Goal: Task Accomplishment & Management: Manage account settings

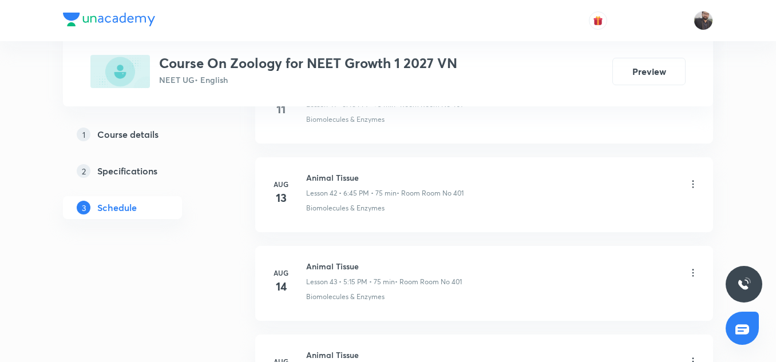
scroll to position [4816, 0]
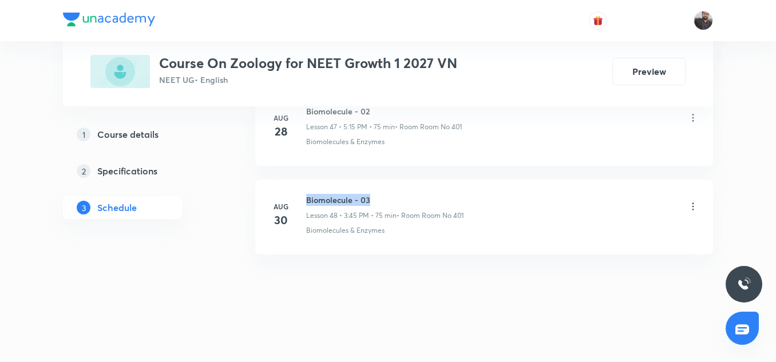
copy h6 "Biomolecule - 03"
drag, startPoint x: 305, startPoint y: 199, endPoint x: 374, endPoint y: 200, distance: 69.9
click at [374, 200] on div "Aug 30 Biomolecule - 03 Lesson 48 • 3:45 PM • 75 min • Room Room No 401 Biomole…" at bounding box center [484, 215] width 429 height 42
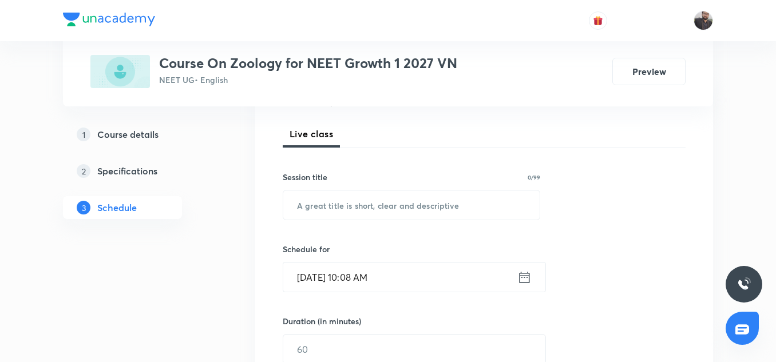
scroll to position [154, 0]
click at [374, 200] on input "text" at bounding box center [411, 204] width 257 height 29
paste input "Biomolecule - 03"
type input "Biomolecule - 04"
click at [358, 273] on input "Sep 2, 2025, 10:08 AM" at bounding box center [400, 276] width 234 height 29
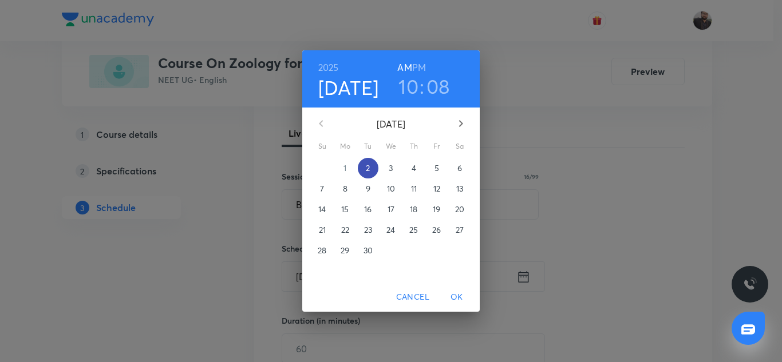
click at [370, 165] on p "2" at bounding box center [368, 168] width 4 height 11
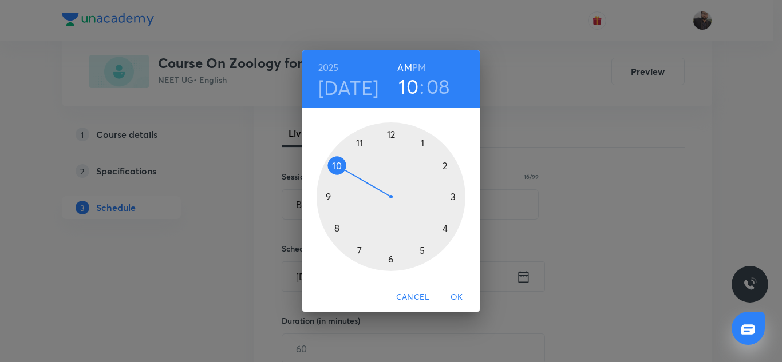
click at [453, 197] on div at bounding box center [391, 197] width 149 height 149
click at [419, 65] on h6 "PM" at bounding box center [419, 68] width 14 height 16
click at [330, 196] on div at bounding box center [391, 197] width 149 height 149
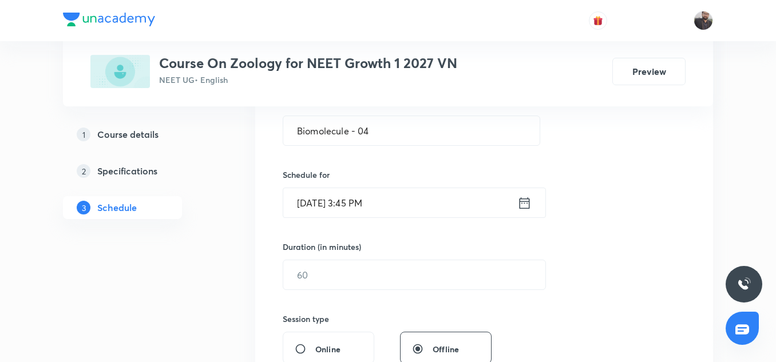
scroll to position [273, 0]
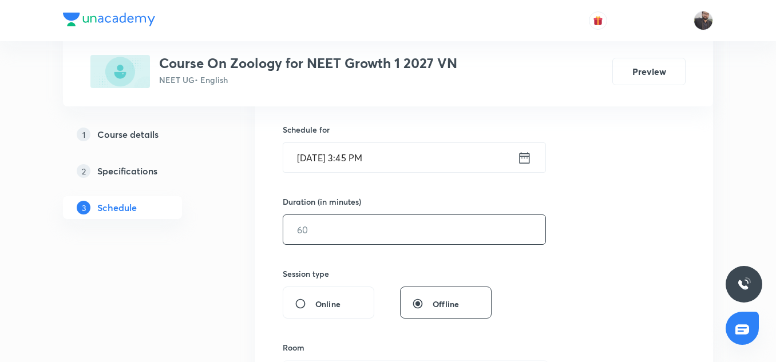
click at [345, 231] on input "text" at bounding box center [414, 229] width 262 height 29
type input "9"
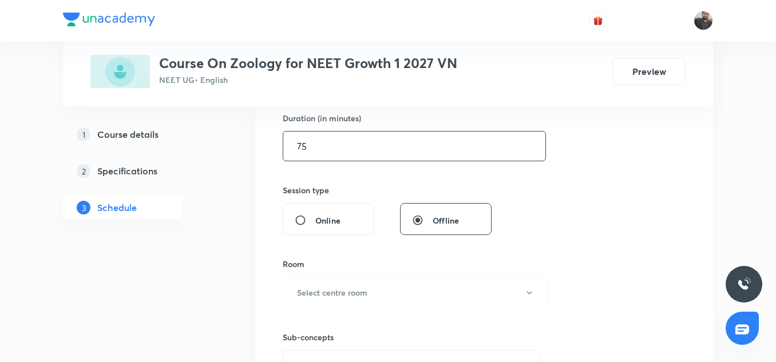
scroll to position [375, 0]
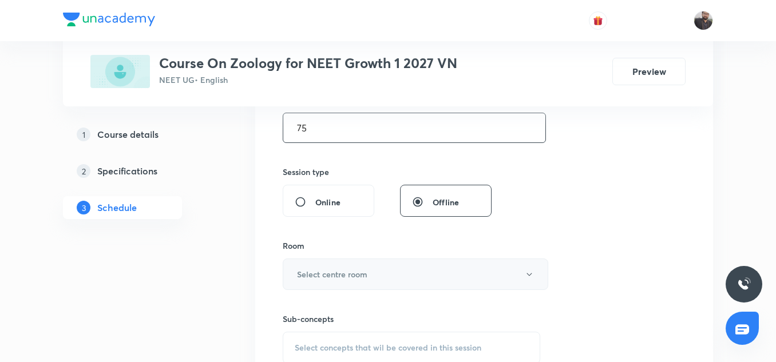
type input "75"
click at [353, 272] on h6 "Select centre room" at bounding box center [332, 275] width 70 height 12
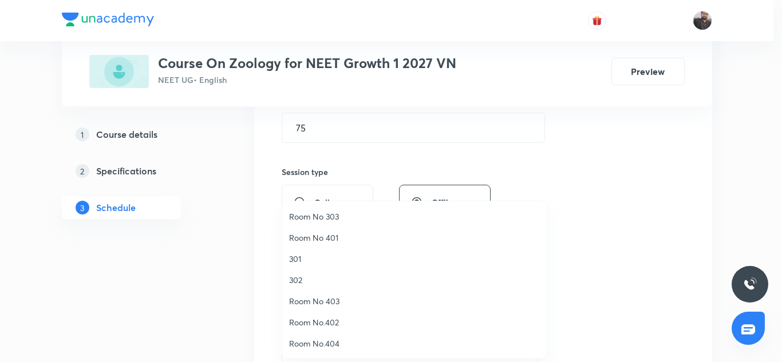
click at [318, 236] on span "Room No 401" at bounding box center [414, 238] width 251 height 12
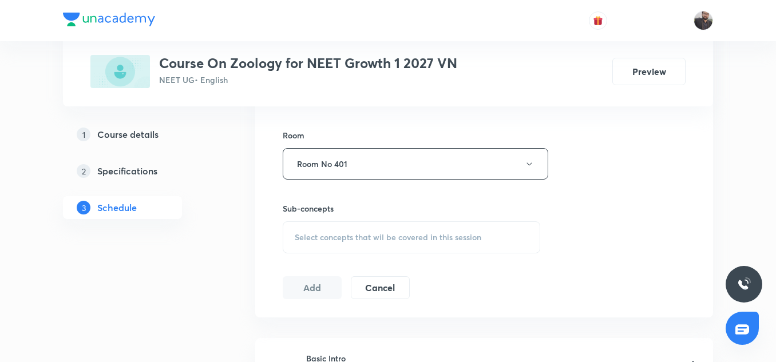
scroll to position [486, 0]
drag, startPoint x: 352, startPoint y: 277, endPoint x: 310, endPoint y: 247, distance: 51.3
click at [310, 247] on div "Select concepts that wil be covered in this session" at bounding box center [412, 237] width 258 height 32
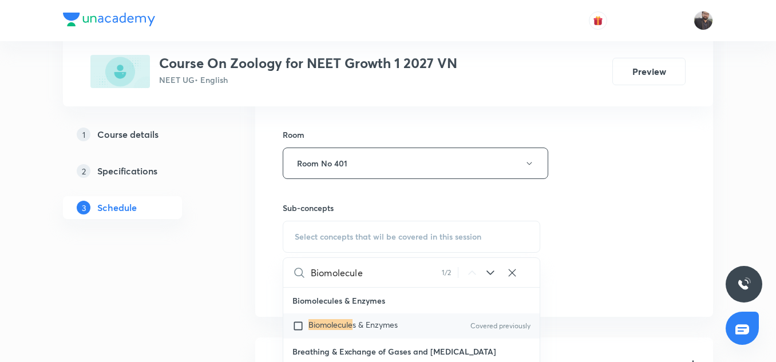
type input "Biomolecule"
click at [345, 315] on div "Biomolecule s & Enzymes Covered previously" at bounding box center [411, 326] width 257 height 25
checkbox input "true"
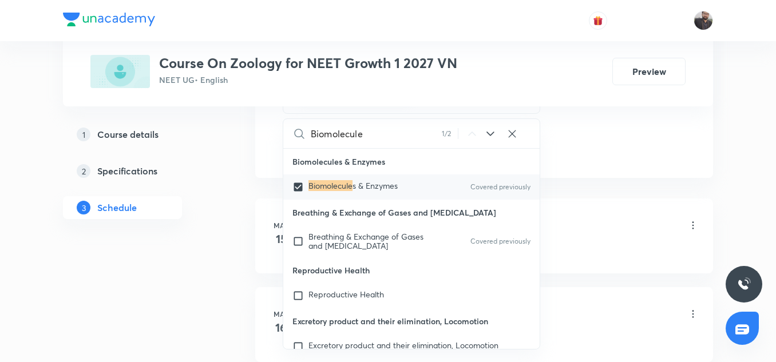
scroll to position [641, 0]
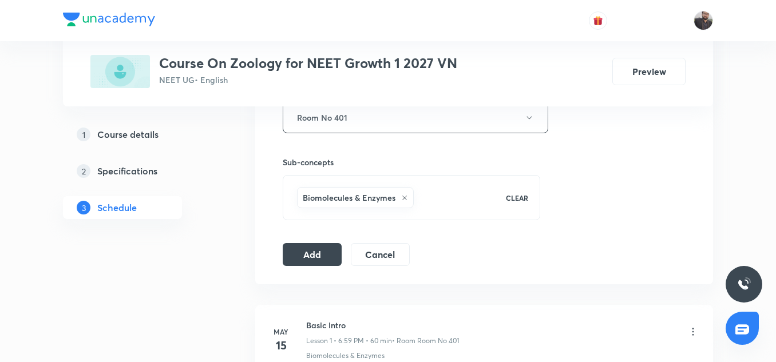
scroll to position [533, 0]
click at [325, 257] on button "Add" at bounding box center [312, 253] width 59 height 23
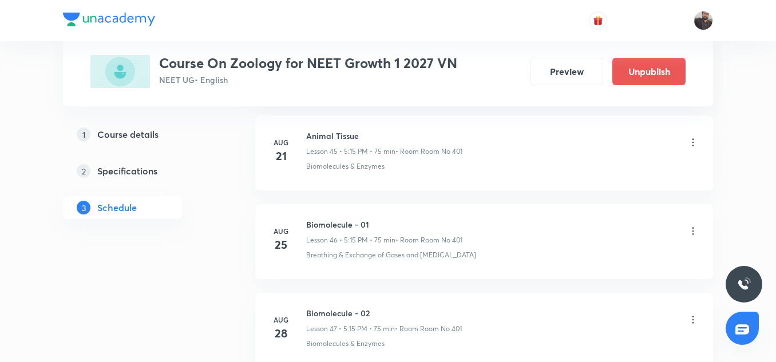
scroll to position [4378, 0]
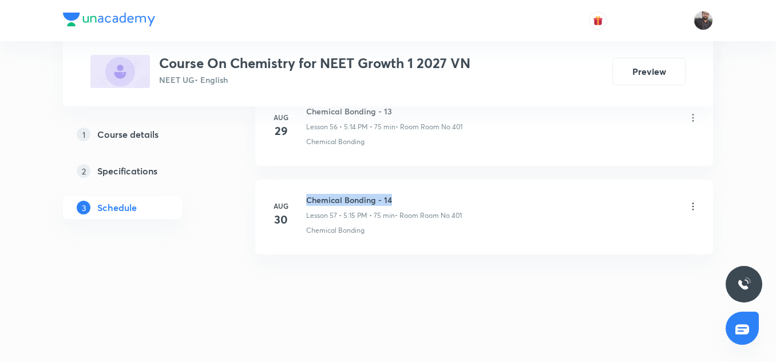
drag, startPoint x: 305, startPoint y: 199, endPoint x: 405, endPoint y: 206, distance: 99.8
click at [405, 206] on div "Aug 30 Chemical Bonding - 14 Lesson 57 • 5:15 PM • 75 min • Room Room No 401 Ch…" at bounding box center [484, 215] width 429 height 42
copy h6 "Chemical Bonding - 14"
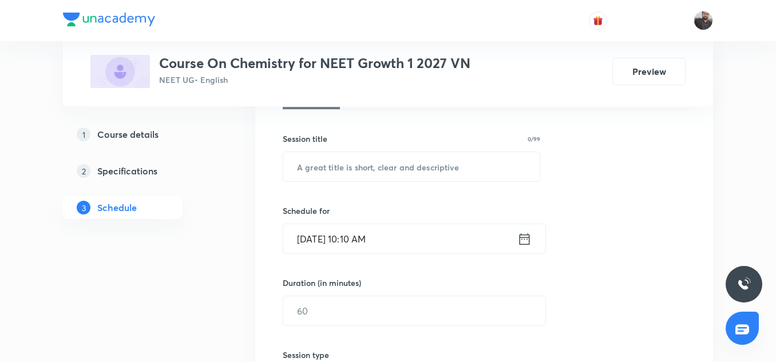
scroll to position [209, 0]
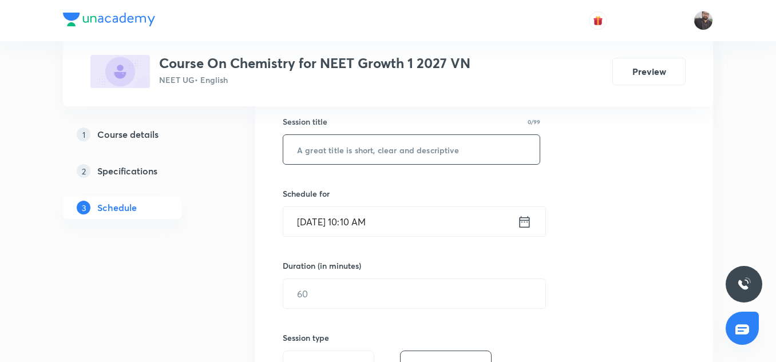
click at [340, 153] on input "text" at bounding box center [411, 149] width 257 height 29
drag, startPoint x: 352, startPoint y: 167, endPoint x: 352, endPoint y: 160, distance: 6.9
click at [352, 160] on div "Session 58 Live class Session title 0/99 ​ Schedule for Sep 2, 2025, 10:10 AM ​…" at bounding box center [484, 307] width 403 height 538
click at [393, 155] on input "text" at bounding box center [411, 149] width 257 height 29
paste input "Thermodynamics"
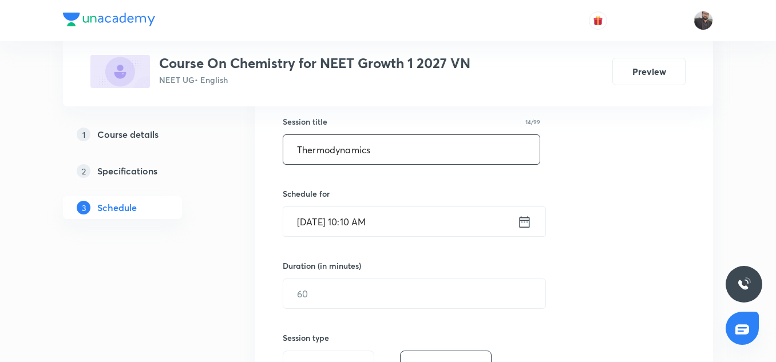
scroll to position [241, 0]
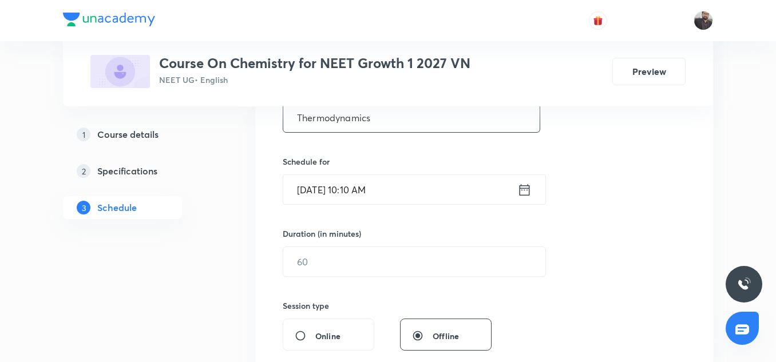
type input "Thermodynamics"
click at [376, 190] on input "Sep 2, 2025, 10:10 AM" at bounding box center [400, 189] width 234 height 29
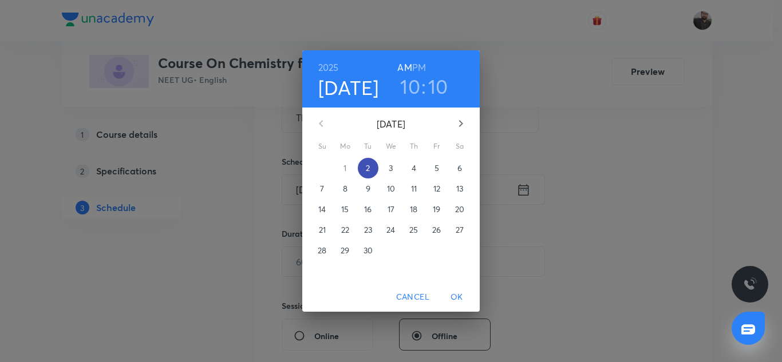
click at [370, 171] on p "2" at bounding box center [368, 168] width 4 height 11
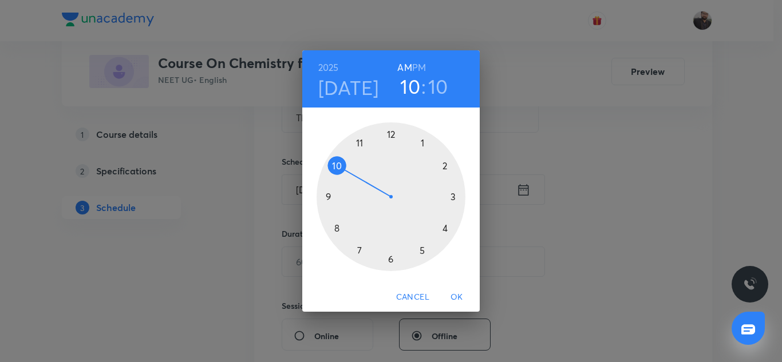
click at [423, 253] on div at bounding box center [391, 197] width 149 height 149
click at [421, 66] on h6 "PM" at bounding box center [419, 68] width 14 height 16
click at [452, 195] on div at bounding box center [391, 197] width 149 height 149
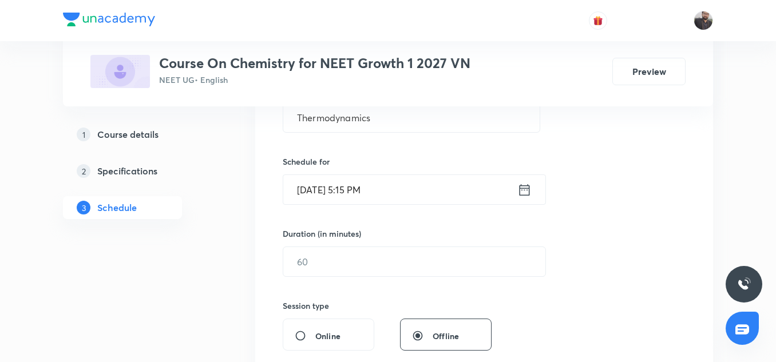
scroll to position [326, 0]
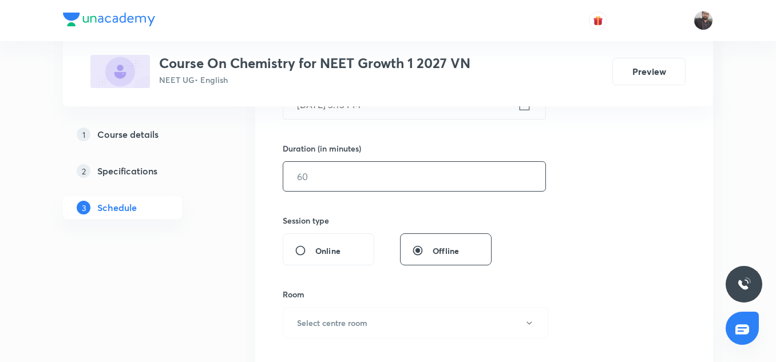
click at [417, 184] on input "text" at bounding box center [414, 176] width 262 height 29
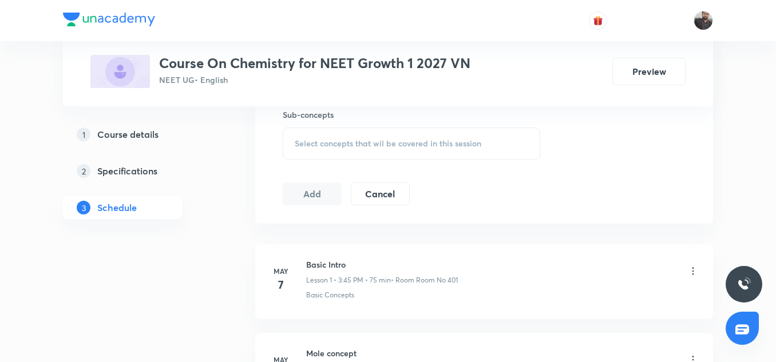
type input "75"
click at [362, 139] on span "Select concepts that wil be covered in this session" at bounding box center [388, 143] width 187 height 9
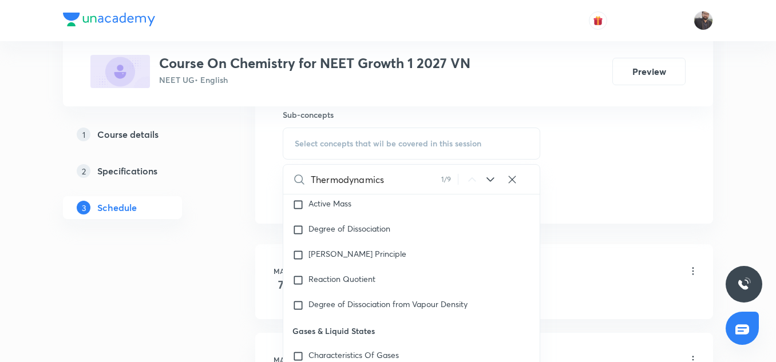
scroll to position [2548, 0]
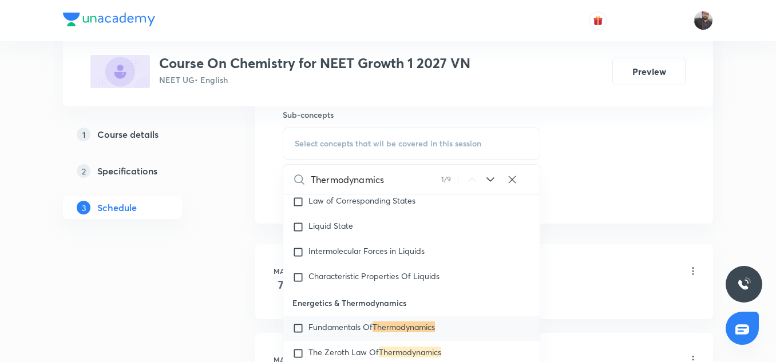
type input "Thermodynamics"
click at [292, 340] on div "Fundamentals Of Thermodynamics" at bounding box center [411, 328] width 257 height 25
checkbox input "true"
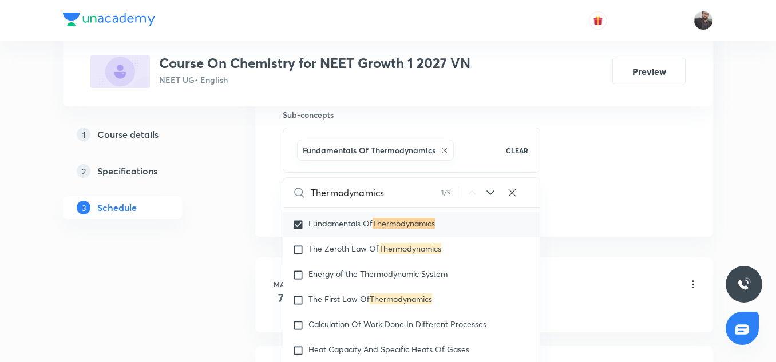
scroll to position [2665, 0]
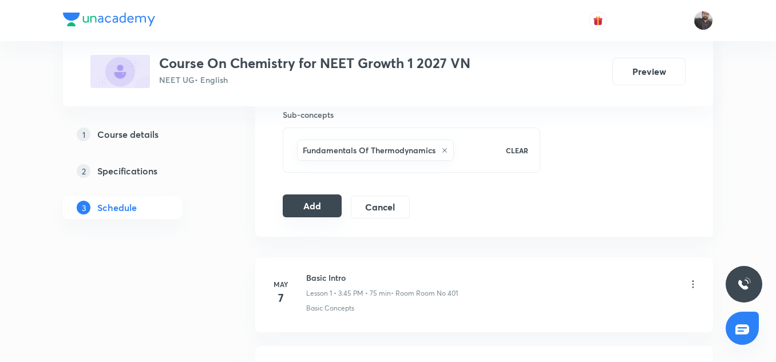
click at [310, 207] on button "Add" at bounding box center [312, 206] width 59 height 23
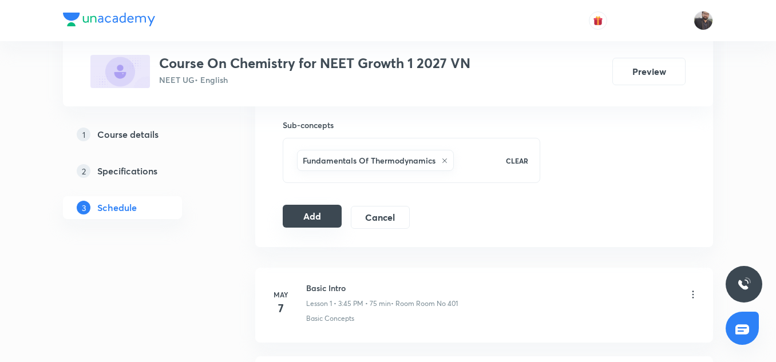
click at [320, 220] on button "Add" at bounding box center [312, 216] width 59 height 23
click at [298, 224] on button "Add" at bounding box center [312, 216] width 59 height 23
click at [317, 222] on button "Add" at bounding box center [312, 216] width 59 height 23
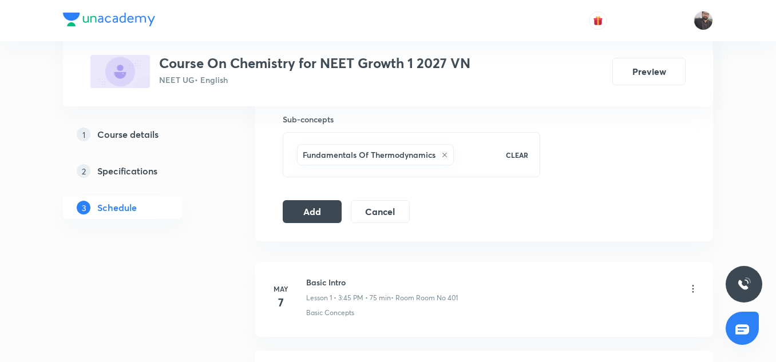
scroll to position [586, 0]
click at [313, 208] on button "Add" at bounding box center [312, 210] width 59 height 23
click at [297, 218] on button "Add" at bounding box center [312, 210] width 59 height 23
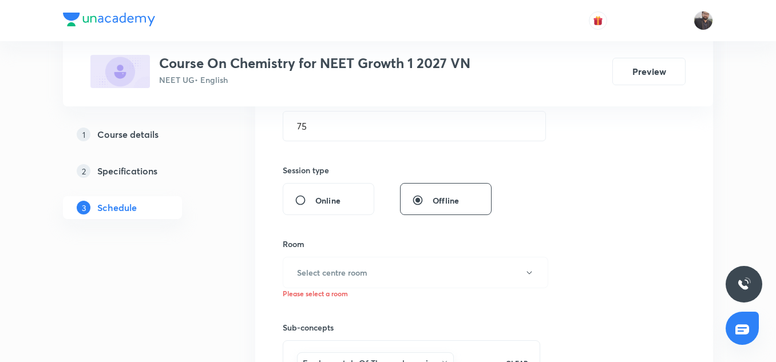
scroll to position [387, 0]
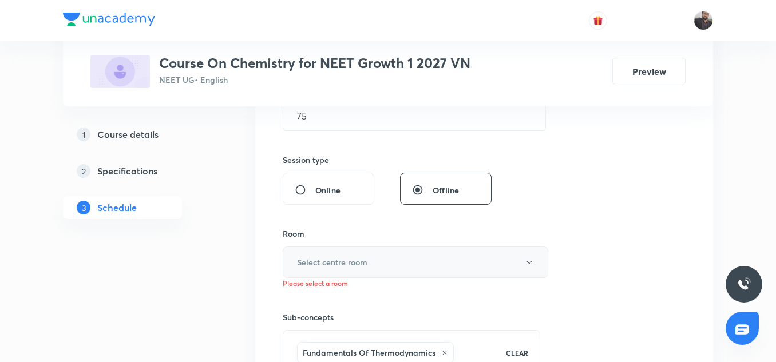
click at [322, 258] on h6 "Select centre room" at bounding box center [332, 263] width 70 height 12
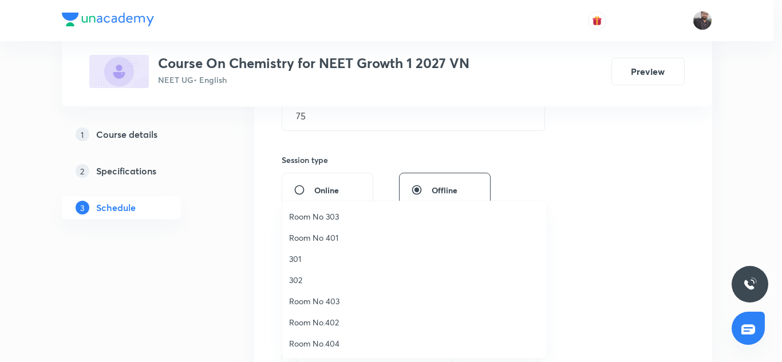
click at [315, 240] on span "Room No 401" at bounding box center [414, 238] width 251 height 12
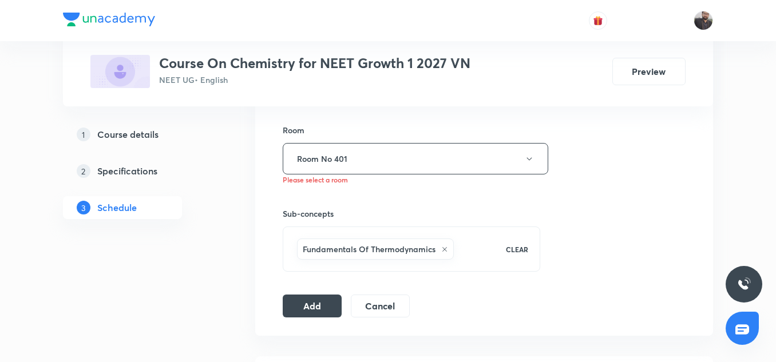
scroll to position [492, 0]
click at [320, 299] on button "Add" at bounding box center [312, 303] width 59 height 23
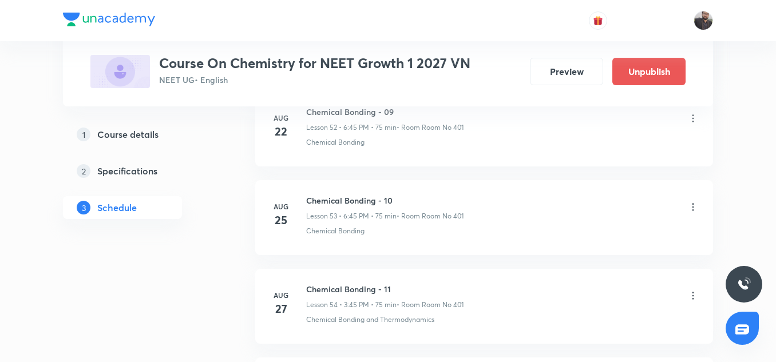
scroll to position [5188, 0]
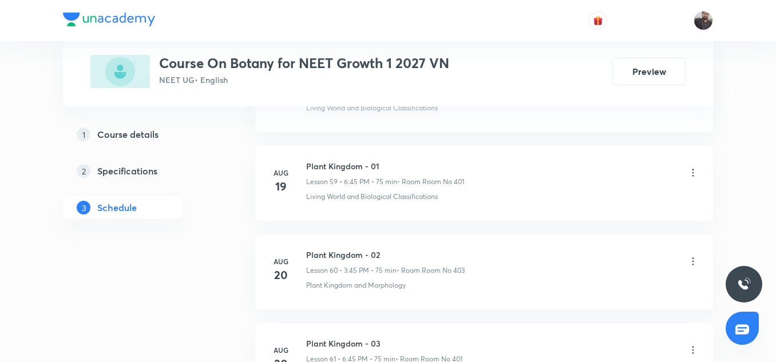
scroll to position [6324, 0]
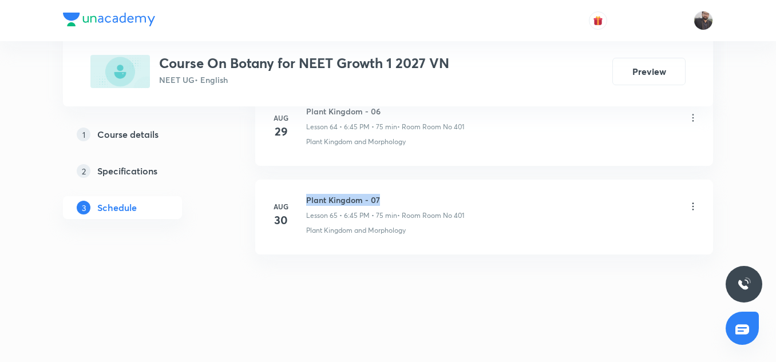
copy h6 "Plant Kingdom - 07"
drag, startPoint x: 305, startPoint y: 198, endPoint x: 383, endPoint y: 200, distance: 77.9
click at [383, 200] on div "Aug 30 Plant Kingdom - 07 Lesson 65 • 6:45 PM • 75 min • Room Room No 401 Plant…" at bounding box center [484, 215] width 429 height 42
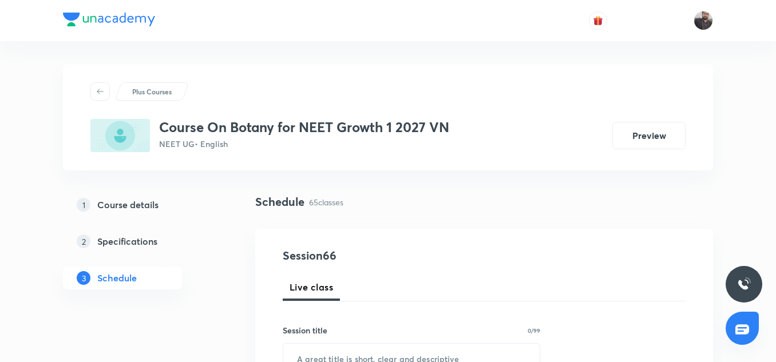
scroll to position [196, 0]
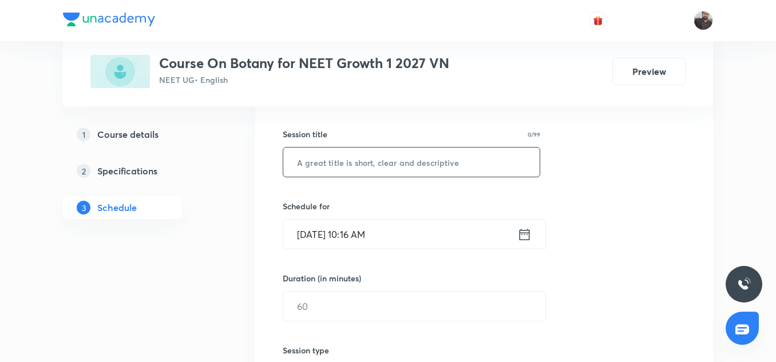
click at [342, 163] on input "text" at bounding box center [411, 162] width 257 height 29
paste input "Plant Kingdom - 07"
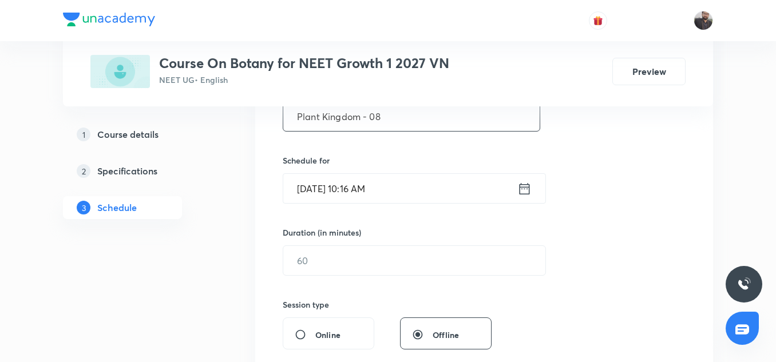
scroll to position [242, 0]
type input "Plant Kingdom - 08"
click at [387, 200] on input "Sep 2, 2025, 10:16 AM" at bounding box center [400, 189] width 234 height 29
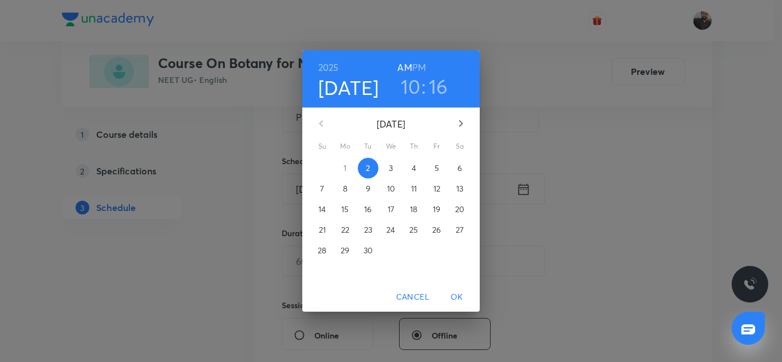
click at [546, 203] on div "2025 Sep 2 10 : 16 AM PM September 2025 Su Mo Tu We Th Fr Sa 31 1 2 3 4 5 6 7 8…" at bounding box center [391, 181] width 782 height 362
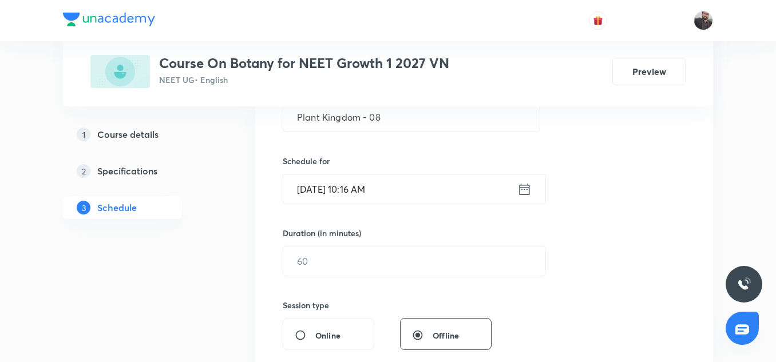
click at [397, 190] on input "Sep 2, 2025, 10:16 AM" at bounding box center [400, 189] width 234 height 29
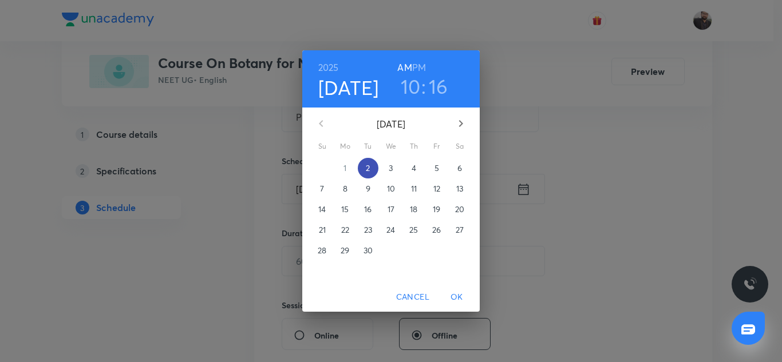
click at [364, 166] on span "2" at bounding box center [368, 168] width 21 height 11
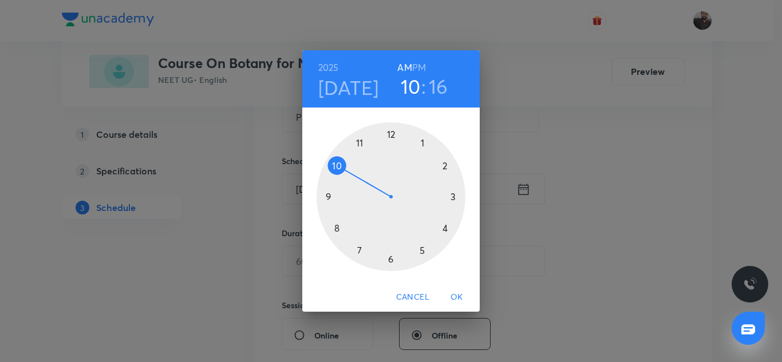
click at [391, 261] on div at bounding box center [391, 197] width 149 height 149
click at [421, 69] on h6 "PM" at bounding box center [419, 68] width 14 height 16
click at [329, 196] on div at bounding box center [391, 197] width 149 height 149
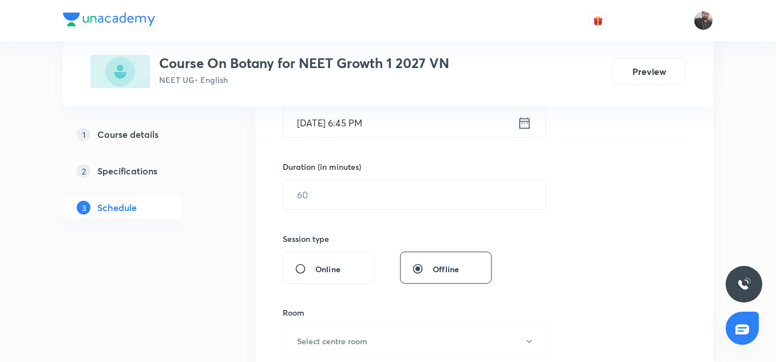
scroll to position [309, 0]
click at [364, 198] on input "text" at bounding box center [414, 194] width 262 height 29
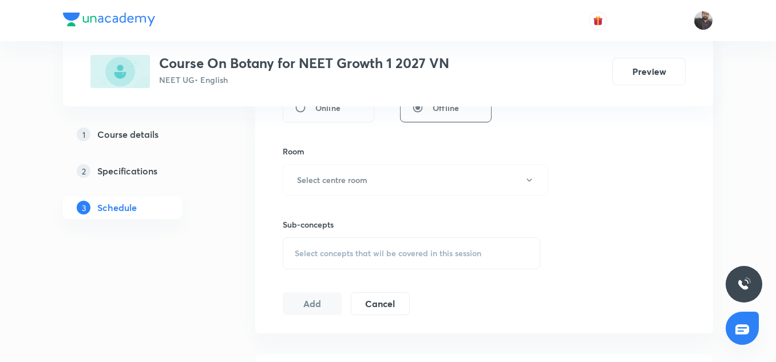
scroll to position [471, 0]
type input "75"
click at [333, 167] on button "Select centre room" at bounding box center [416, 178] width 266 height 31
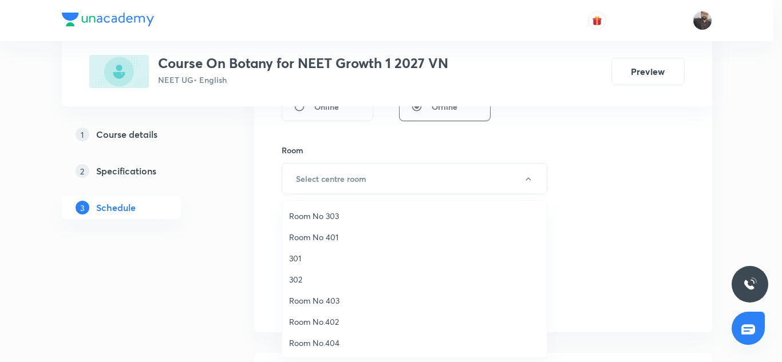
click at [325, 238] on span "Room No 401" at bounding box center [414, 237] width 251 height 12
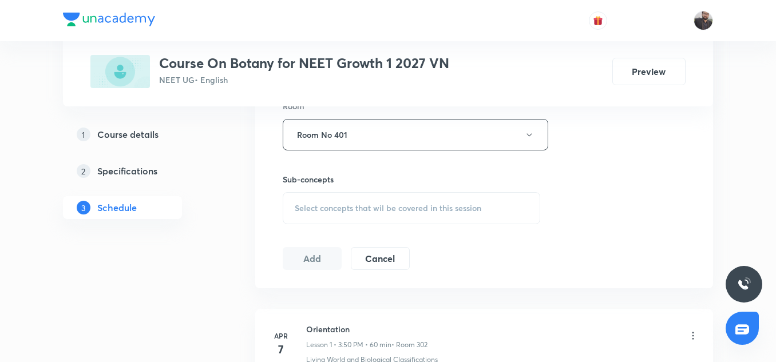
scroll to position [515, 0]
click at [354, 191] on div "Sub-concepts Select concepts that wil be covered in this session" at bounding box center [412, 198] width 258 height 51
click at [355, 199] on div "Select concepts that wil be covered in this session" at bounding box center [412, 208] width 258 height 32
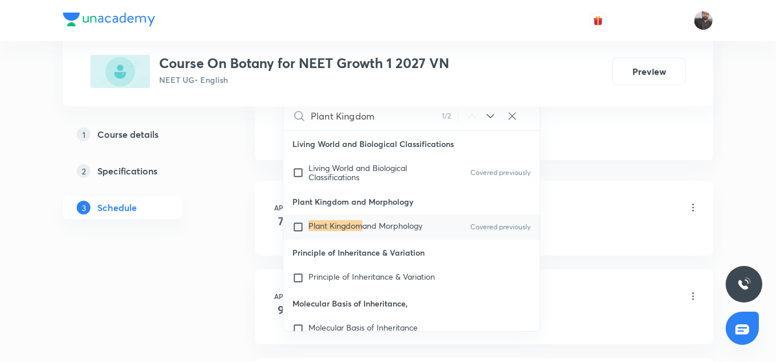
scroll to position [644, 0]
type input "Plant Kingdom"
click at [350, 228] on mark "Plant Kingdom" at bounding box center [336, 225] width 54 height 11
checkbox input "true"
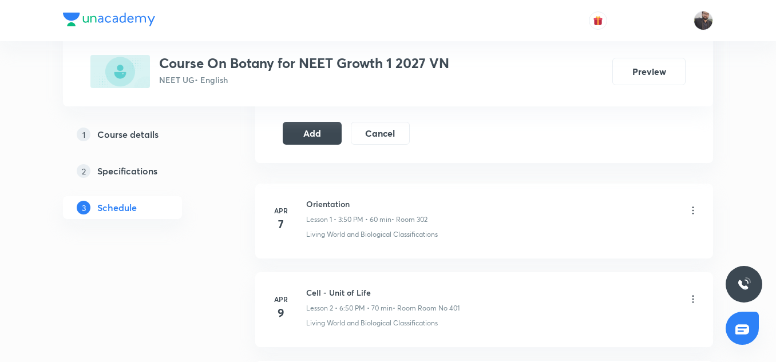
scroll to position [654, 0]
click at [317, 139] on button "Add" at bounding box center [312, 131] width 59 height 23
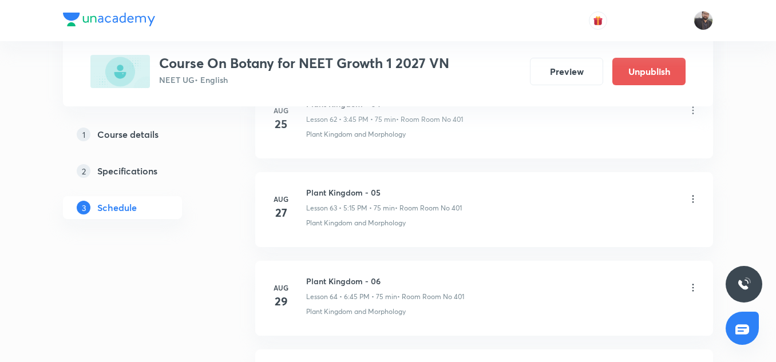
scroll to position [5887, 0]
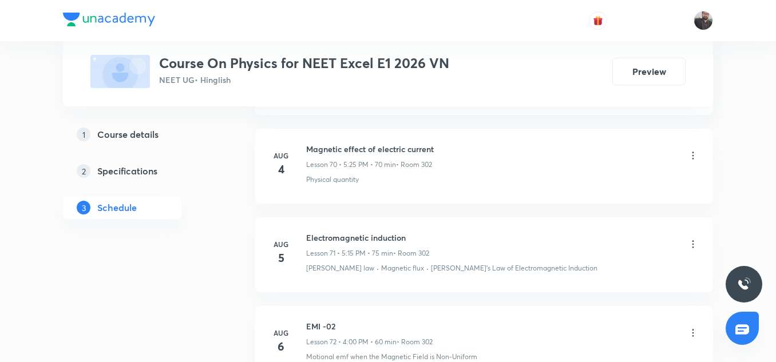
scroll to position [7933, 0]
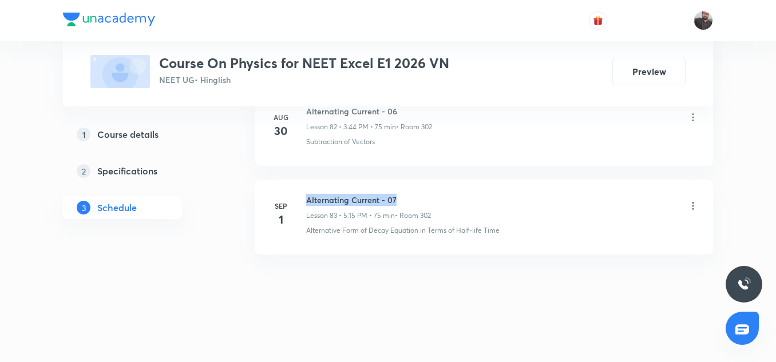
copy h6 "Alternating Current - 07"
drag, startPoint x: 306, startPoint y: 199, endPoint x: 396, endPoint y: 199, distance: 90.5
click at [396, 199] on div "[DATE] Alternating Current - 07 Lesson 83 • 5:15 PM • 75 min • Room 302 Alterna…" at bounding box center [484, 215] width 429 height 42
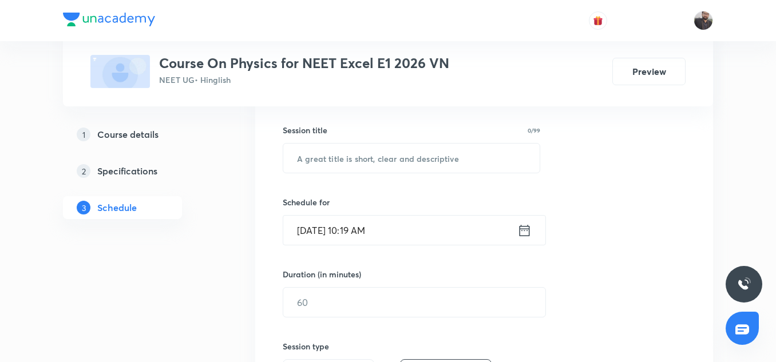
scroll to position [201, 0]
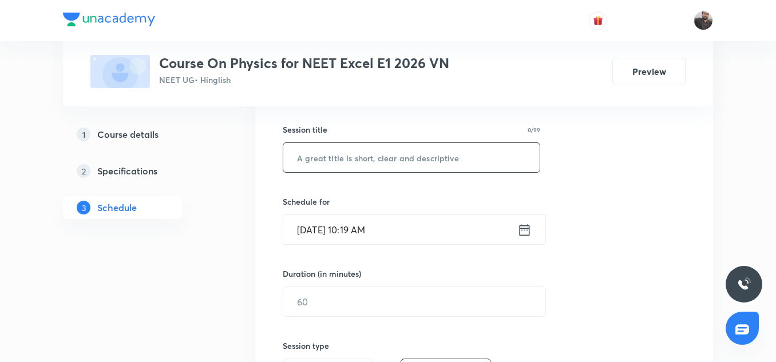
click at [385, 161] on input "text" at bounding box center [411, 157] width 257 height 29
paste input "Alternating Current - 07"
type input "Alternating Current - 08"
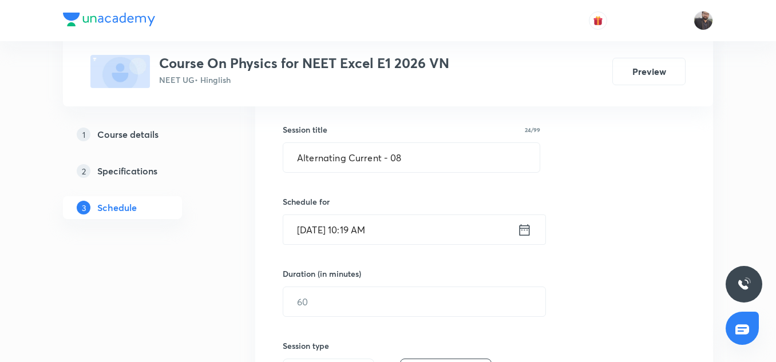
click at [361, 236] on input "[DATE] 10:19 AM" at bounding box center [400, 229] width 234 height 29
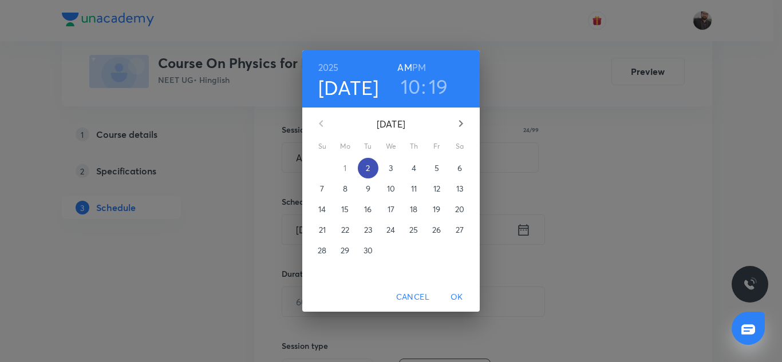
click at [370, 169] on span "2" at bounding box center [368, 168] width 21 height 11
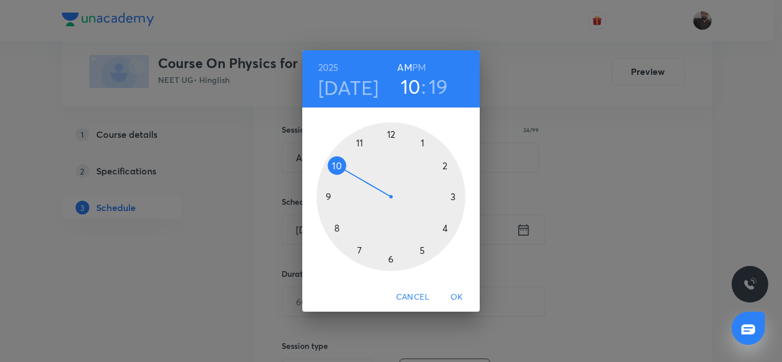
click at [454, 195] on div at bounding box center [391, 197] width 149 height 149
click at [421, 67] on h6 "PM" at bounding box center [419, 68] width 14 height 16
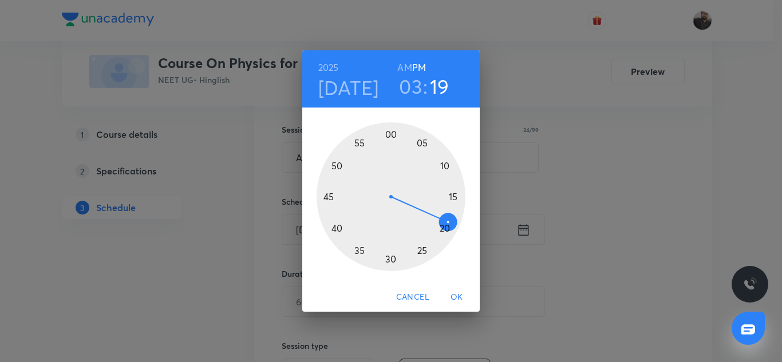
click at [328, 197] on div at bounding box center [391, 197] width 149 height 149
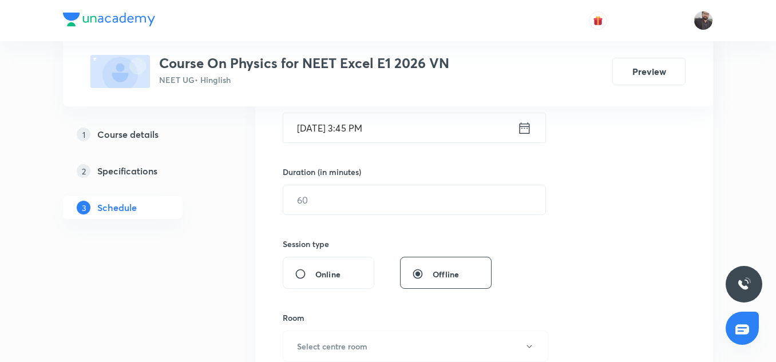
scroll to position [308, 0]
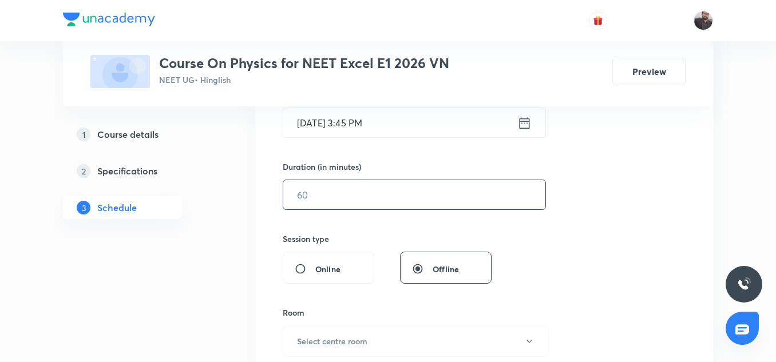
click at [324, 192] on input "text" at bounding box center [414, 194] width 262 height 29
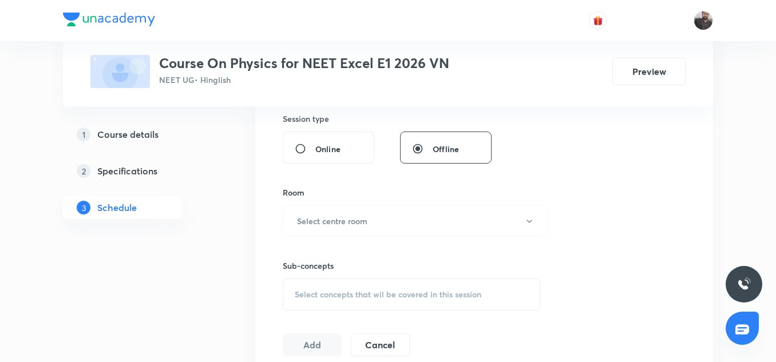
scroll to position [429, 0]
type input "75"
click at [324, 215] on h6 "Select centre room" at bounding box center [332, 221] width 70 height 12
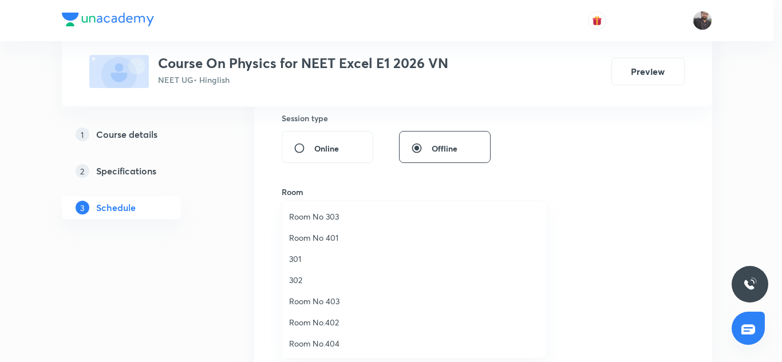
click at [303, 278] on span "302" at bounding box center [414, 280] width 251 height 12
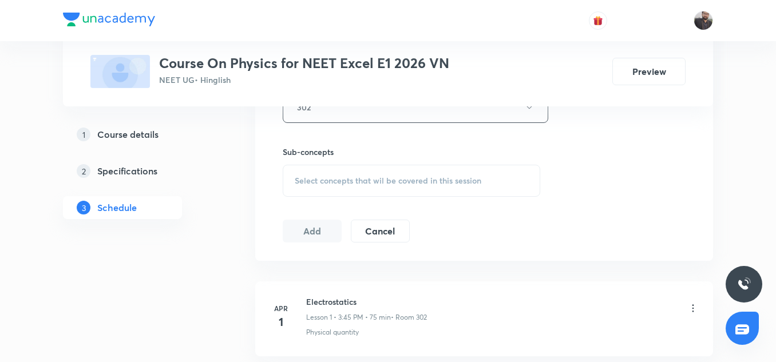
scroll to position [543, 0]
click at [333, 178] on span "Select concepts that wil be covered in this session" at bounding box center [388, 180] width 187 height 9
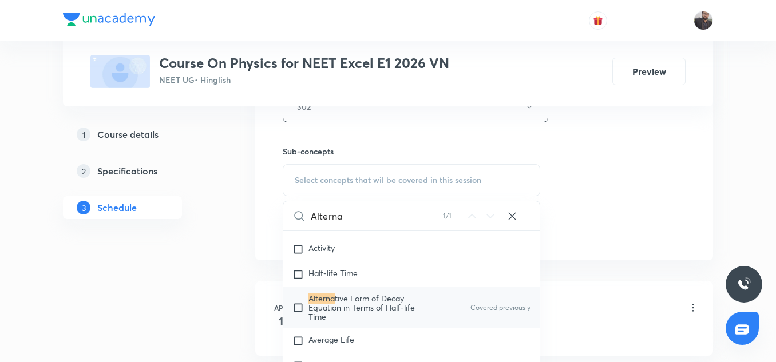
scroll to position [15103, 0]
type input "Alterna"
click at [369, 293] on span "tive Form of Decay Equation in Terms of Half-life Time" at bounding box center [362, 307] width 107 height 29
checkbox input "true"
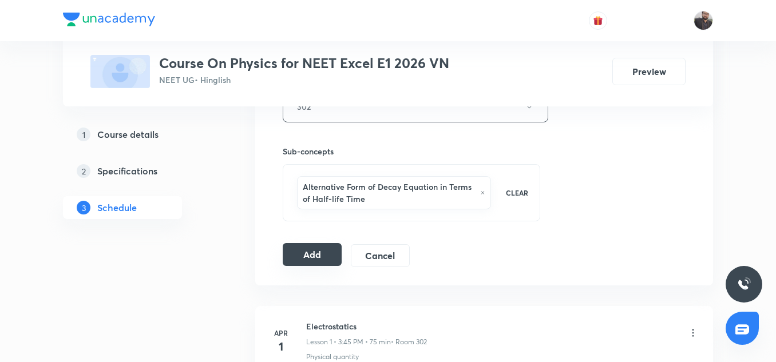
click at [294, 260] on button "Add" at bounding box center [312, 254] width 59 height 23
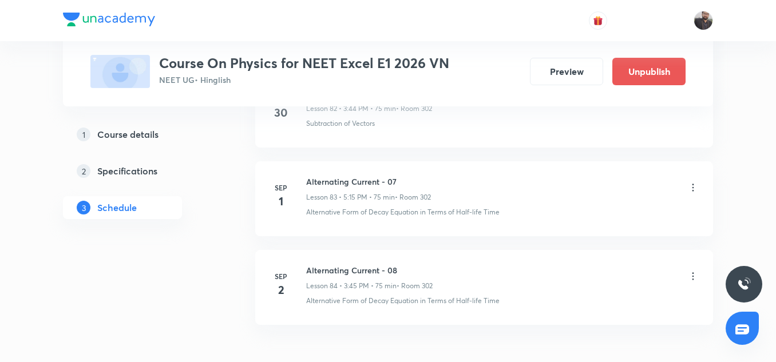
scroll to position [7496, 0]
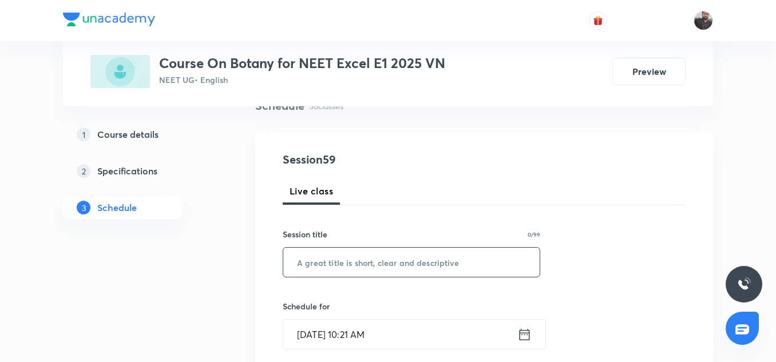
scroll to position [5703, 0]
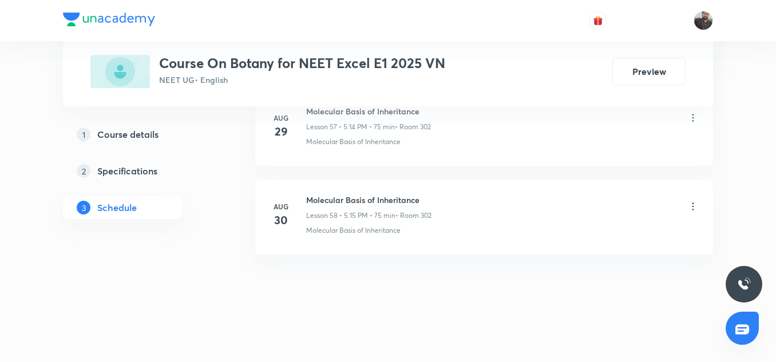
click at [372, 200] on h6 "Molecular Basis of Inheritance" at bounding box center [368, 200] width 125 height 12
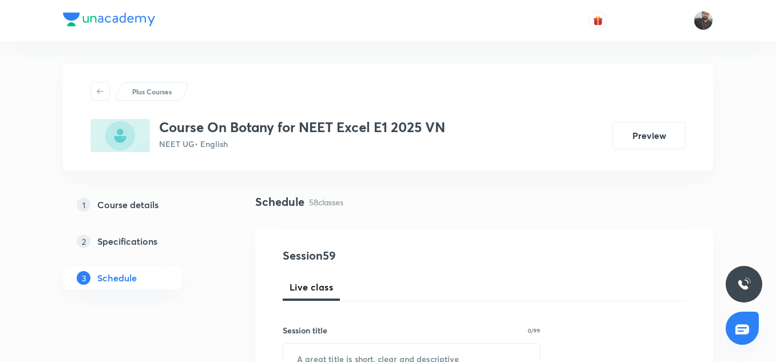
scroll to position [180, 0]
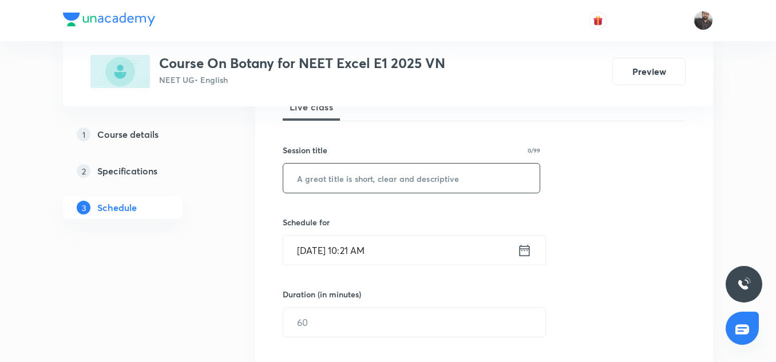
click at [360, 176] on input "text" at bounding box center [411, 178] width 257 height 29
paste input "Molecular Basis of Inheritance"
type input "Molecular Basis of Inheritance"
click at [401, 251] on input "Sep 2, 2025, 10:21 AM" at bounding box center [400, 250] width 234 height 29
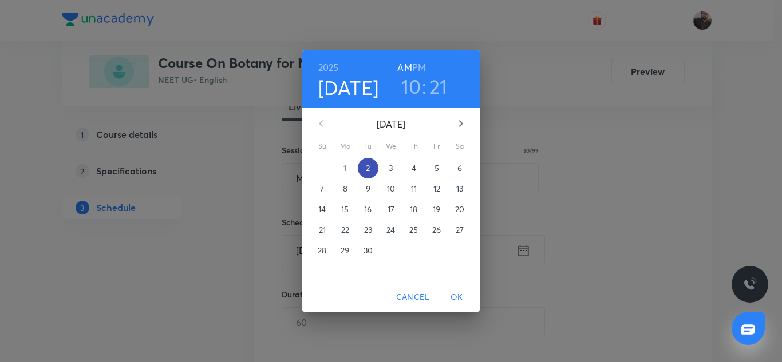
click at [366, 169] on p "2" at bounding box center [368, 168] width 4 height 11
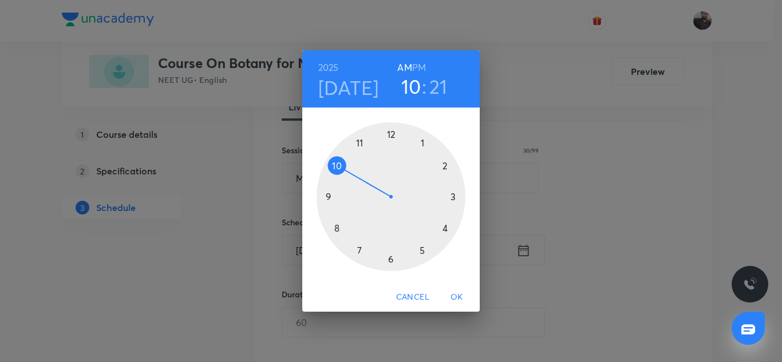
click at [421, 251] on div at bounding box center [391, 197] width 149 height 149
click at [453, 198] on div at bounding box center [391, 197] width 149 height 149
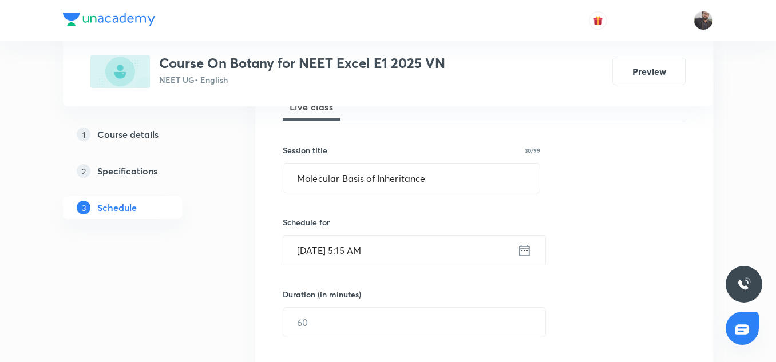
scroll to position [259, 0]
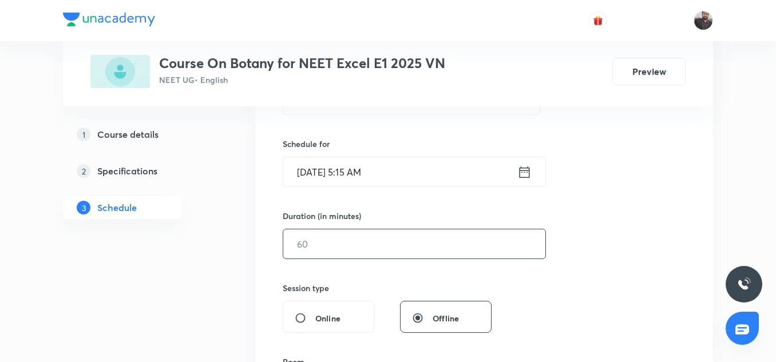
click at [353, 242] on input "text" at bounding box center [414, 244] width 262 height 29
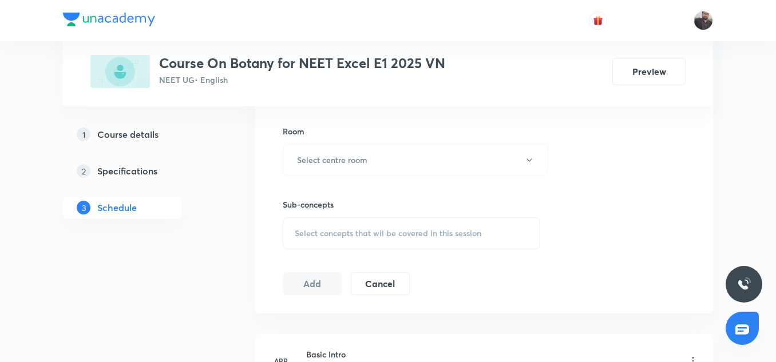
scroll to position [490, 0]
type input "75"
click at [341, 169] on button "Select centre room" at bounding box center [416, 159] width 266 height 31
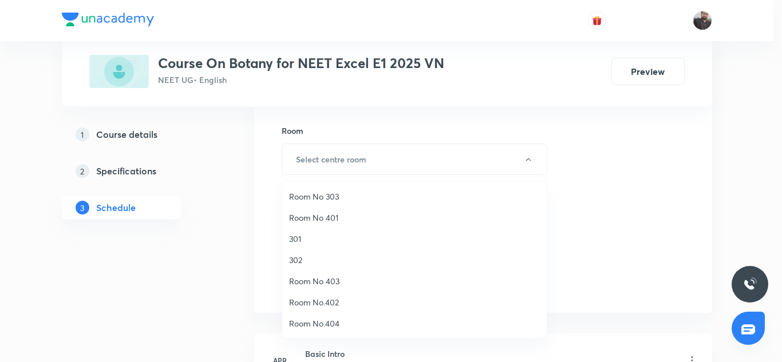
click at [299, 265] on span "302" at bounding box center [414, 260] width 251 height 12
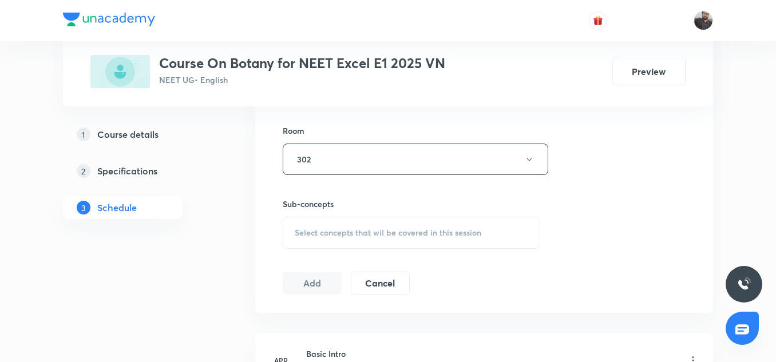
click at [309, 238] on div "Select concepts that wil be covered in this session" at bounding box center [412, 233] width 258 height 32
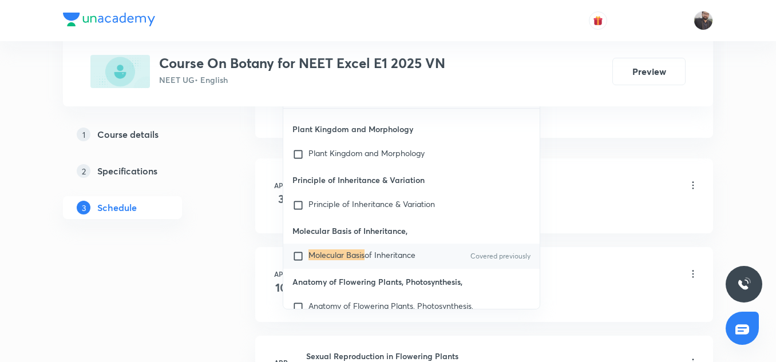
scroll to position [668, 0]
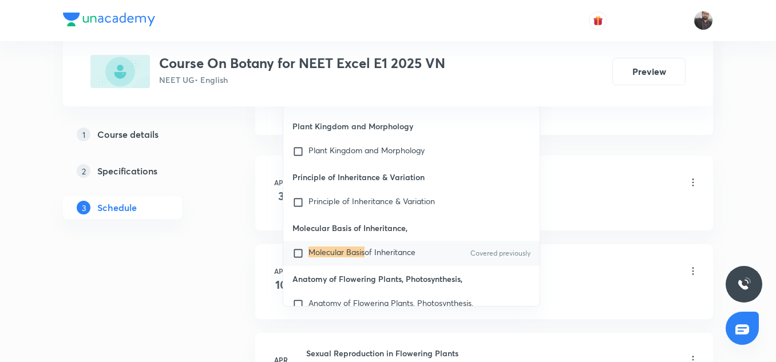
type input "Molecular Basis"
click at [296, 255] on input "checkbox" at bounding box center [301, 253] width 16 height 11
checkbox input "true"
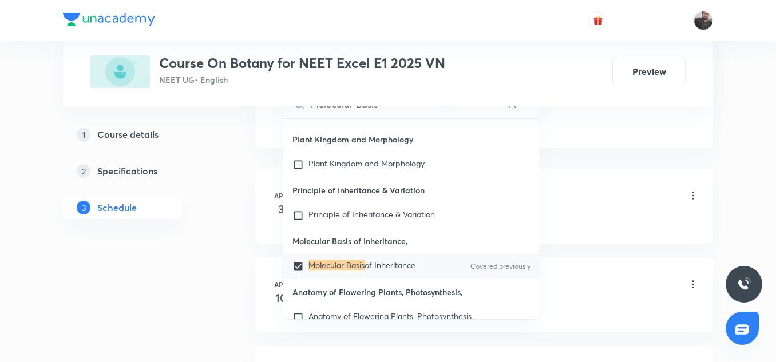
click at [629, 178] on li "Apr 3 Basic Intro Lesson 1 • 5:18 PM • 73 min • Room 302 Defination" at bounding box center [484, 206] width 458 height 75
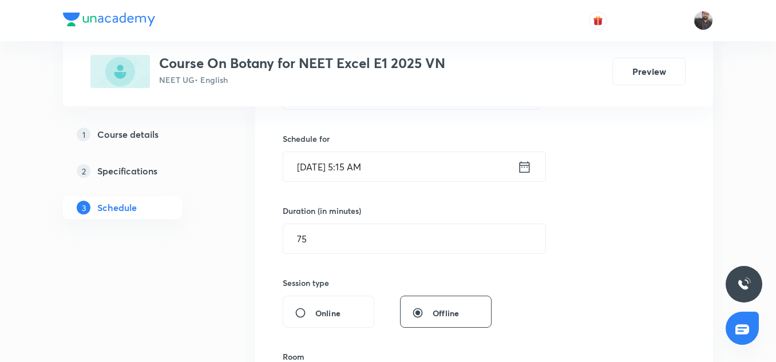
scroll to position [263, 0]
click at [531, 169] on icon at bounding box center [525, 168] width 14 height 16
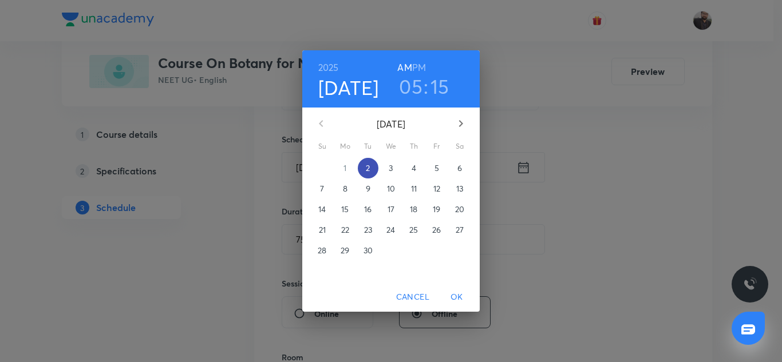
click at [366, 167] on p "2" at bounding box center [368, 168] width 4 height 11
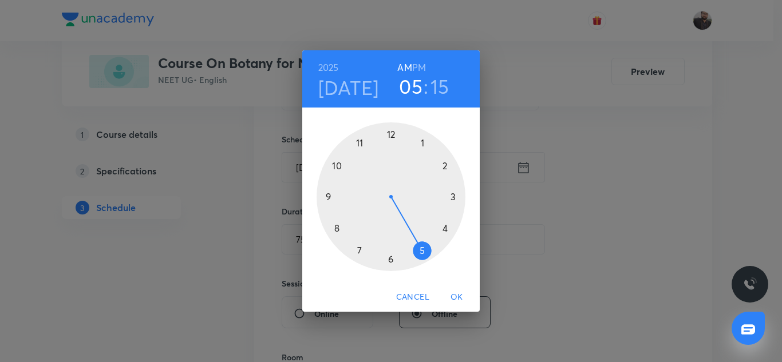
click at [422, 249] on div at bounding box center [391, 197] width 149 height 149
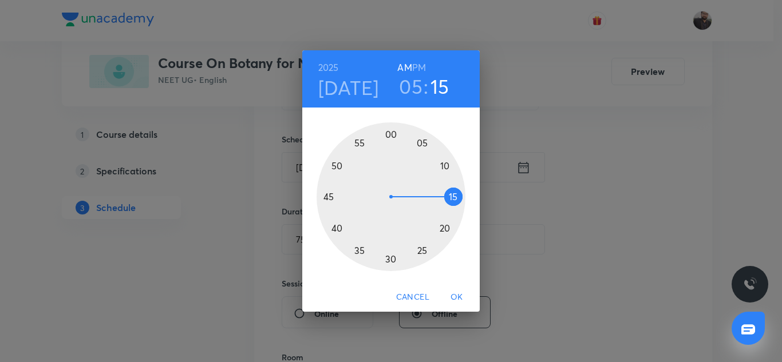
click at [421, 68] on h6 "PM" at bounding box center [419, 68] width 14 height 16
click at [453, 196] on div at bounding box center [391, 197] width 149 height 149
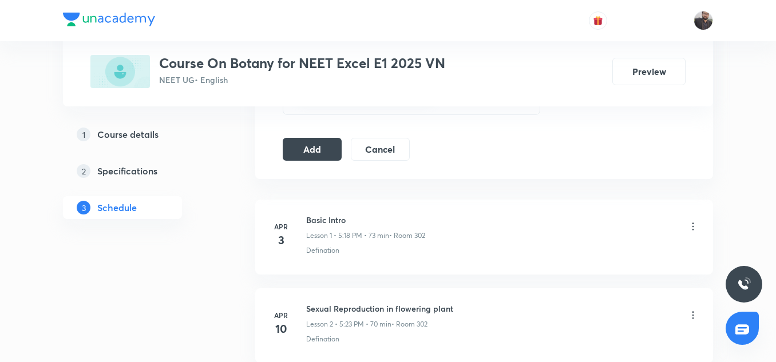
scroll to position [638, 0]
click at [317, 152] on button "Add" at bounding box center [312, 147] width 59 height 23
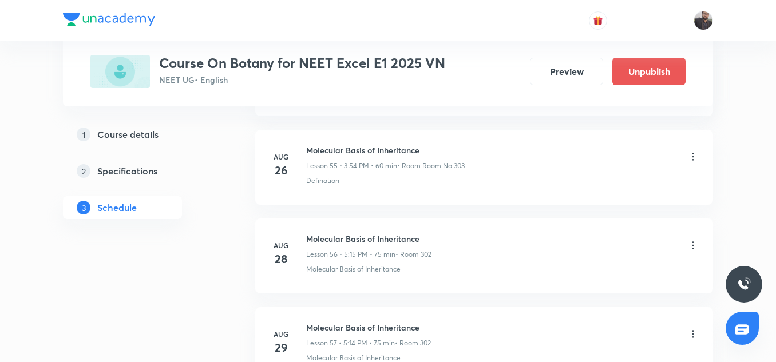
scroll to position [5266, 0]
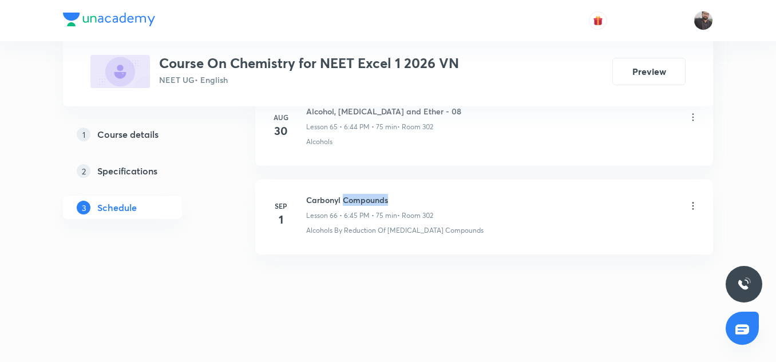
click at [348, 200] on h6 "Carbonyl Compounds" at bounding box center [369, 200] width 127 height 12
copy h6 "Carbonyl Compounds"
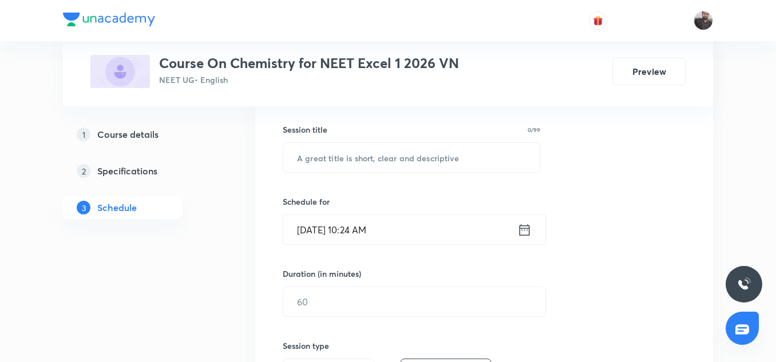
scroll to position [202, 0]
click at [369, 167] on input "text" at bounding box center [411, 157] width 257 height 29
paste input "Carbonyl Compounds"
type input "Carbonyl Compounds"
click at [378, 224] on input "Sep 2, 2025, 10:24 AM" at bounding box center [400, 229] width 234 height 29
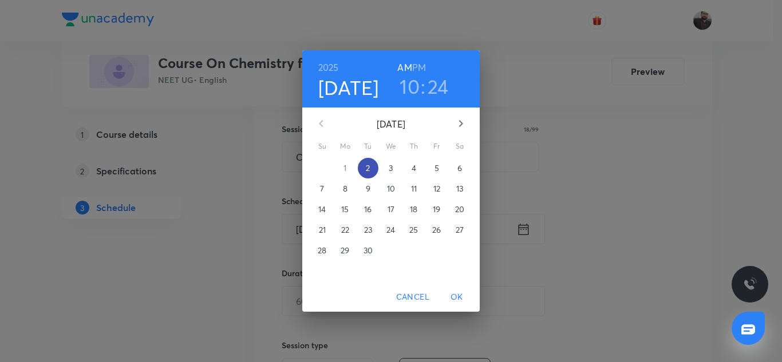
click at [367, 167] on p "2" at bounding box center [368, 168] width 4 height 11
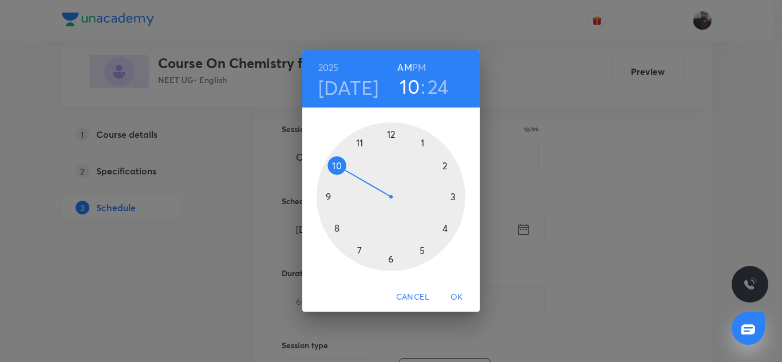
click at [390, 259] on div at bounding box center [391, 197] width 149 height 149
click at [423, 68] on h6 "PM" at bounding box center [419, 68] width 14 height 16
click at [330, 199] on div at bounding box center [391, 197] width 149 height 149
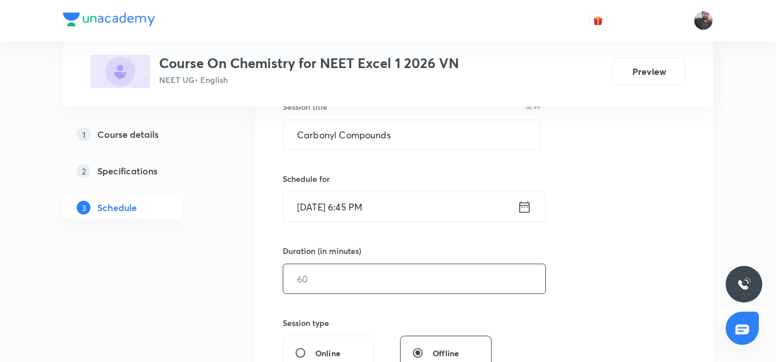
scroll to position [226, 0]
click at [343, 291] on input "text" at bounding box center [414, 277] width 262 height 29
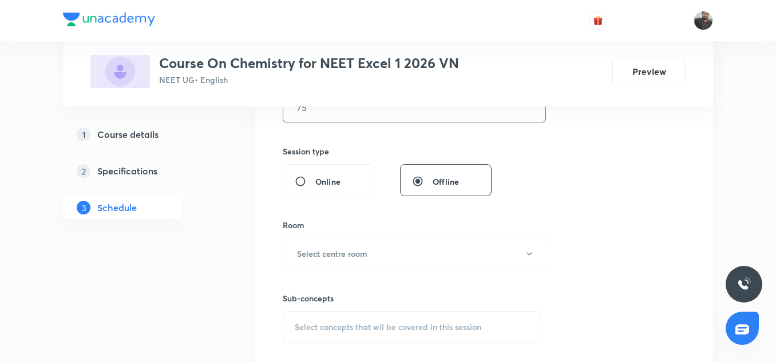
scroll to position [499, 0]
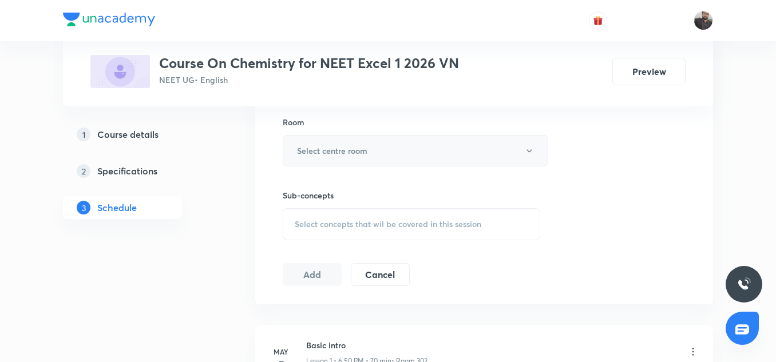
type input "75"
click at [323, 146] on h6 "Select centre room" at bounding box center [332, 151] width 70 height 12
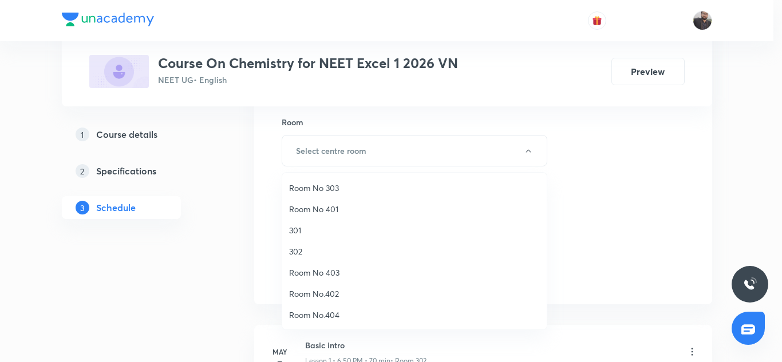
click at [296, 253] on span "302" at bounding box center [414, 252] width 251 height 12
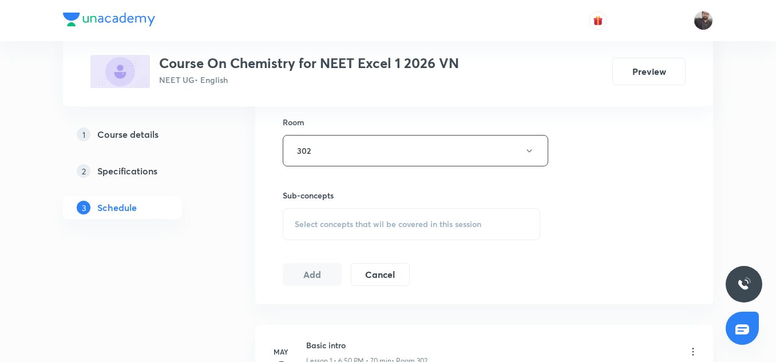
click at [316, 220] on span "Select concepts that wil be covered in this session" at bounding box center [388, 224] width 187 height 9
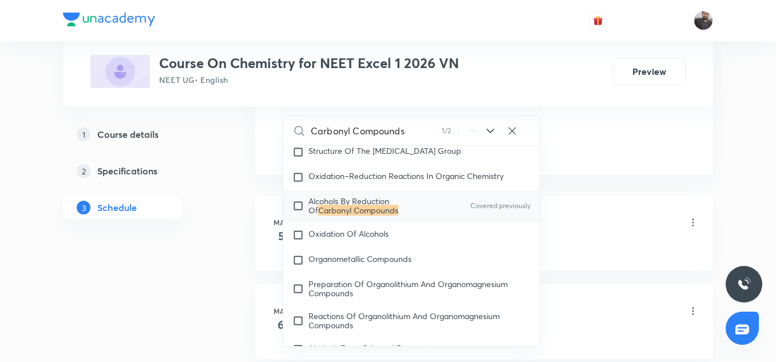
scroll to position [629, 0]
type input "Carbonyl Compounds"
click at [292, 222] on div "Alcohols By Reduction Of Carbonyl Compounds Covered previously" at bounding box center [411, 206] width 257 height 32
checkbox input "true"
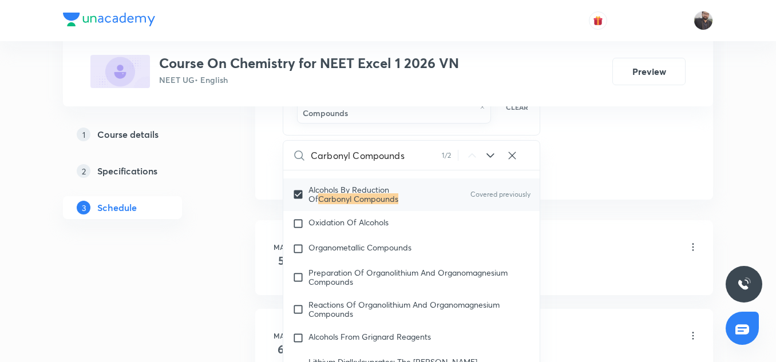
scroll to position [25509, 0]
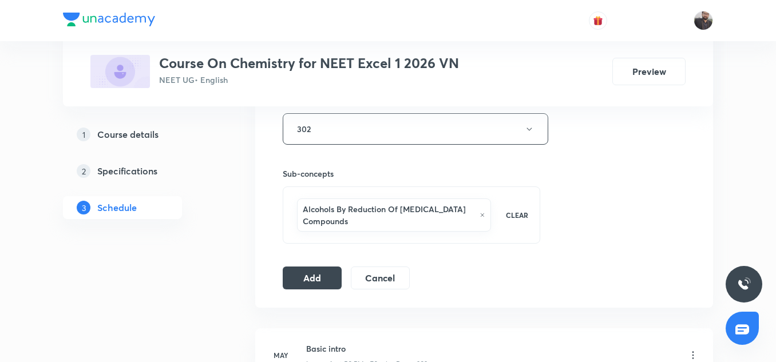
scroll to position [574, 0]
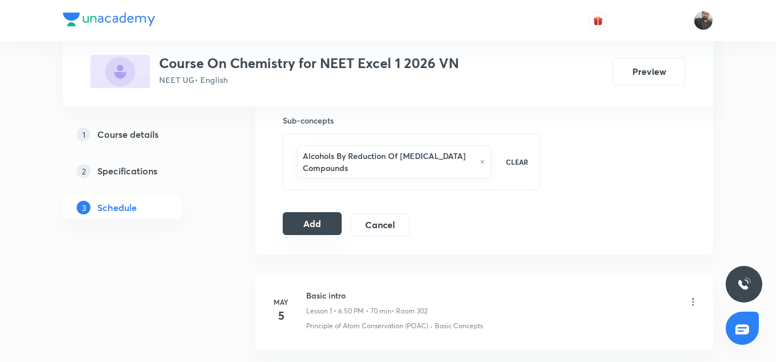
click at [317, 226] on button "Add" at bounding box center [312, 223] width 59 height 23
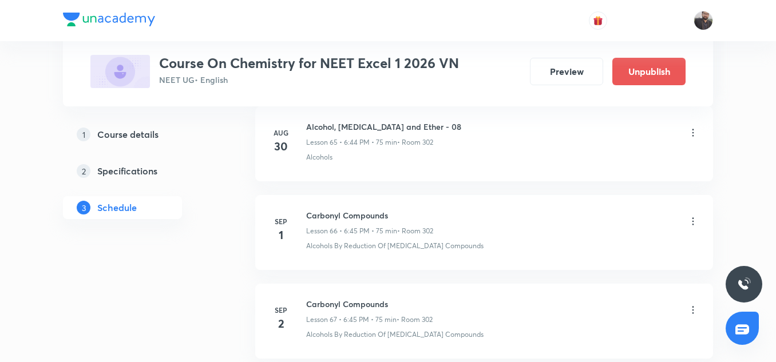
scroll to position [6019, 0]
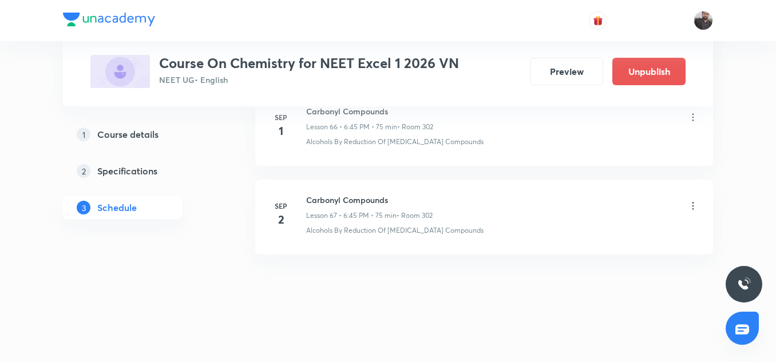
click at [696, 205] on icon at bounding box center [693, 205] width 11 height 11
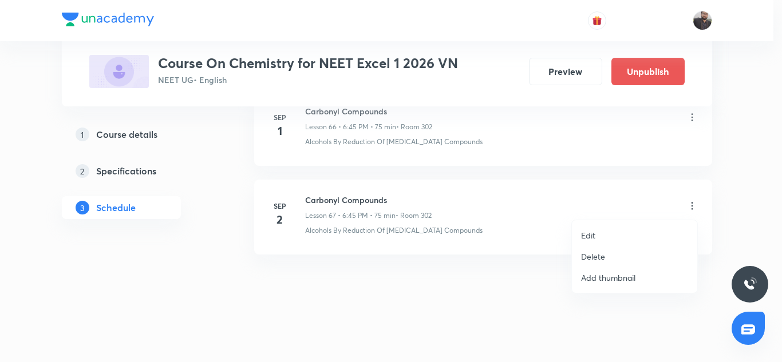
click at [502, 283] on div at bounding box center [391, 181] width 782 height 362
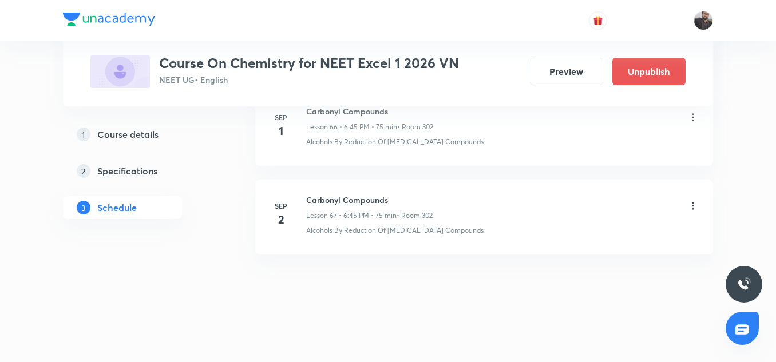
click at [341, 214] on p "Lesson 67 • 6:45 PM • 75 min" at bounding box center [351, 216] width 90 height 10
click at [507, 190] on li "Sep 2 Carbonyl Compounds Lesson 67 • 6:45 PM • 75 min • Room 302 Alcohols By Re…" at bounding box center [484, 217] width 458 height 75
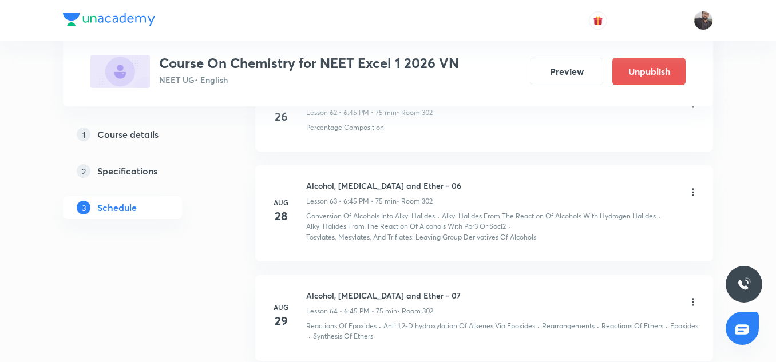
scroll to position [5646, 0]
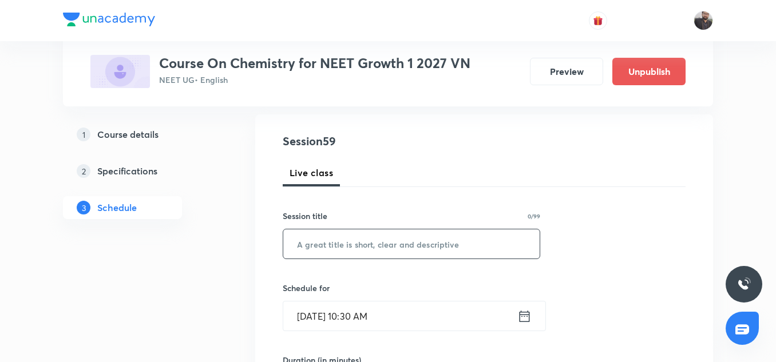
scroll to position [5714, 0]
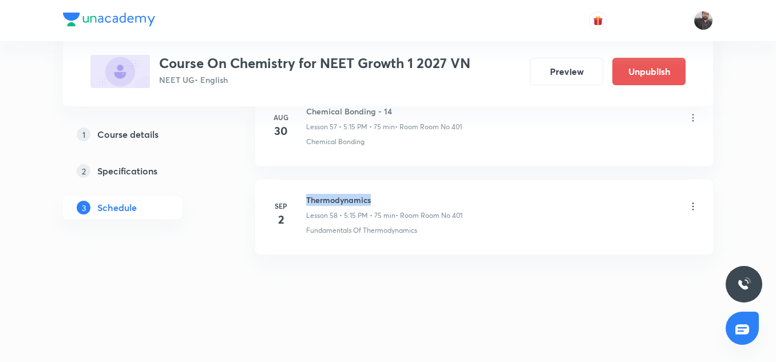
copy h6 "Thermodynamics"
drag, startPoint x: 306, startPoint y: 198, endPoint x: 387, endPoint y: 199, distance: 80.2
click at [387, 199] on h6 "Thermodynamics" at bounding box center [384, 200] width 156 height 12
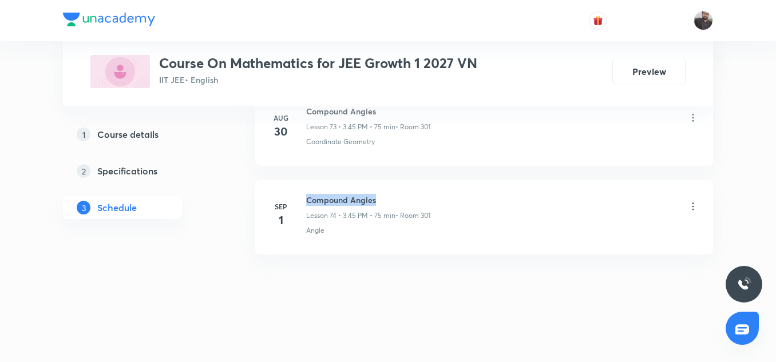
drag, startPoint x: 0, startPoint y: 0, endPoint x: 381, endPoint y: 203, distance: 431.6
click at [381, 203] on div "[DATE] Compound Angles Lesson 74 • 3:45 PM • 75 min • Room 301 Angle" at bounding box center [484, 215] width 429 height 42
copy h6 "Compound Angles"
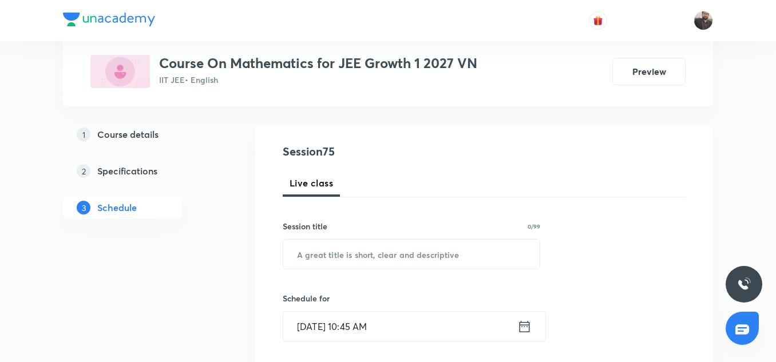
scroll to position [106, 0]
click at [371, 253] on input "text" at bounding box center [411, 252] width 257 height 29
paste input "Compound Angles"
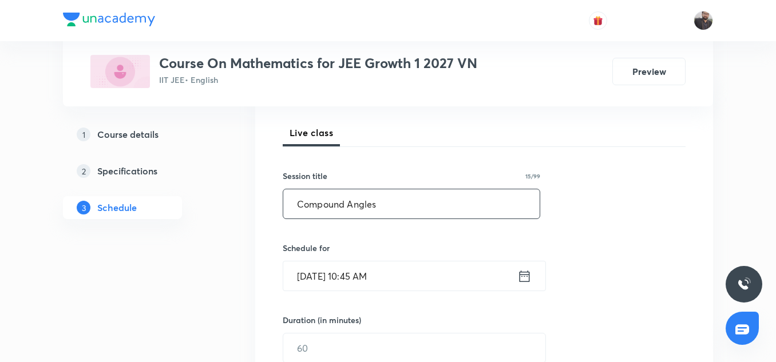
scroll to position [155, 0]
type input "Compound Angles"
click at [387, 281] on input "[DATE] 10:45 AM" at bounding box center [400, 275] width 234 height 29
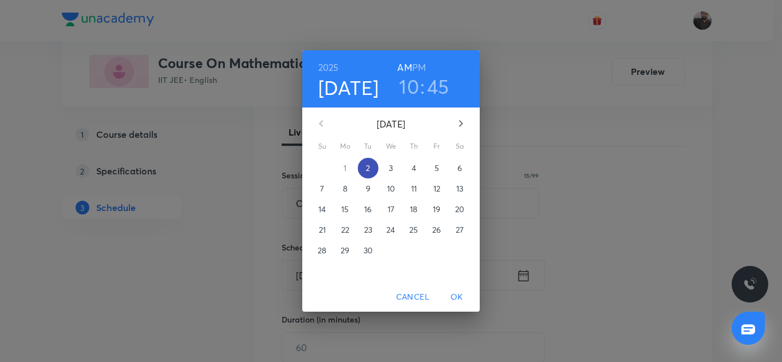
click at [369, 169] on p "2" at bounding box center [368, 168] width 4 height 11
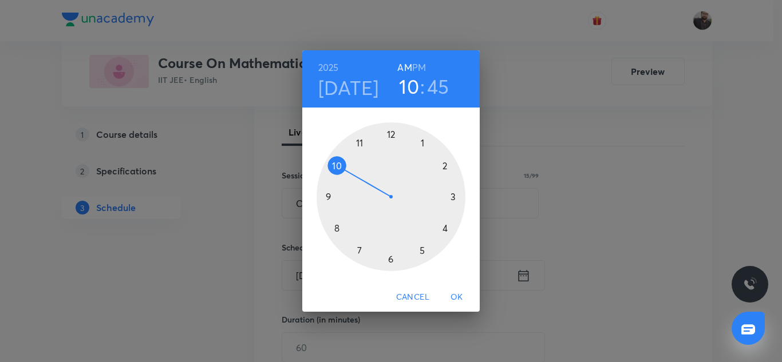
click at [455, 196] on div at bounding box center [391, 197] width 149 height 149
click at [418, 66] on h6 "PM" at bounding box center [419, 68] width 14 height 16
click at [328, 196] on div at bounding box center [391, 197] width 149 height 149
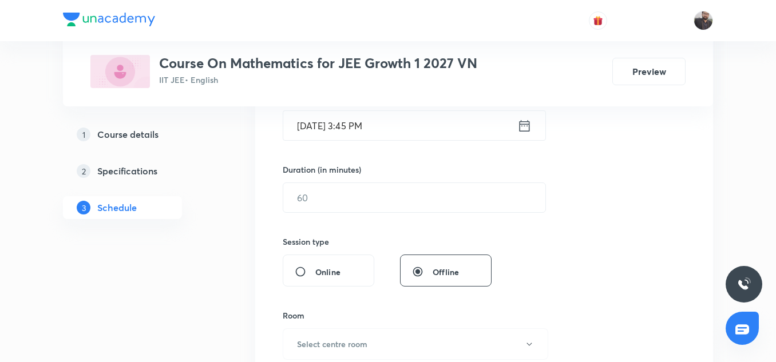
scroll to position [307, 0]
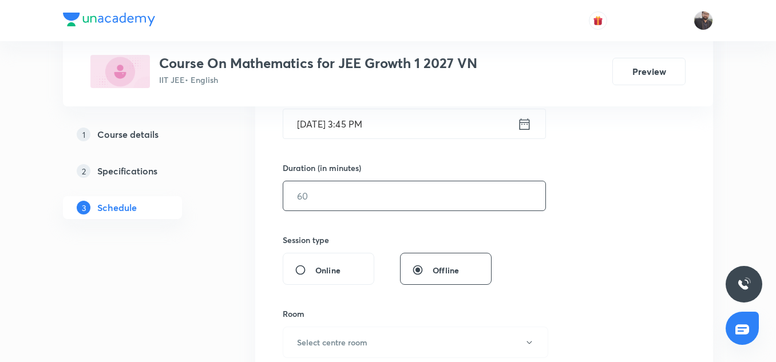
click at [329, 194] on input "text" at bounding box center [414, 196] width 262 height 29
click at [311, 197] on input "text" at bounding box center [414, 196] width 262 height 29
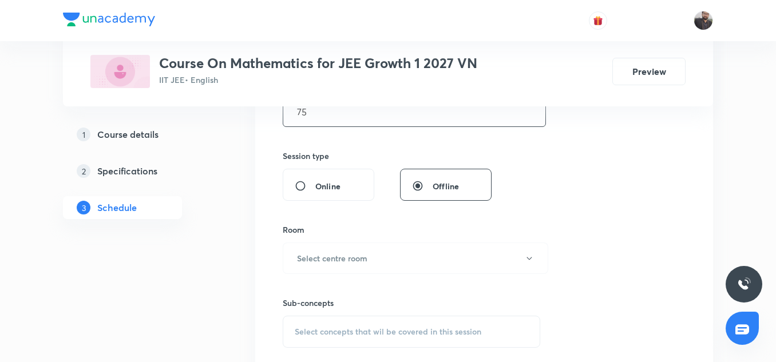
scroll to position [426, 0]
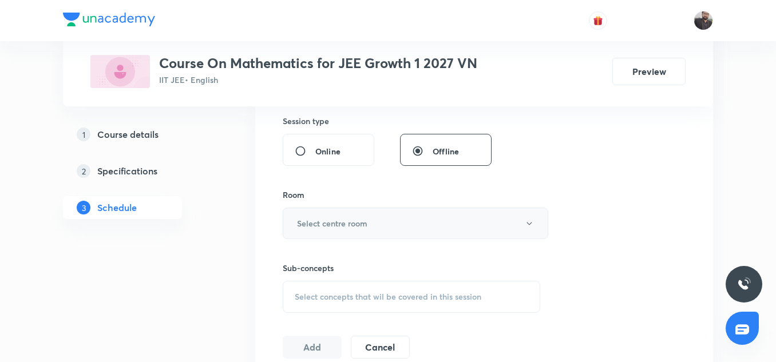
type input "75"
click at [392, 223] on button "Select centre room" at bounding box center [416, 223] width 266 height 31
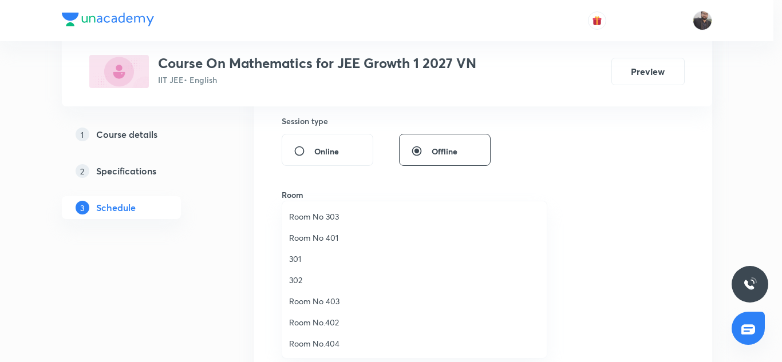
click at [296, 258] on span "301" at bounding box center [414, 259] width 251 height 12
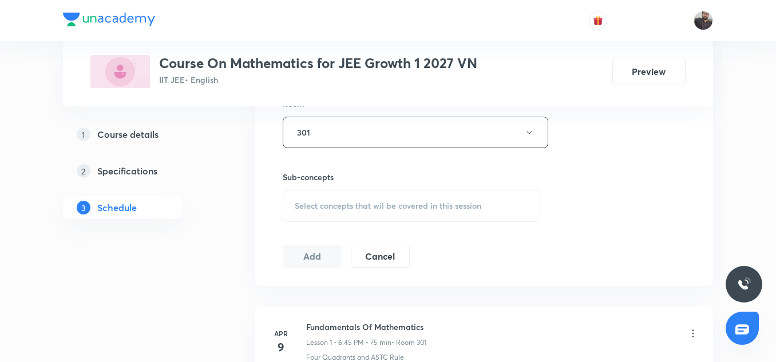
scroll to position [518, 0]
click at [349, 200] on span "Select concepts that wil be covered in this session" at bounding box center [388, 204] width 187 height 9
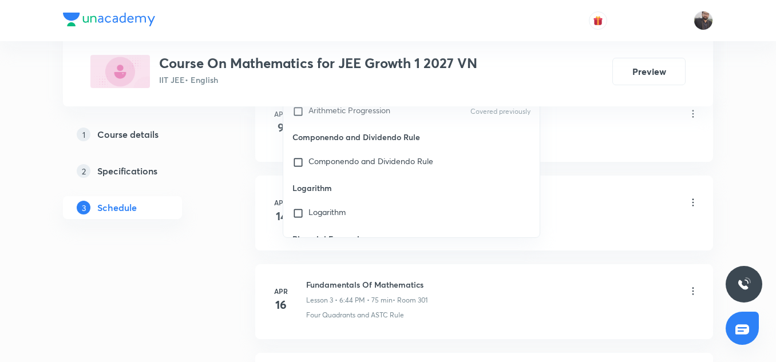
scroll to position [327, 0]
type input "Compound"
click at [341, 163] on span "Componendo and Dividendo Rule" at bounding box center [371, 161] width 125 height 11
checkbox input "true"
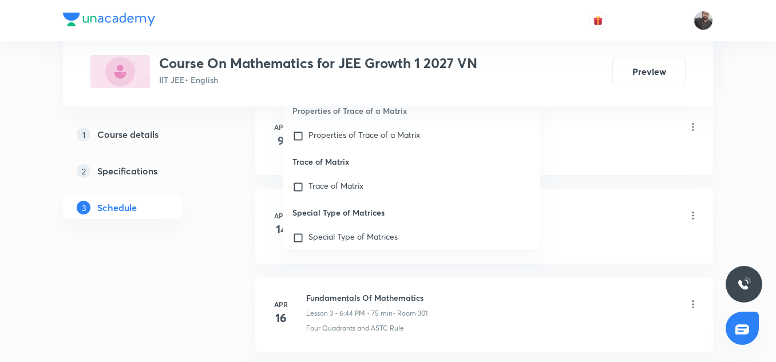
scroll to position [9467, 0]
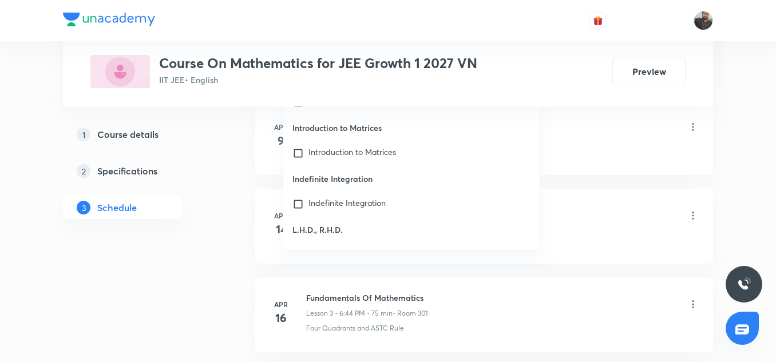
click at [616, 155] on div "Four Quadrants and ASTC Rule" at bounding box center [502, 151] width 393 height 10
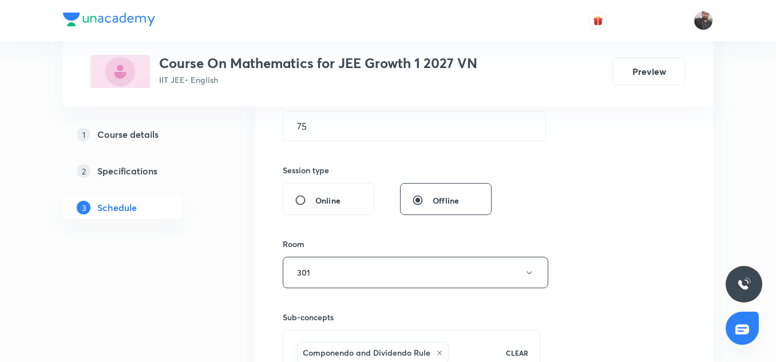
scroll to position [376, 0]
click at [366, 273] on button "301" at bounding box center [416, 273] width 266 height 31
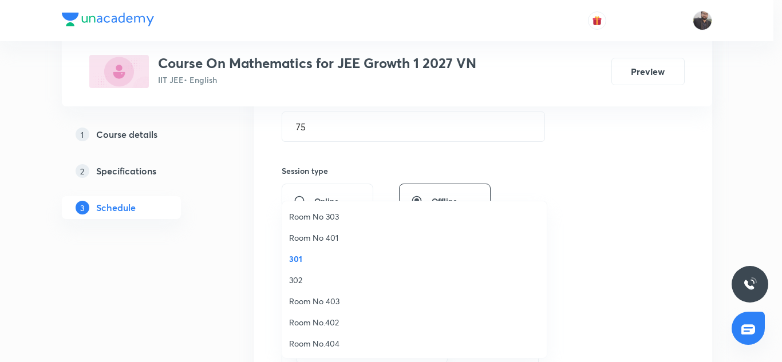
click at [571, 156] on div at bounding box center [391, 181] width 782 height 362
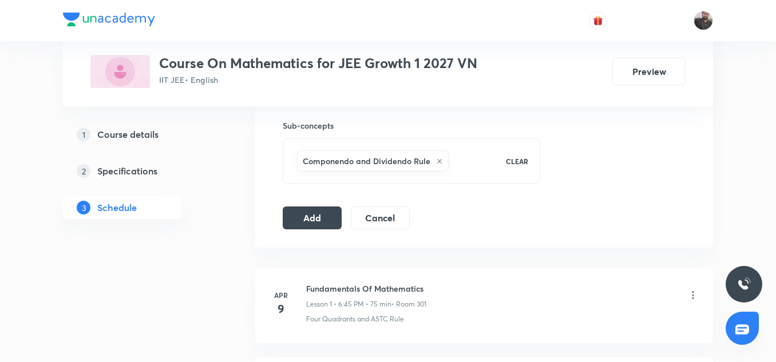
scroll to position [569, 0]
click at [311, 212] on button "Add" at bounding box center [312, 216] width 59 height 23
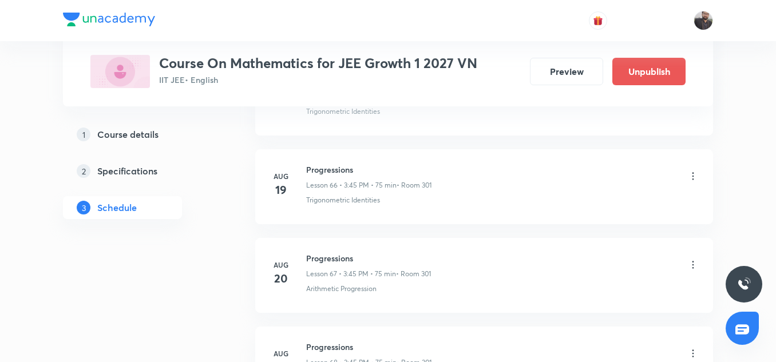
scroll to position [6686, 0]
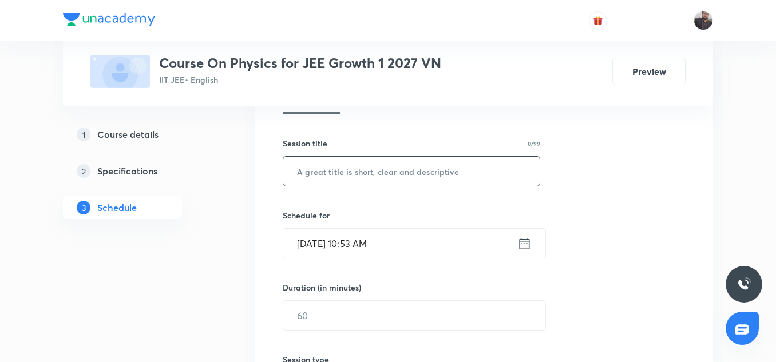
click at [356, 179] on input "text" at bounding box center [411, 171] width 257 height 29
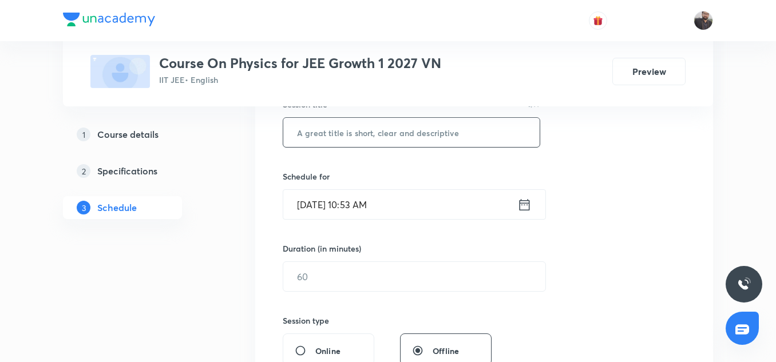
scroll to position [227, 0]
click at [396, 164] on div "Session 57 Live class Session title 0/99 ​ Schedule for [DATE] 10:53 AM ​ Durat…" at bounding box center [484, 290] width 403 height 538
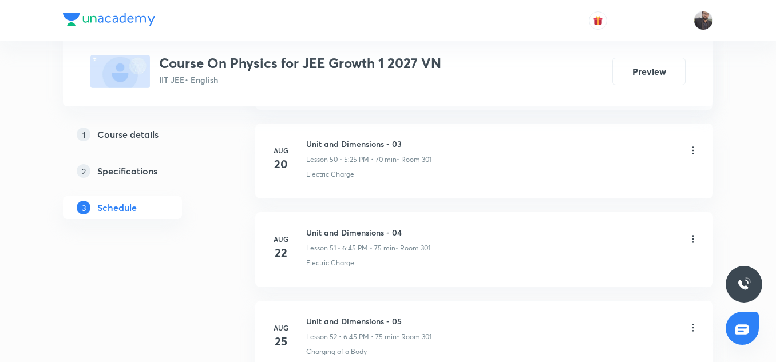
scroll to position [5526, 0]
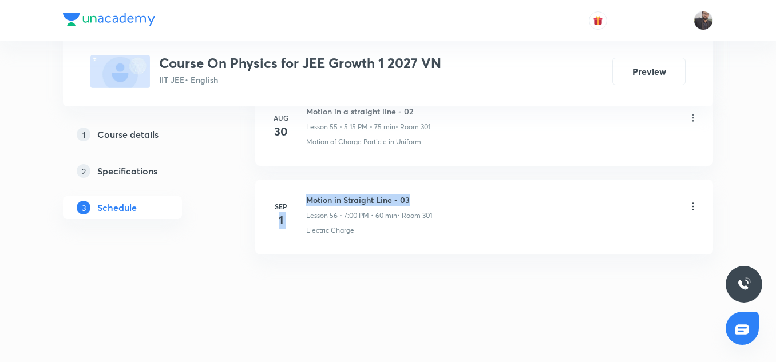
drag, startPoint x: 303, startPoint y: 200, endPoint x: 417, endPoint y: 199, distance: 113.9
click at [417, 199] on div "[DATE] Motion in Straight Line - 03 Lesson 56 • 7:00 PM • 60 min • Room 301 Ele…" at bounding box center [484, 215] width 429 height 42
click at [417, 199] on h6 "Motion in Straight Line - 03" at bounding box center [369, 200] width 126 height 12
click at [384, 198] on h6 "Motion in Straight Line - 03" at bounding box center [369, 200] width 126 height 12
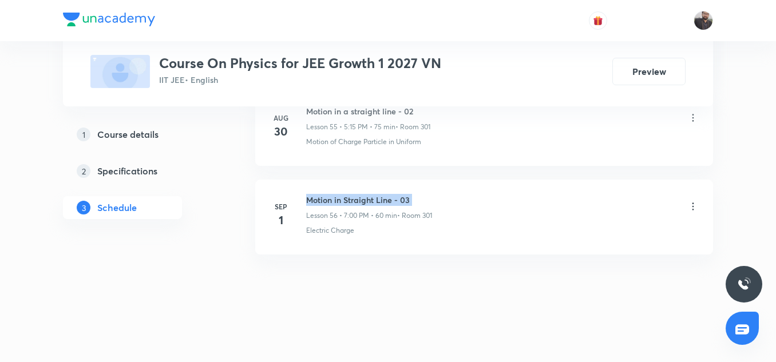
click at [384, 198] on h6 "Motion in Straight Line - 03" at bounding box center [369, 200] width 126 height 12
copy h6 "Motion in Straight Line - 03"
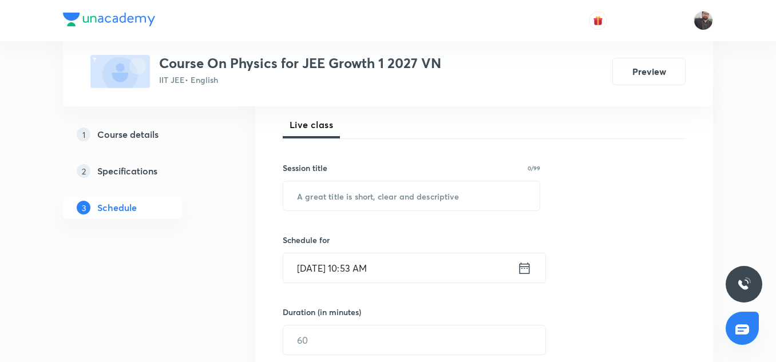
scroll to position [198, 0]
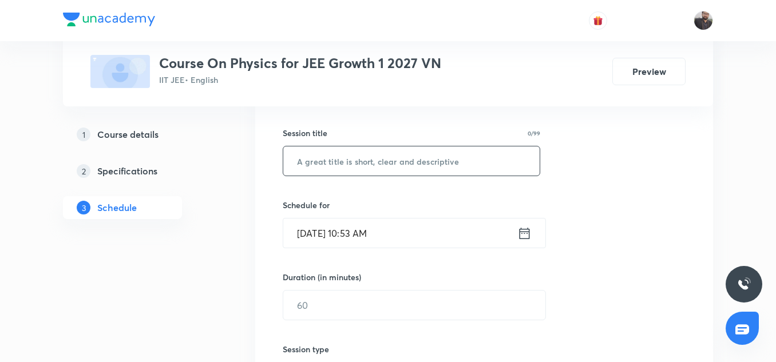
click at [364, 168] on input "text" at bounding box center [411, 161] width 257 height 29
paste input "Motion in Straight Line - 03"
type input "4Motion in Straight Line - 03"
click at [387, 236] on input "[DATE] 10:53 AM" at bounding box center [400, 233] width 234 height 29
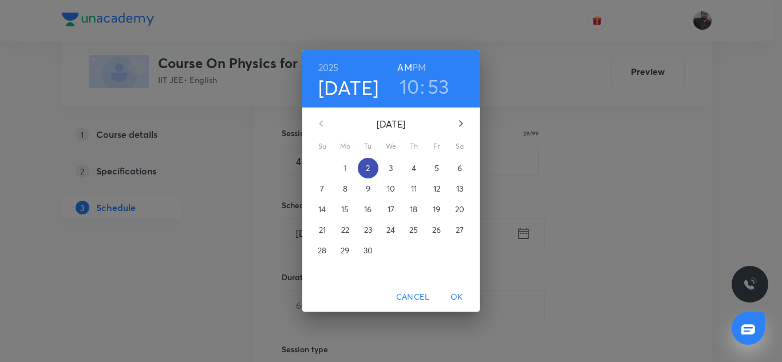
click at [369, 168] on p "2" at bounding box center [368, 168] width 4 height 11
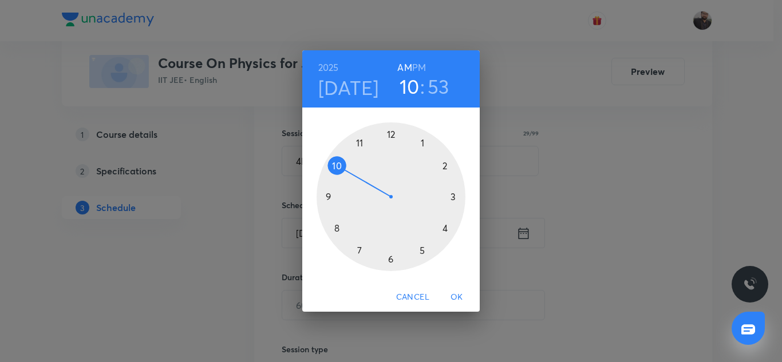
click at [420, 250] on div at bounding box center [391, 197] width 149 height 149
click at [419, 66] on h6 "PM" at bounding box center [419, 68] width 14 height 16
click at [452, 196] on div at bounding box center [391, 197] width 149 height 149
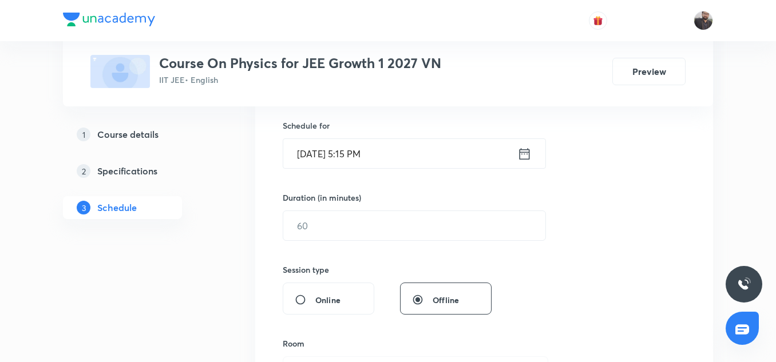
scroll to position [279, 0]
click at [406, 220] on input "text" at bounding box center [414, 224] width 262 height 29
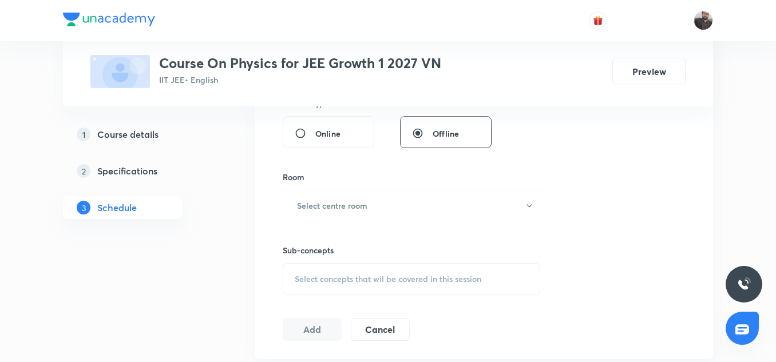
scroll to position [444, 0]
type input "75"
click at [340, 214] on button "Select centre room" at bounding box center [416, 205] width 266 height 31
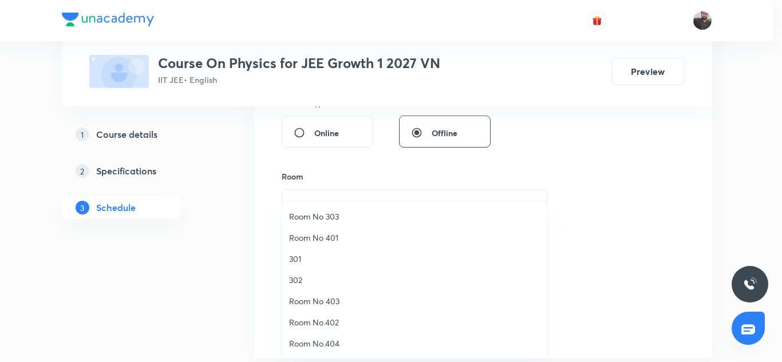
click at [295, 262] on span "301" at bounding box center [414, 259] width 251 height 12
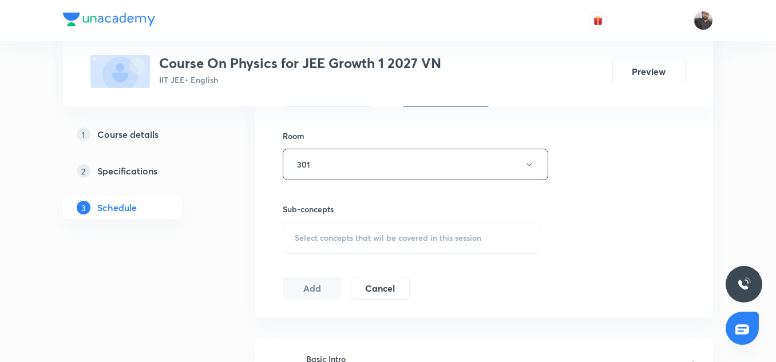
scroll to position [486, 0]
click at [307, 215] on div "Sub-concepts Select concepts that wil be covered in this session" at bounding box center [412, 227] width 258 height 51
click at [309, 228] on div "Select concepts that wil be covered in this session" at bounding box center [412, 237] width 258 height 32
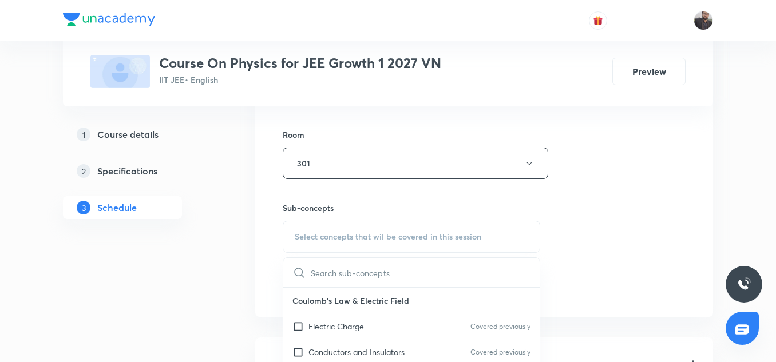
click at [327, 267] on input "text" at bounding box center [425, 272] width 229 height 29
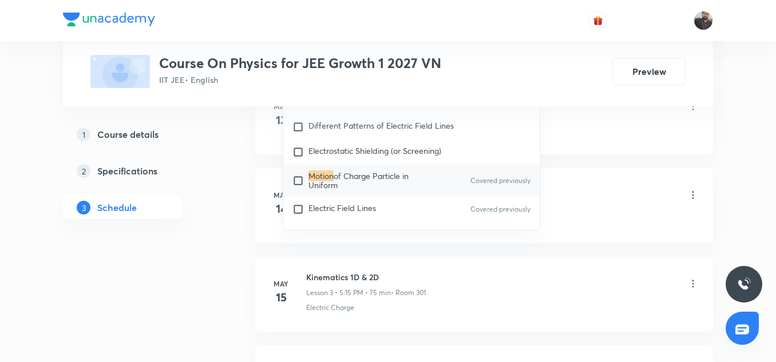
scroll to position [746, 0]
type input "Motion"
click at [294, 178] on input "checkbox" at bounding box center [301, 179] width 16 height 18
checkbox input "true"
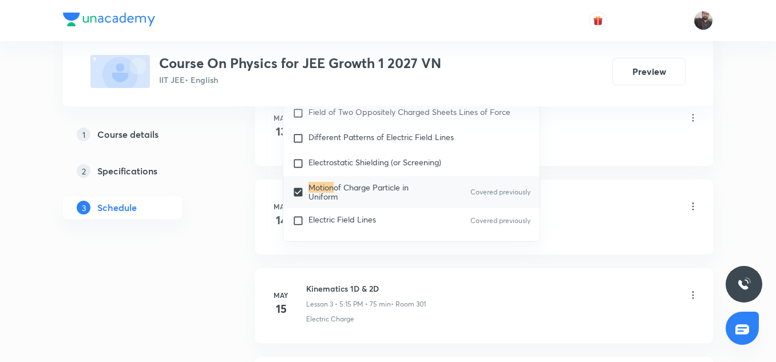
click at [562, 136] on div "Basic Intro Lesson 1 • 5:15 PM • 75 min • Room 301 Electric Charge" at bounding box center [502, 126] width 393 height 42
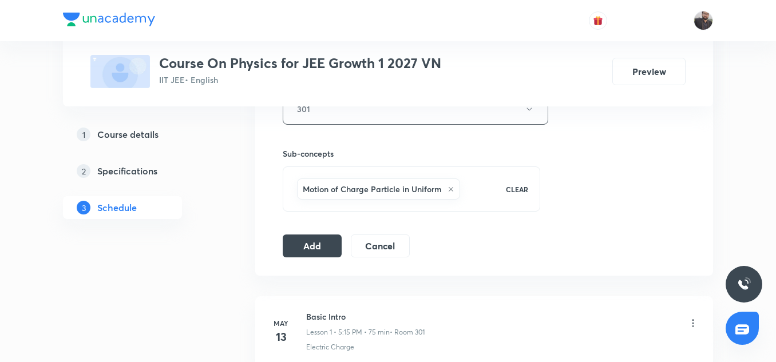
scroll to position [537, 0]
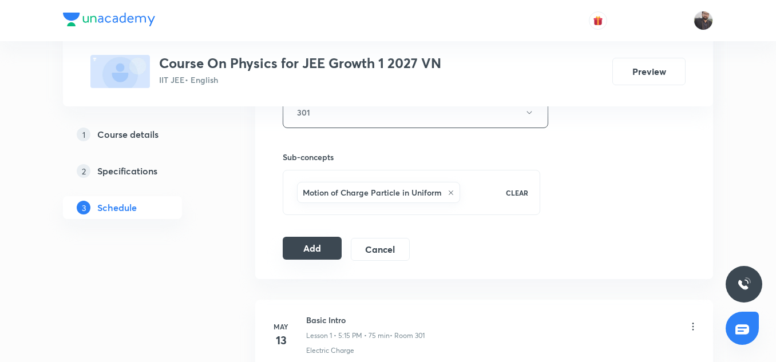
click at [336, 249] on button "Add" at bounding box center [312, 248] width 59 height 23
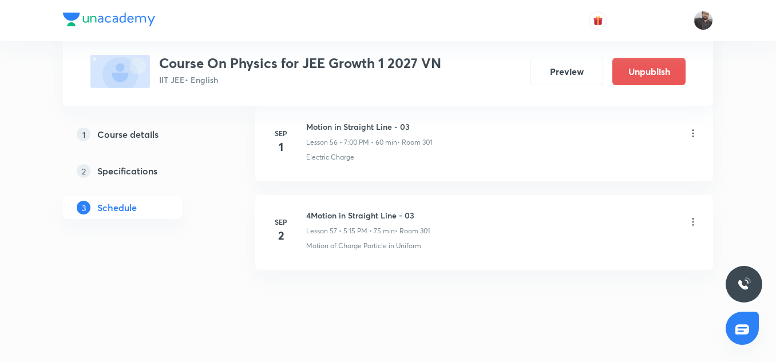
scroll to position [5072, 0]
click at [694, 219] on icon at bounding box center [693, 222] width 11 height 11
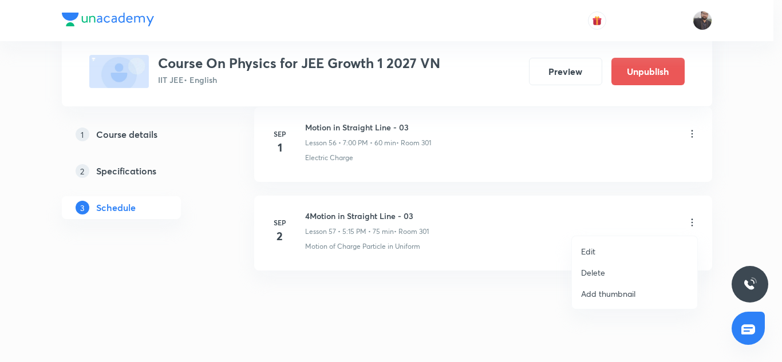
click at [597, 252] on li "Edit" at bounding box center [634, 251] width 125 height 21
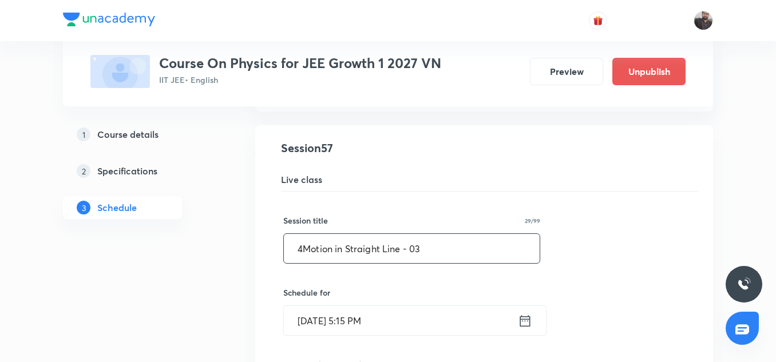
scroll to position [5080, 0]
click at [301, 245] on input "4Motion in Straight Line - 03" at bounding box center [412, 247] width 256 height 29
click at [443, 246] on input "Motion in Straight Line - 03" at bounding box center [412, 247] width 256 height 29
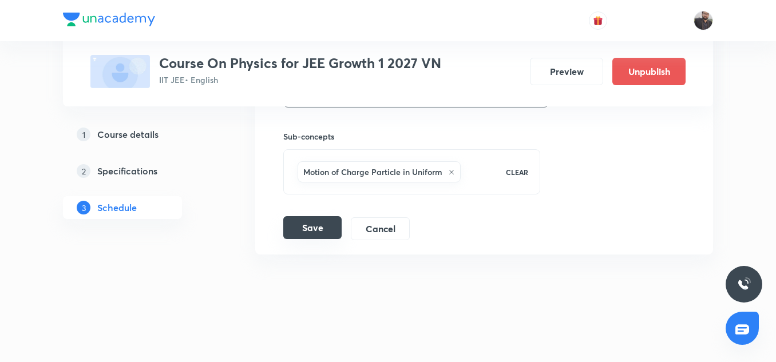
type input "Motion in Straight Line - 03"
click at [324, 227] on button "Save" at bounding box center [312, 227] width 58 height 23
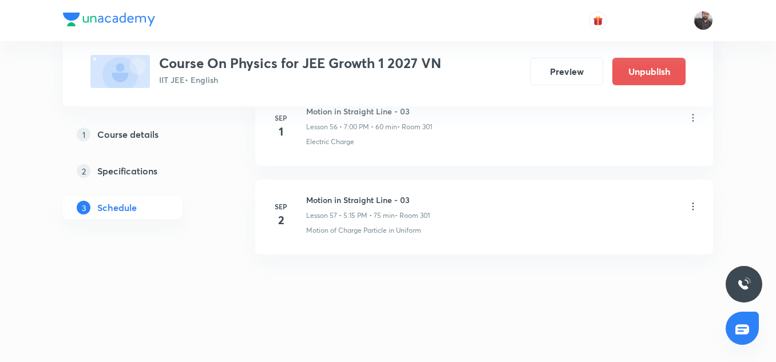
click at [695, 202] on icon at bounding box center [693, 206] width 11 height 11
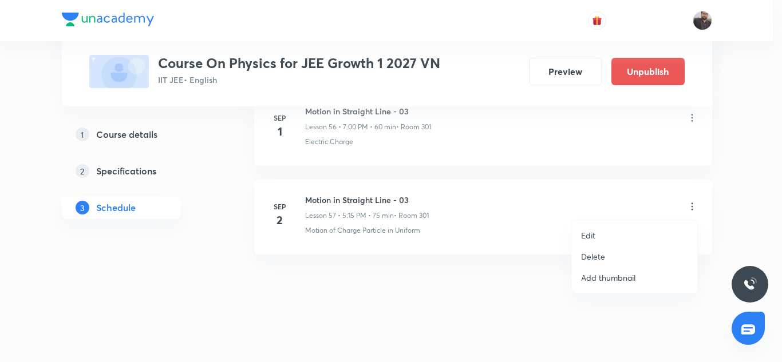
click at [593, 239] on p "Edit" at bounding box center [588, 236] width 14 height 12
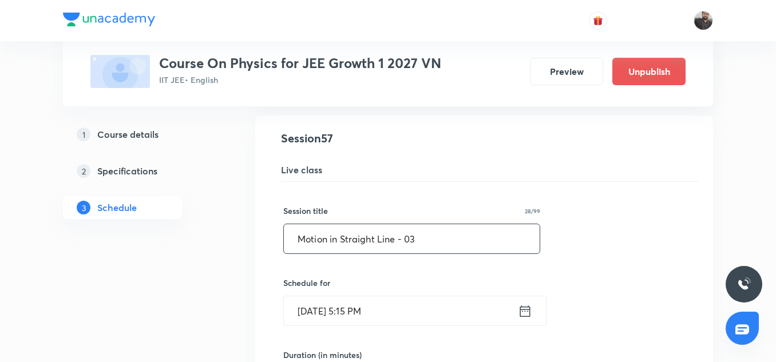
click at [430, 240] on input "Motion in Straight Line - 03" at bounding box center [412, 238] width 256 height 29
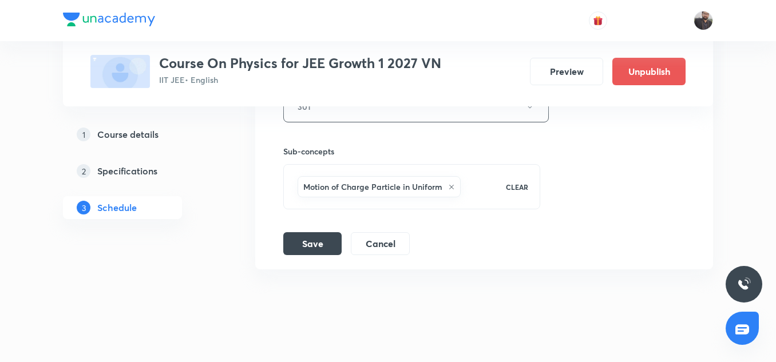
scroll to position [5528, 0]
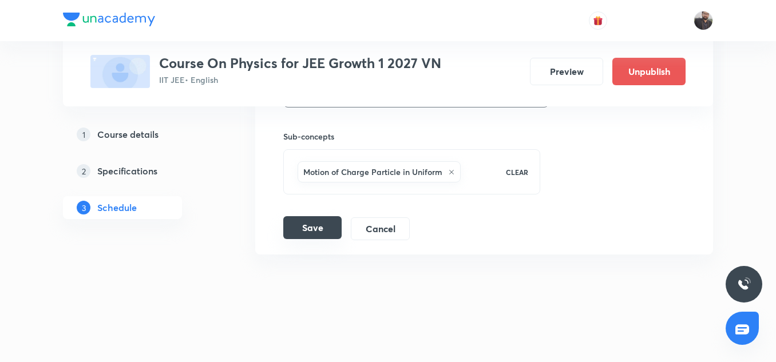
type input "Motion in Straight Line - 04"
click at [306, 240] on div "Save Cancel" at bounding box center [351, 229] width 136 height 23
click at [305, 238] on button "Save" at bounding box center [312, 227] width 58 height 23
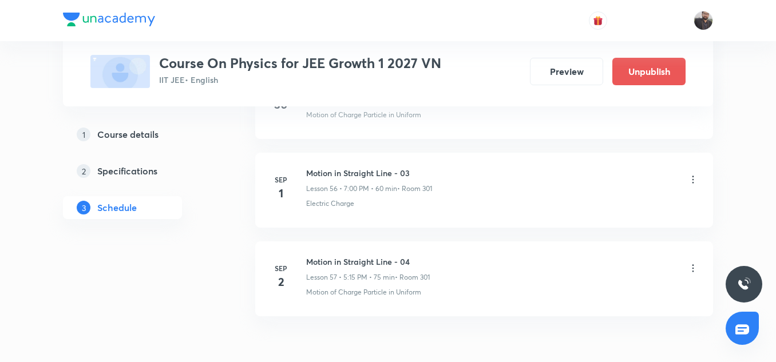
scroll to position [5088, 0]
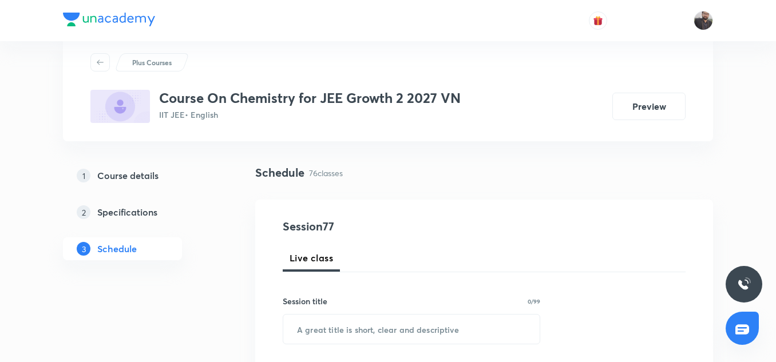
drag, startPoint x: 306, startPoint y: 222, endPoint x: 201, endPoint y: 227, distance: 105.5
click at [201, 227] on div "1 Course details 2 Specifications 3 Schedule" at bounding box center [141, 219] width 156 height 110
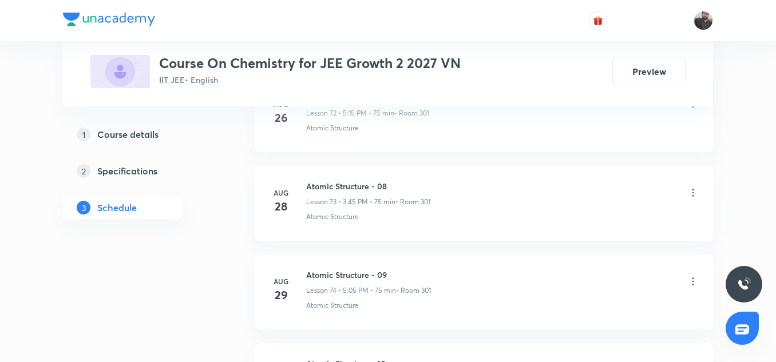
scroll to position [7301, 0]
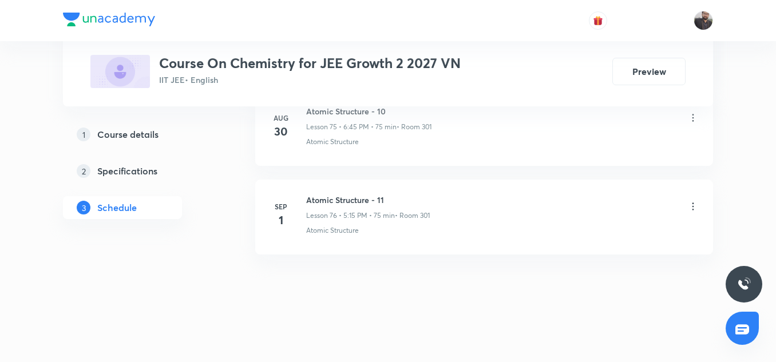
click at [362, 201] on h6 "Atomic Structure - 11" at bounding box center [368, 200] width 124 height 12
drag, startPoint x: 305, startPoint y: 199, endPoint x: 411, endPoint y: 203, distance: 105.4
click at [411, 203] on div "Sep 1 Atomic Structure - 11 Lesson 76 • 5:15 PM • 75 min • Room 301 Atomic Stru…" at bounding box center [484, 215] width 429 height 42
drag, startPoint x: 411, startPoint y: 203, endPoint x: 397, endPoint y: 162, distance: 42.7
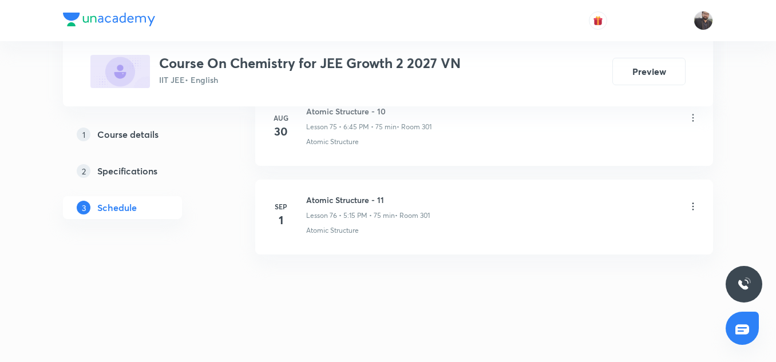
click at [397, 162] on li "Aug 30 Atomic Structure - 10 Lesson 75 • 6:45 PM • 75 min • Room 301 Atomic Str…" at bounding box center [484, 128] width 458 height 75
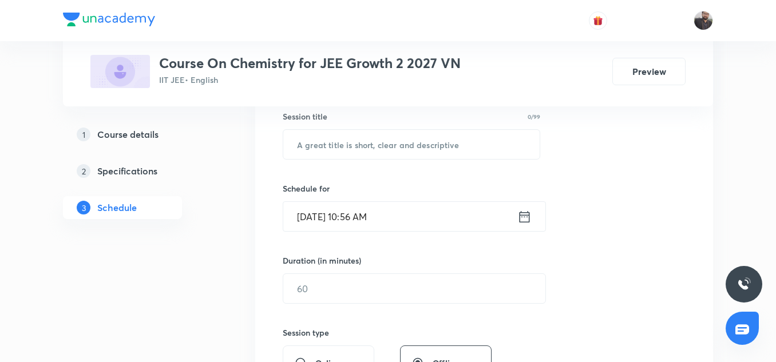
scroll to position [215, 0]
click at [392, 136] on input "text" at bounding box center [411, 143] width 257 height 29
paste input "Motion in Straight Line - 03"
type input "Motion in Straight Line - 04"
click at [396, 216] on input "Sep 2, 2025, 10:56 AM" at bounding box center [400, 216] width 234 height 29
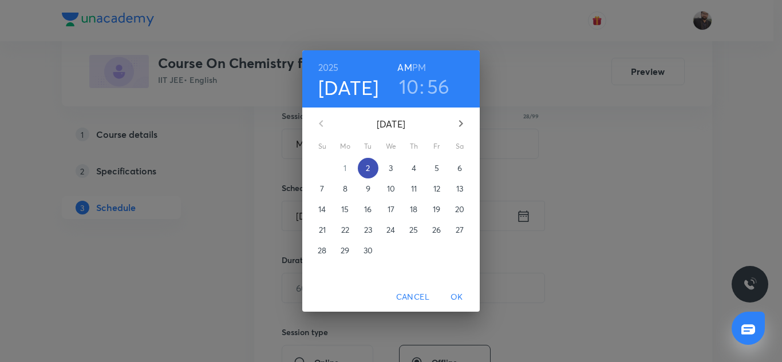
click at [368, 165] on p "2" at bounding box center [368, 168] width 4 height 11
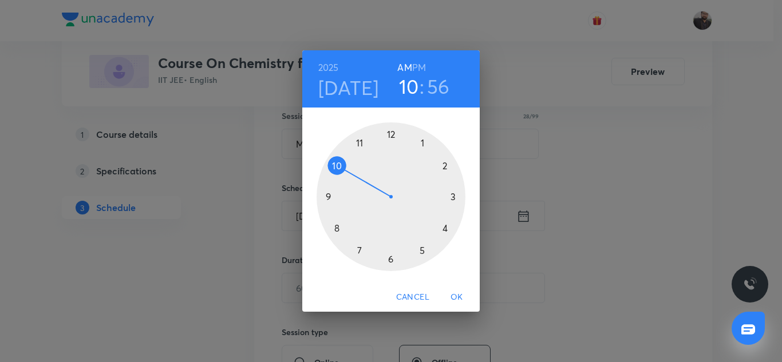
click at [391, 258] on div at bounding box center [391, 197] width 149 height 149
click at [328, 195] on div at bounding box center [391, 197] width 149 height 149
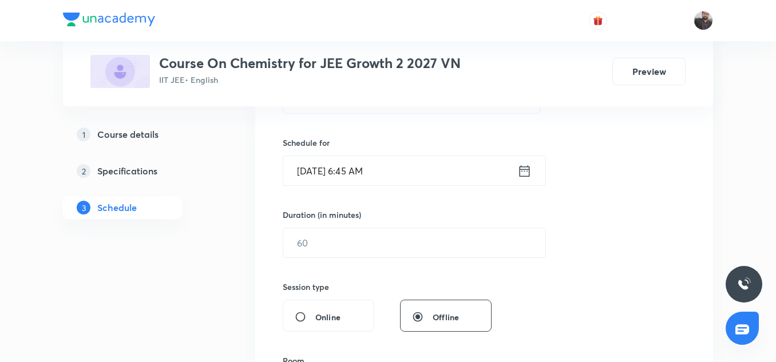
scroll to position [265, 0]
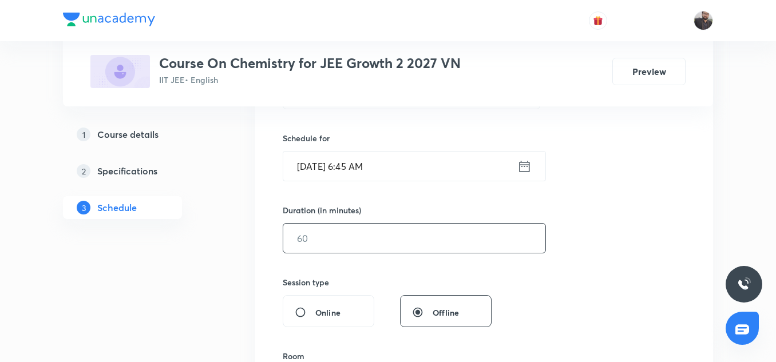
click at [346, 236] on input "text" at bounding box center [414, 238] width 262 height 29
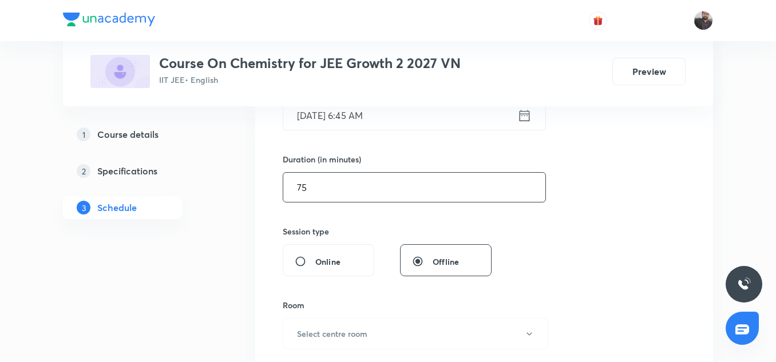
scroll to position [316, 0]
type input "75"
click at [584, 258] on div "Session 77 Live class Session title 28/99 Motion in Straight Line - 04 ​ Schedu…" at bounding box center [484, 200] width 403 height 538
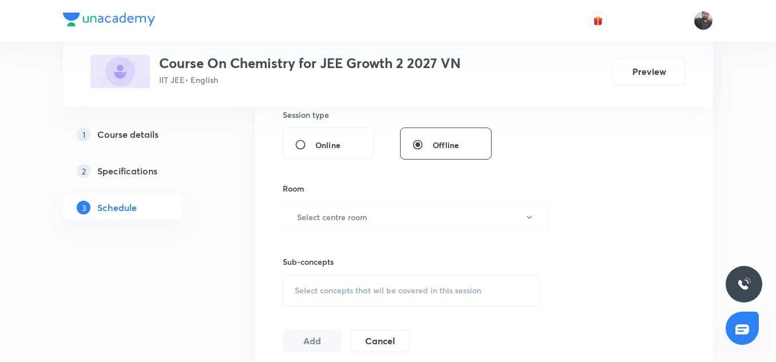
scroll to position [436, 0]
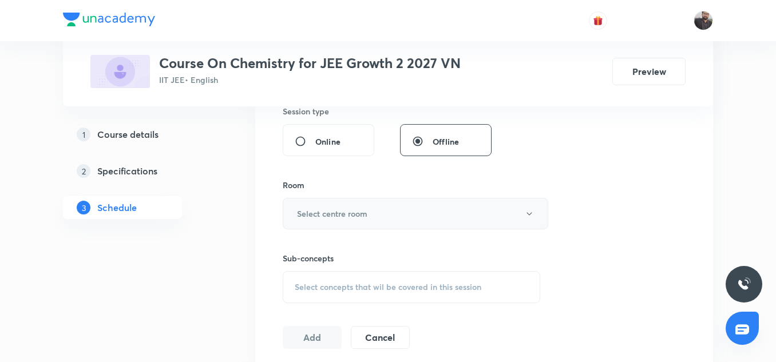
click at [519, 212] on button "Select centre room" at bounding box center [416, 213] width 266 height 31
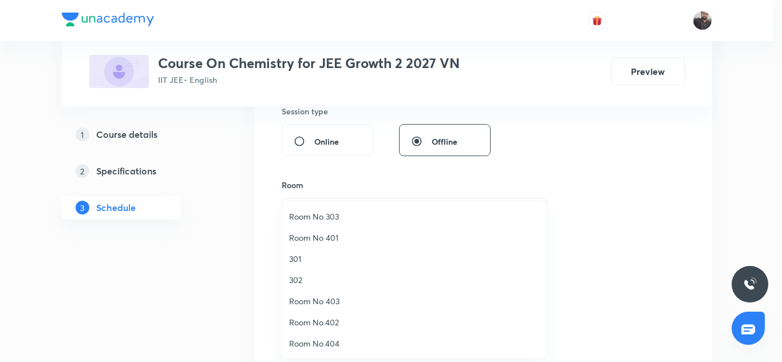
click at [322, 175] on div at bounding box center [391, 181] width 782 height 362
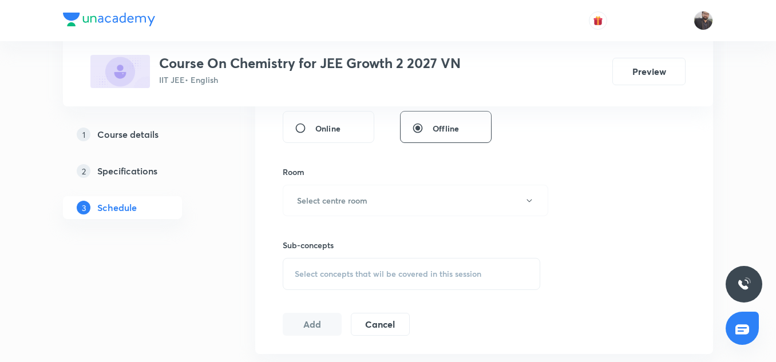
scroll to position [449, 0]
click at [325, 192] on button "Select centre room" at bounding box center [416, 199] width 266 height 31
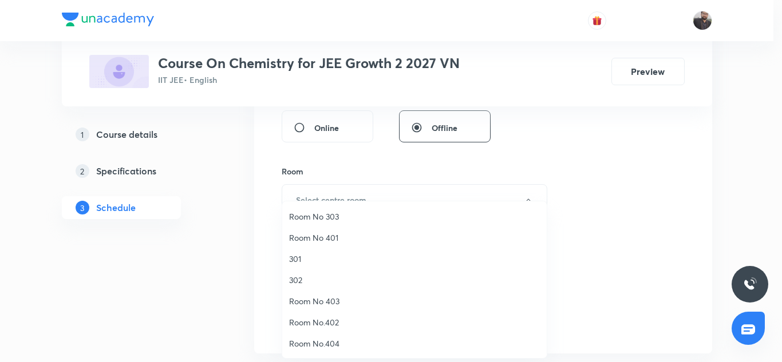
click at [299, 266] on li "301" at bounding box center [414, 259] width 265 height 21
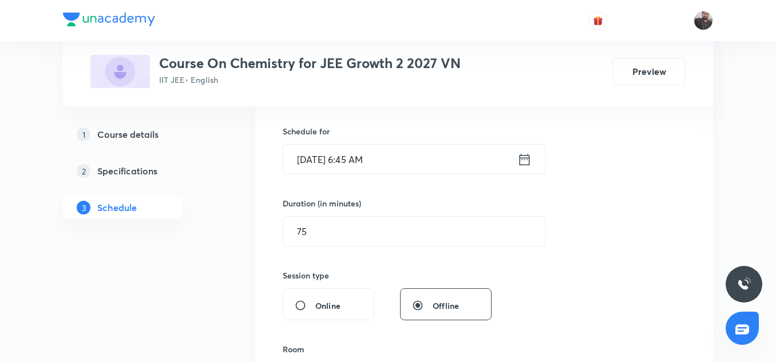
scroll to position [266, 0]
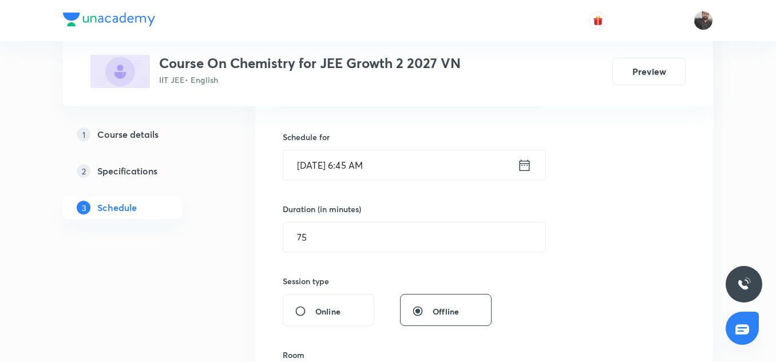
click at [388, 165] on input "Sep 2, 2025, 6:45 AM" at bounding box center [400, 165] width 234 height 29
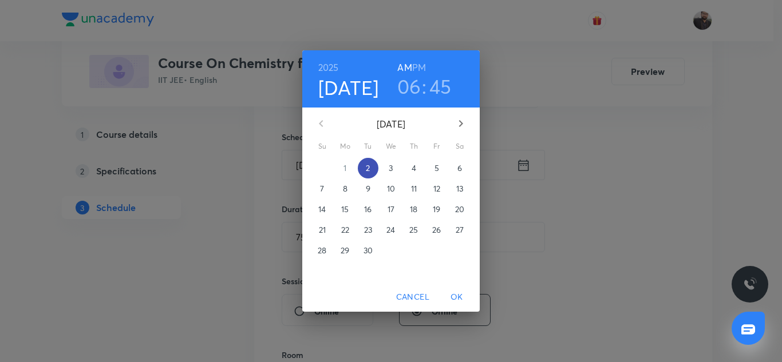
click at [368, 169] on p "2" at bounding box center [368, 168] width 4 height 11
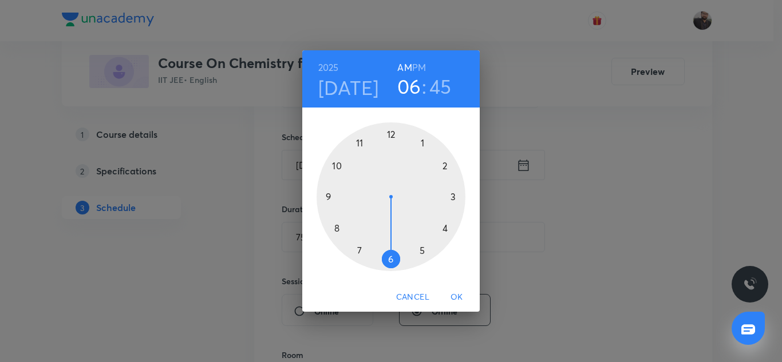
click at [391, 260] on div at bounding box center [391, 197] width 149 height 149
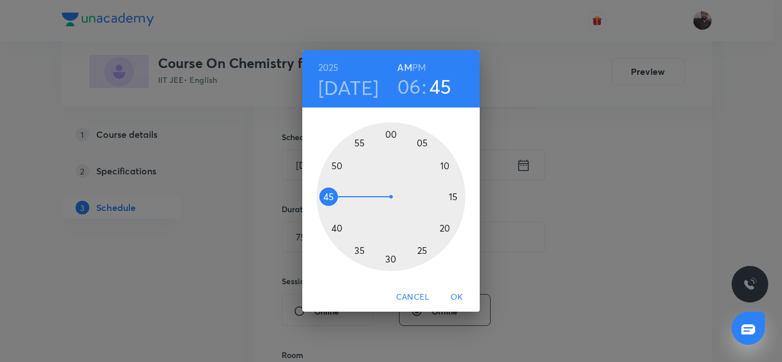
click at [419, 66] on h6 "PM" at bounding box center [419, 68] width 14 height 16
click at [329, 195] on div at bounding box center [391, 197] width 149 height 149
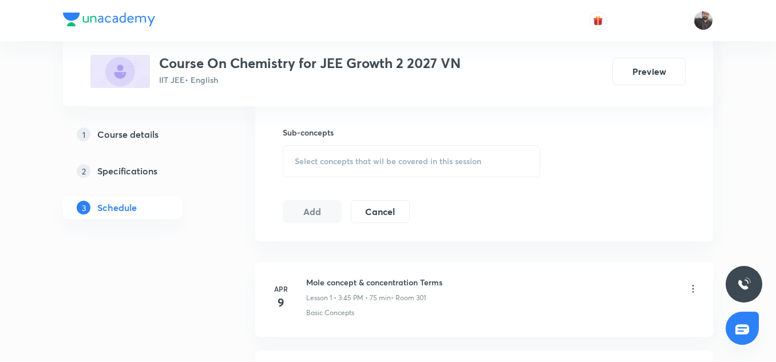
scroll to position [574, 0]
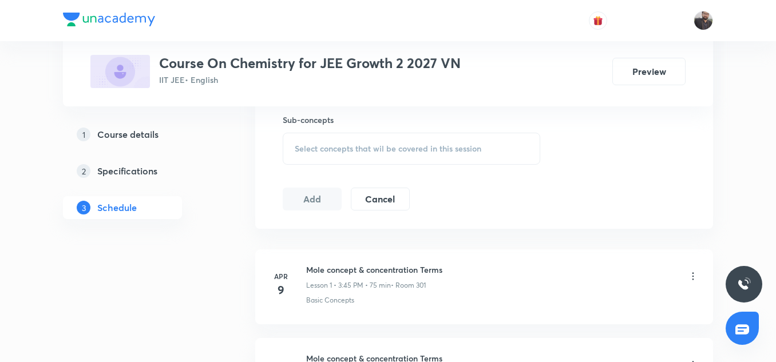
click at [366, 141] on div "Select concepts that wil be covered in this session" at bounding box center [412, 149] width 258 height 32
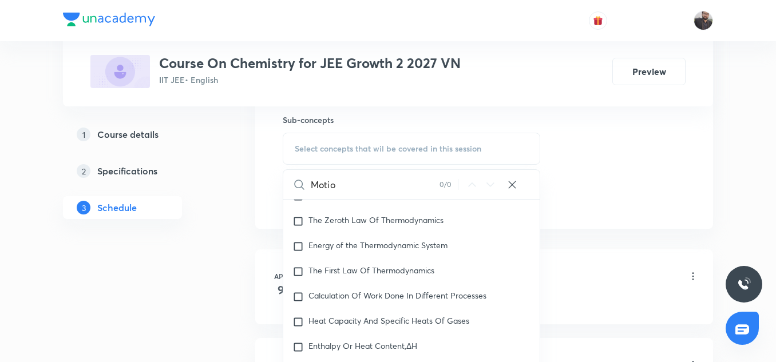
scroll to position [0, 0]
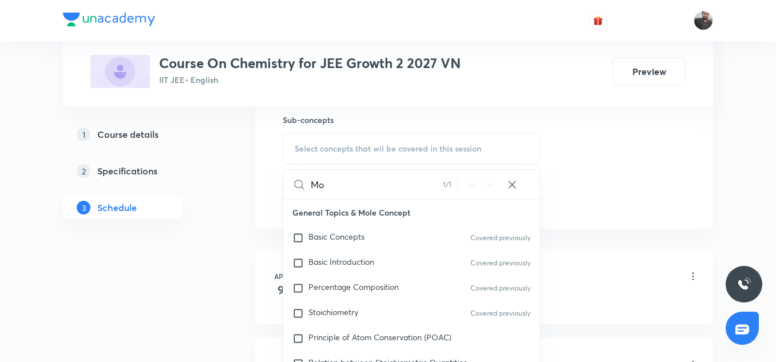
type input "M"
type input "m"
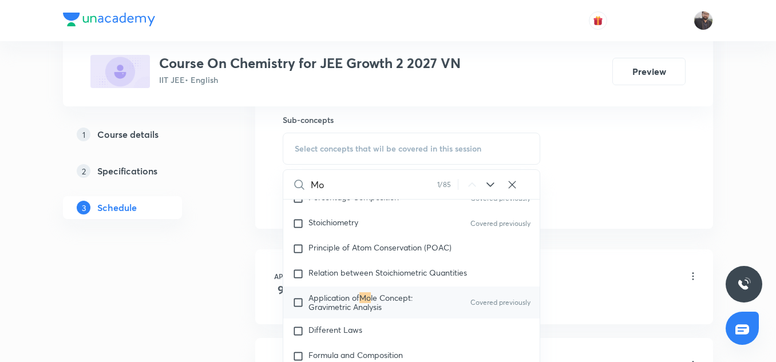
scroll to position [93, 0]
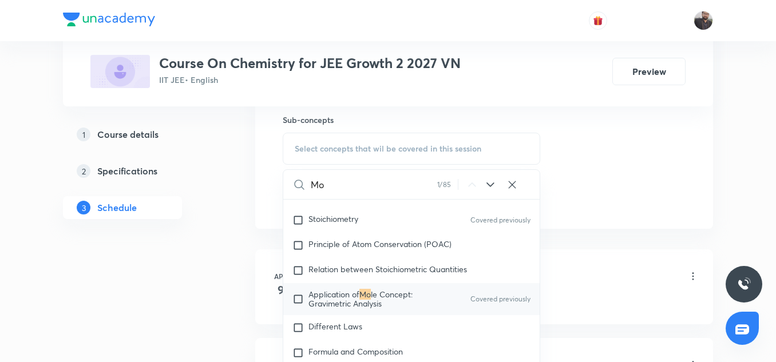
type input "Mo"
click at [304, 304] on input "checkbox" at bounding box center [301, 299] width 16 height 18
checkbox input "true"
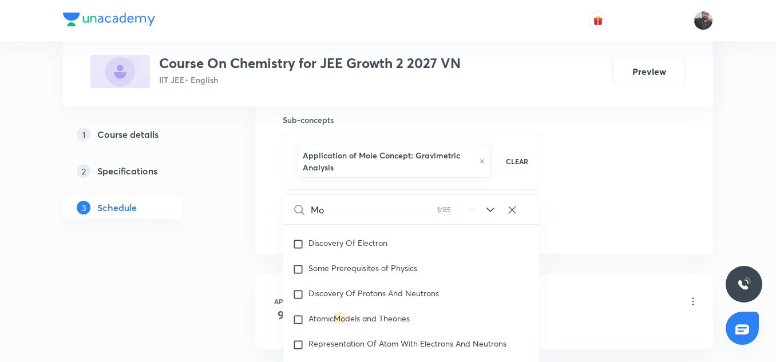
scroll to position [329, 0]
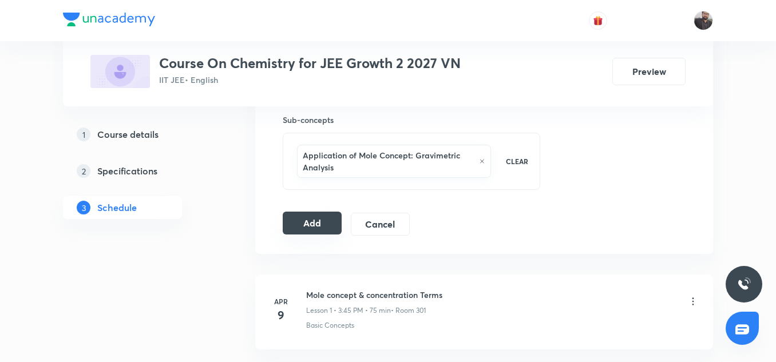
click at [320, 212] on button "Add" at bounding box center [312, 223] width 59 height 23
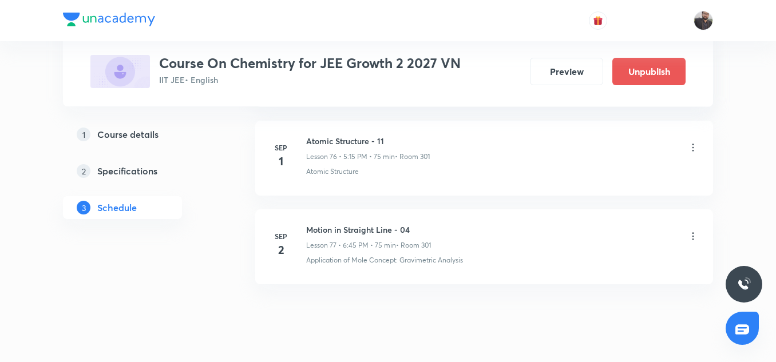
scroll to position [6863, 0]
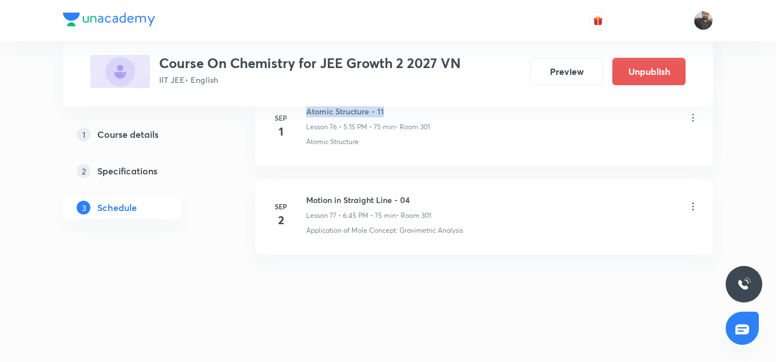
copy h6 "Atomic Structure - 11"
drag, startPoint x: 306, startPoint y: 108, endPoint x: 409, endPoint y: 110, distance: 103.1
click at [409, 110] on h6 "Atomic Structure - 11" at bounding box center [368, 111] width 124 height 12
click at [381, 237] on li "Sep 2 Motion in Straight Line - 04 Lesson 77 • 6:45 PM • 75 min • Room 301 Appl…" at bounding box center [484, 217] width 458 height 75
click at [692, 208] on icon at bounding box center [693, 206] width 11 height 11
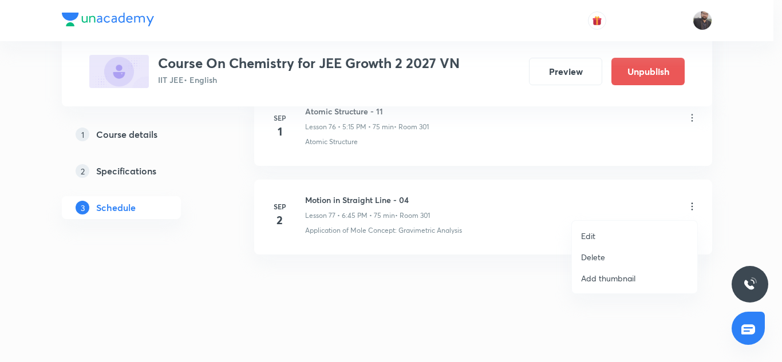
click at [611, 242] on li "Edit" at bounding box center [634, 236] width 125 height 21
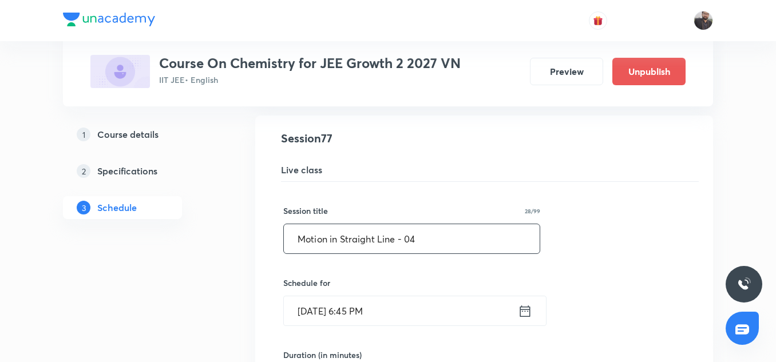
click at [432, 246] on input "Motion in Straight Line - 04" at bounding box center [412, 238] width 256 height 29
type input "M"
paste input "Atomic Structure - 11"
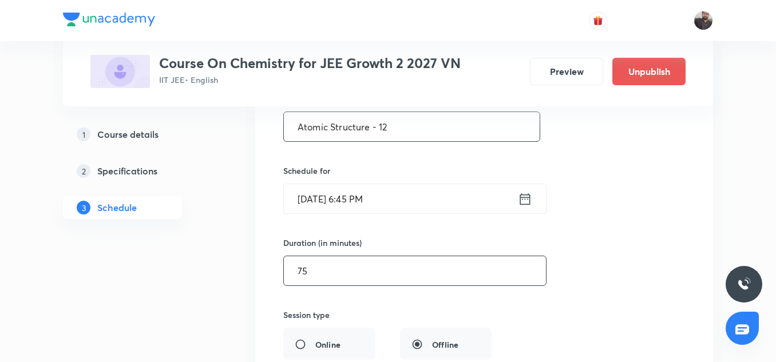
scroll to position [7316, 0]
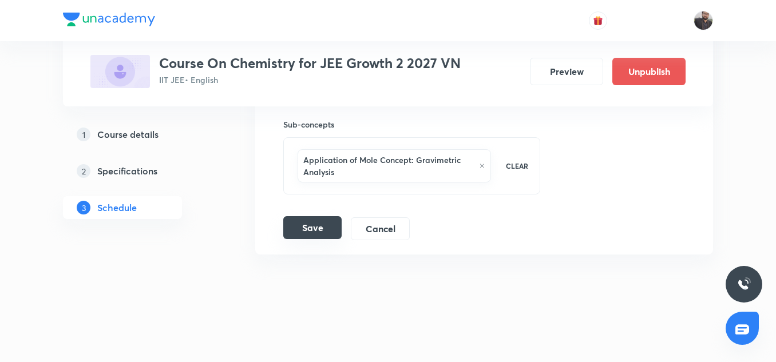
type input "Atomic Structure - 12"
click at [320, 236] on button "Save" at bounding box center [312, 227] width 58 height 23
click at [320, 236] on button "Save" at bounding box center [312, 229] width 58 height 23
click at [481, 164] on icon at bounding box center [482, 166] width 6 height 7
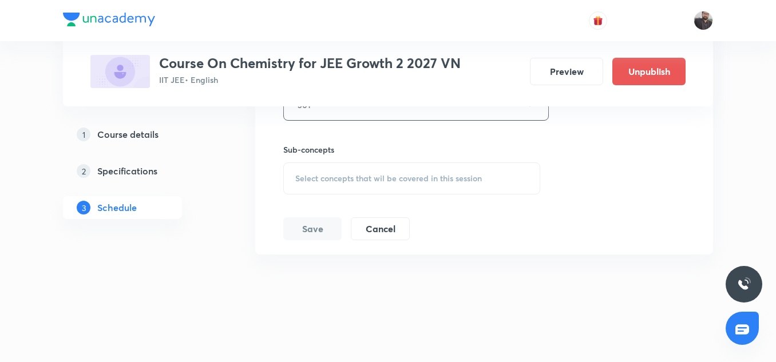
click at [374, 179] on span "Select concepts that wil be covered in this session" at bounding box center [388, 178] width 187 height 9
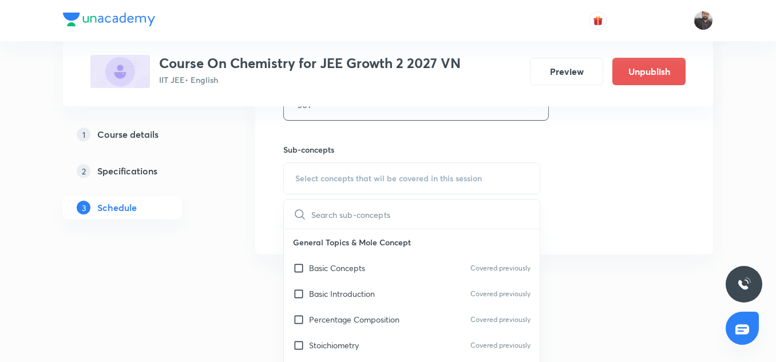
scroll to position [7316, 0]
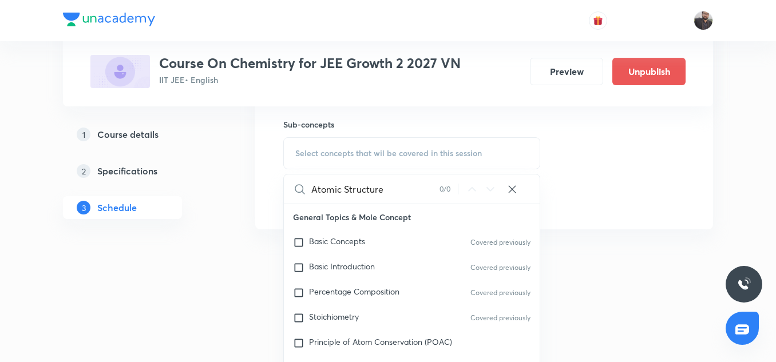
type input "Atomic Structur"
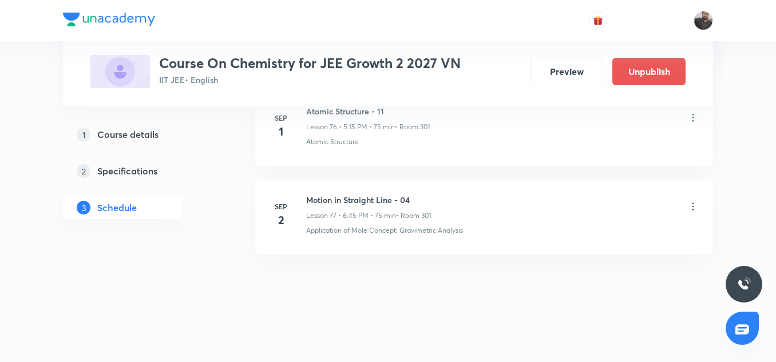
scroll to position [6863, 0]
click at [697, 204] on icon at bounding box center [693, 206] width 11 height 11
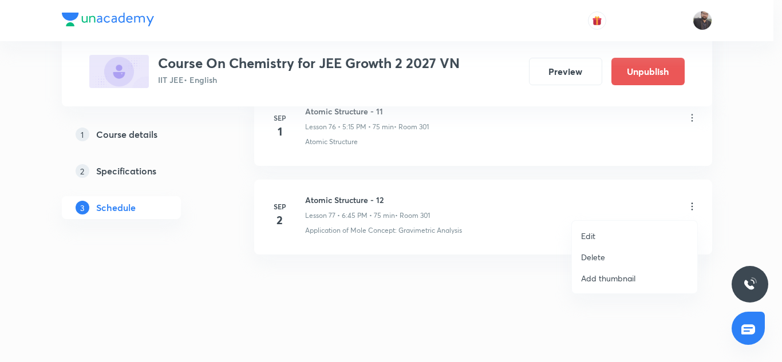
click at [600, 239] on li "Edit" at bounding box center [634, 236] width 125 height 21
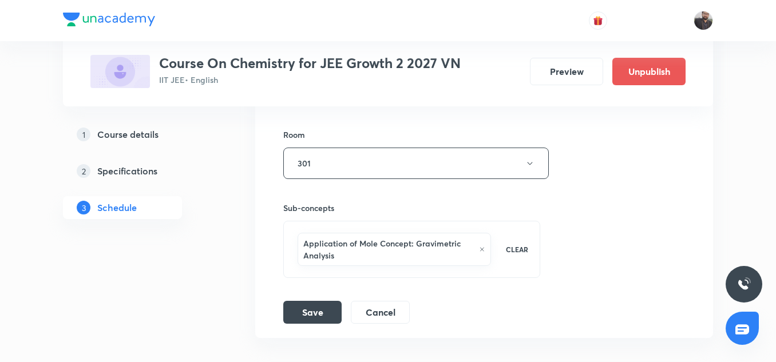
scroll to position [7233, 0]
click at [484, 249] on icon at bounding box center [482, 249] width 6 height 7
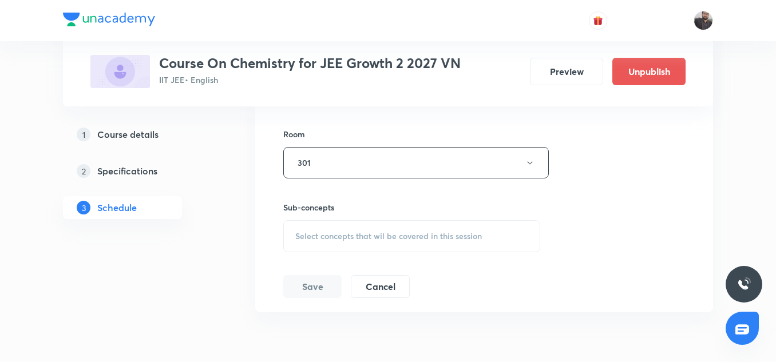
click at [393, 239] on span "Select concepts that wil be covered in this session" at bounding box center [388, 236] width 187 height 9
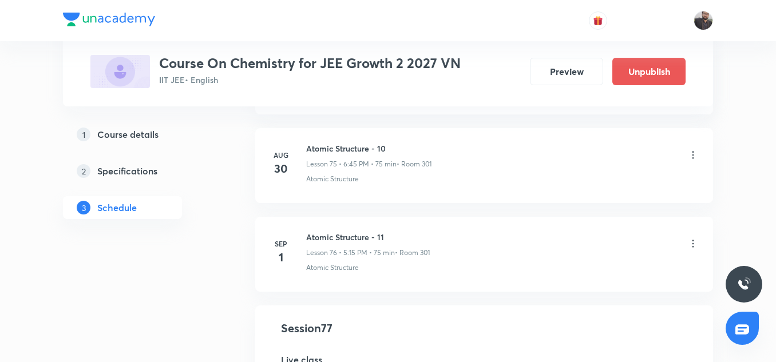
scroll to position [6798, 0]
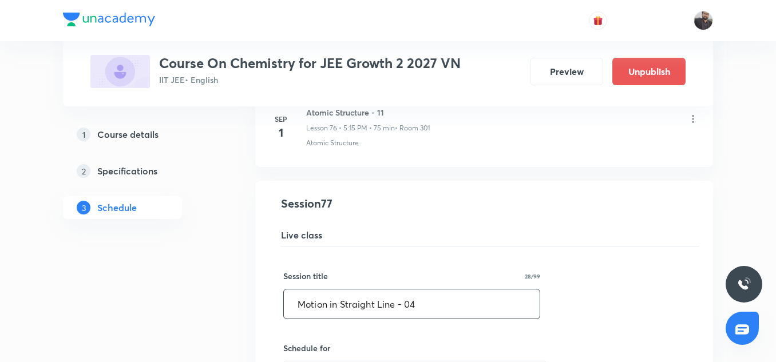
type input "Atomic Structure - 11"
drag, startPoint x: 435, startPoint y: 295, endPoint x: 258, endPoint y: 294, distance: 176.4
paste input "Atomic Structure - 11"
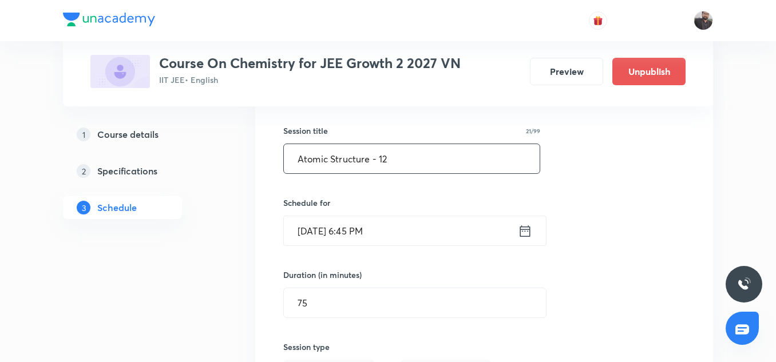
scroll to position [6944, 0]
click at [432, 161] on input "Atomic Structure - 12" at bounding box center [412, 158] width 256 height 29
type input "A"
paste input "Atomic Structure - 11"
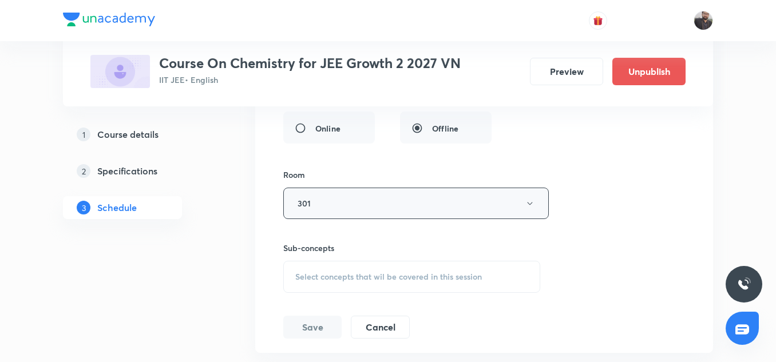
scroll to position [7200, 0]
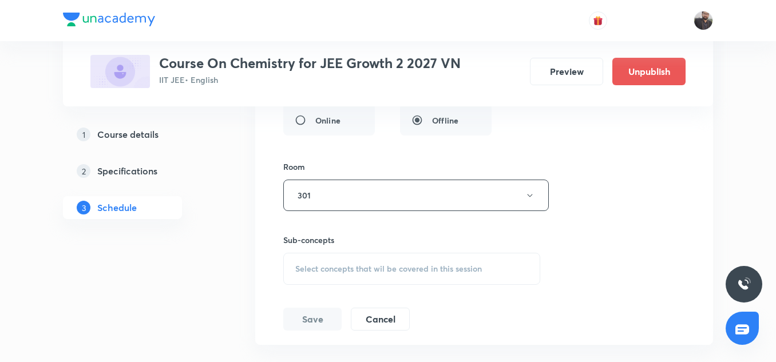
type input "Atomic Structure - 12"
click at [329, 267] on span "Select concepts that wil be covered in this session" at bounding box center [388, 269] width 187 height 9
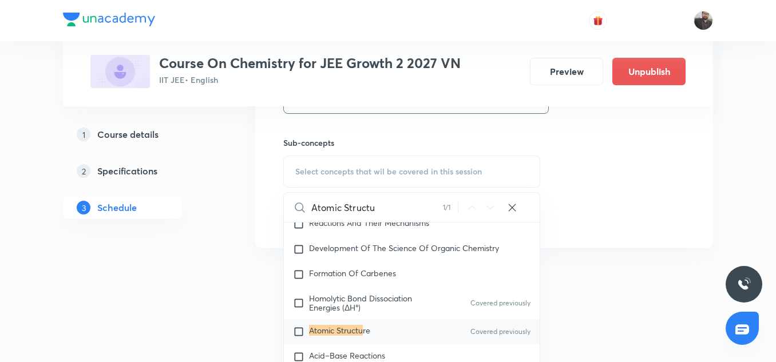
scroll to position [18934, 0]
type input "Atomic Structu"
click at [298, 330] on div "Atomic Structu re Covered previously" at bounding box center [412, 331] width 256 height 25
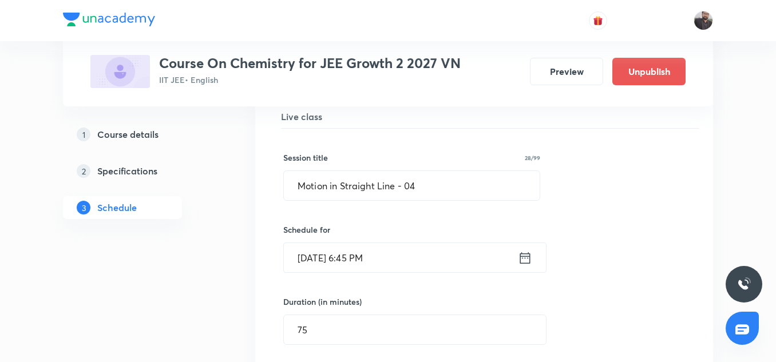
scroll to position [6918, 0]
paste input "Atomic Structure - 11"
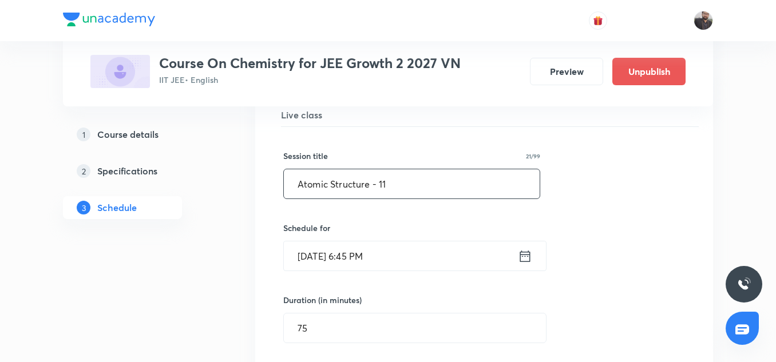
drag, startPoint x: 427, startPoint y: 185, endPoint x: 292, endPoint y: 184, distance: 134.6
click at [292, 184] on input "Atomic Structure - 11" at bounding box center [412, 183] width 256 height 29
click at [389, 183] on input "Atomic Structure - 11" at bounding box center [412, 183] width 256 height 29
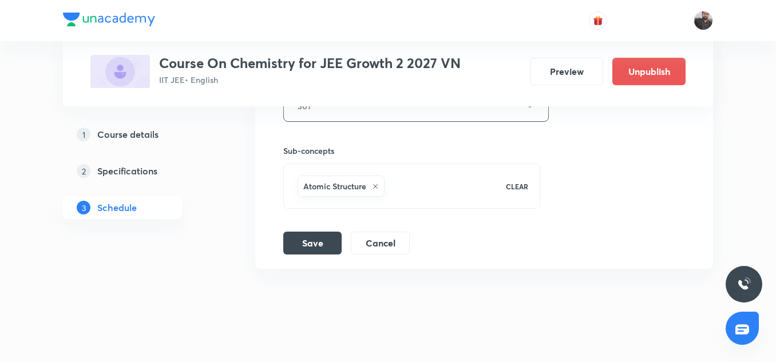
scroll to position [7304, 0]
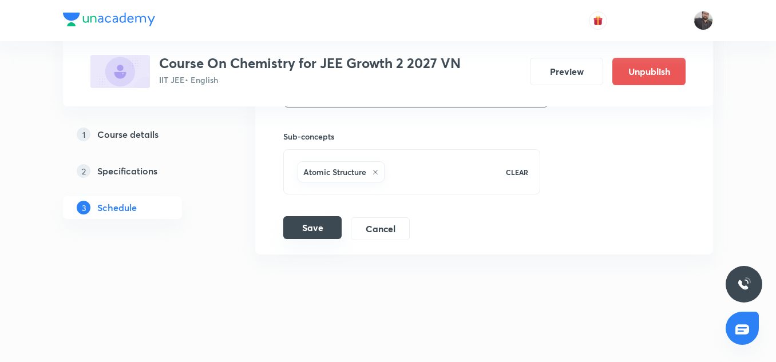
type input "Atomic Structure - 12"
click at [329, 226] on button "Save" at bounding box center [312, 227] width 58 height 23
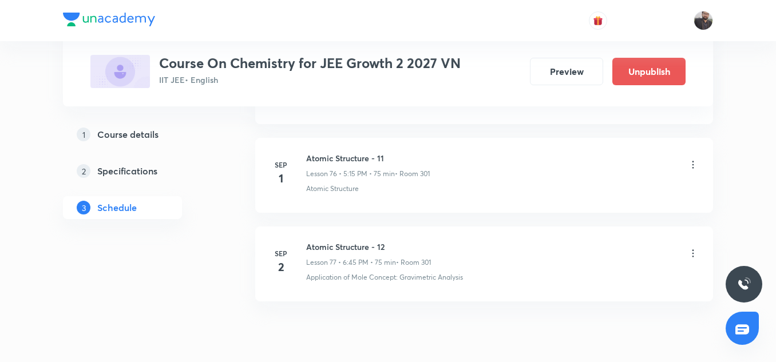
scroll to position [6815, 0]
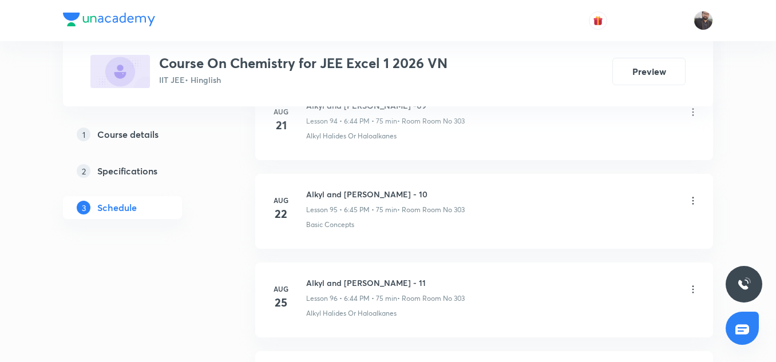
scroll to position [9442, 0]
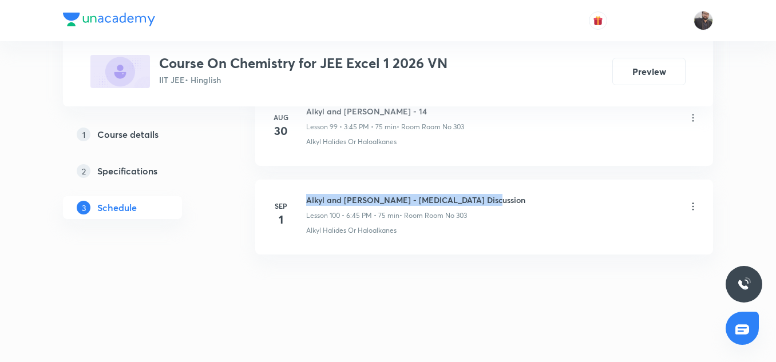
copy h6 "Alkyl and Aryl Halide - Minor Test Discussion"
drag, startPoint x: 306, startPoint y: 197, endPoint x: 478, endPoint y: 194, distance: 171.8
click at [478, 194] on div "Sep 1 Alkyl and Aryl Halide - Minor Test Discussion Lesson 100 • 6:45 PM • 75 m…" at bounding box center [484, 215] width 429 height 42
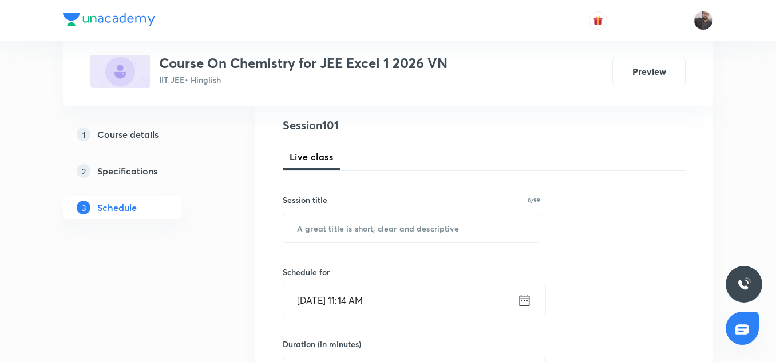
scroll to position [139, 0]
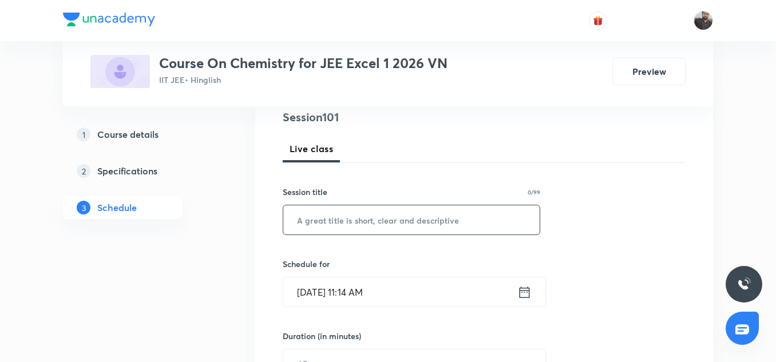
click at [421, 211] on input "text" at bounding box center [411, 220] width 257 height 29
paste input "Alkyl and Aryl Halide - Minor Test Discussion"
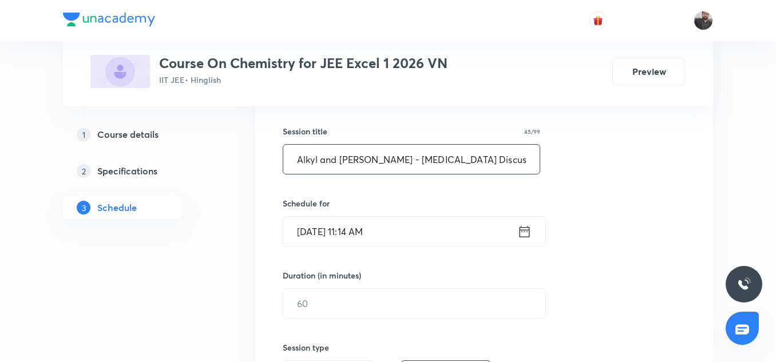
scroll to position [200, 0]
type input "Alkyl and Aryl Halide - Minor Test Discussion"
click at [392, 228] on input "Sep 2, 2025, 11:14 AM" at bounding box center [400, 230] width 234 height 29
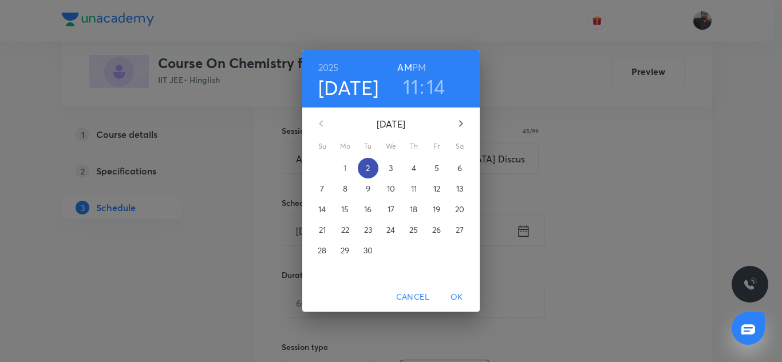
click at [369, 174] on p "2" at bounding box center [368, 168] width 4 height 11
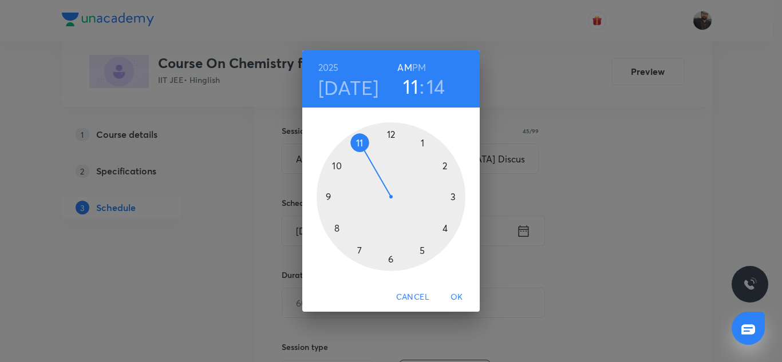
click at [453, 196] on div at bounding box center [391, 197] width 149 height 149
click at [413, 73] on h6 "PM" at bounding box center [419, 68] width 14 height 16
click at [326, 197] on div at bounding box center [391, 197] width 149 height 149
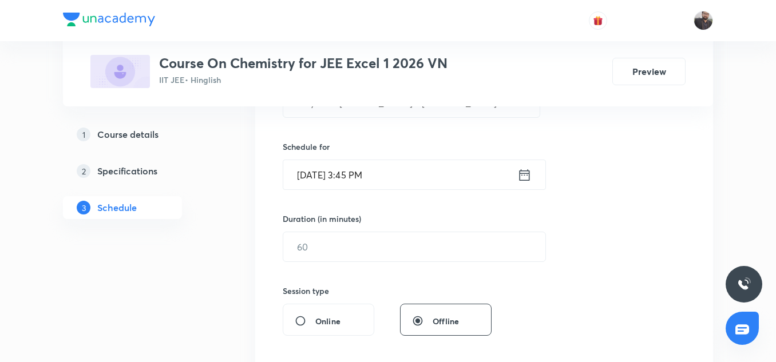
scroll to position [257, 0]
click at [374, 246] on input "text" at bounding box center [414, 246] width 262 height 29
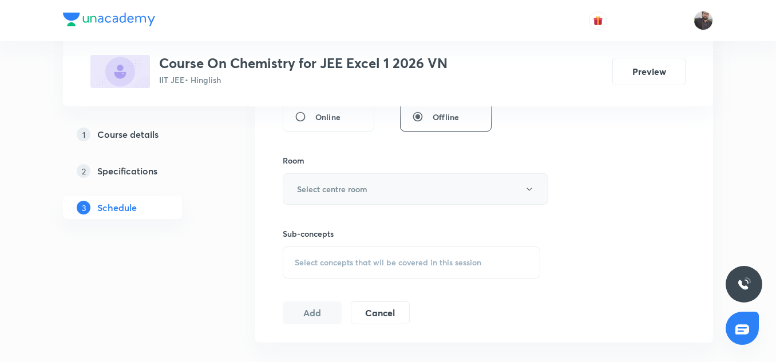
scroll to position [461, 0]
type input "75"
click at [420, 191] on button "Select centre room" at bounding box center [416, 188] width 266 height 31
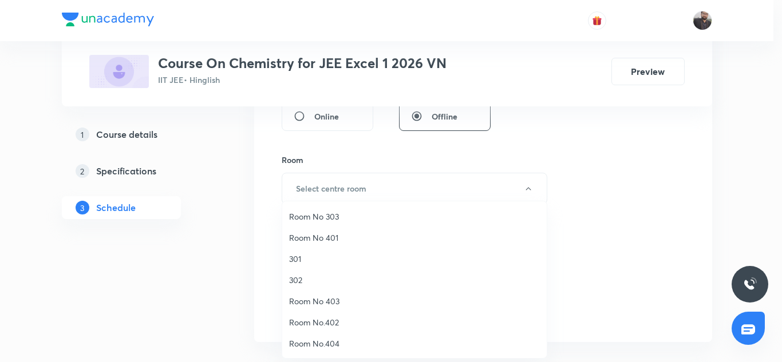
click at [336, 215] on span "Room No 303" at bounding box center [414, 217] width 251 height 12
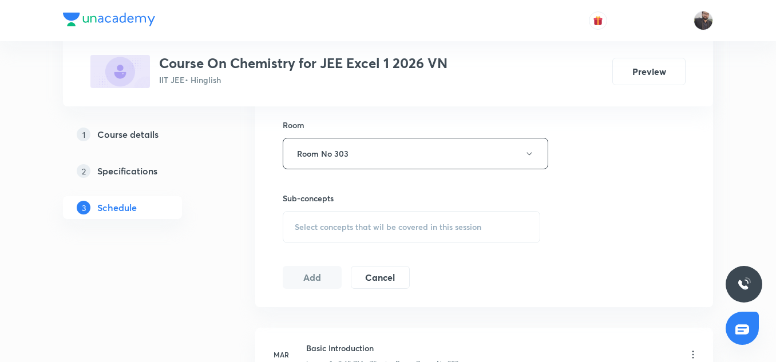
scroll to position [489, 0]
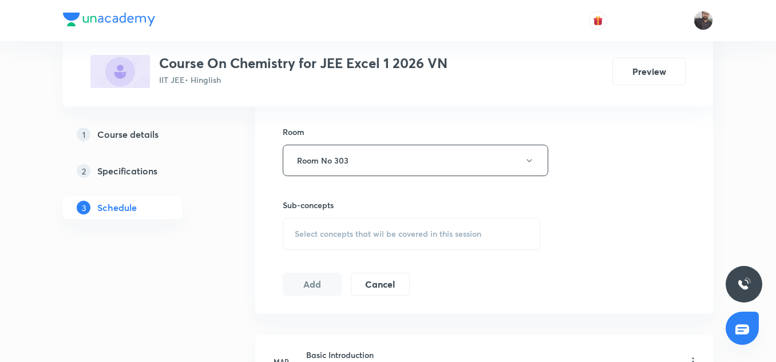
click at [337, 227] on div "Select concepts that wil be covered in this session" at bounding box center [412, 234] width 258 height 32
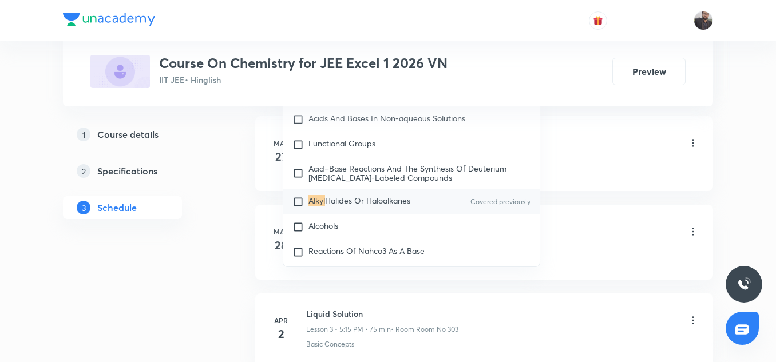
scroll to position [20066, 0]
type input "Alkyl"
click at [313, 199] on mark "Alkyl" at bounding box center [317, 199] width 17 height 11
checkbox input "true"
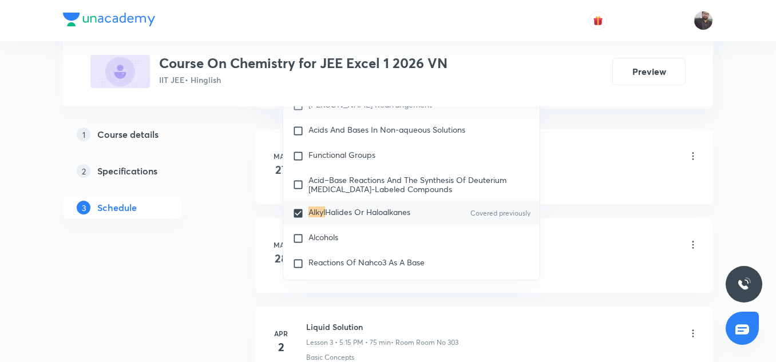
click at [605, 160] on div "Basic Introduction Lesson 1 • 3:45 PM • 75 min • Room Room No 303" at bounding box center [502, 157] width 393 height 27
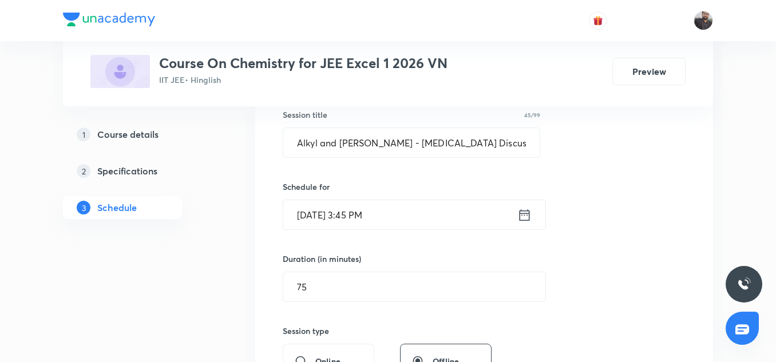
scroll to position [215, 0]
click at [494, 140] on input "Alkyl and Aryl Halide - Minor Test Discussion" at bounding box center [411, 143] width 257 height 29
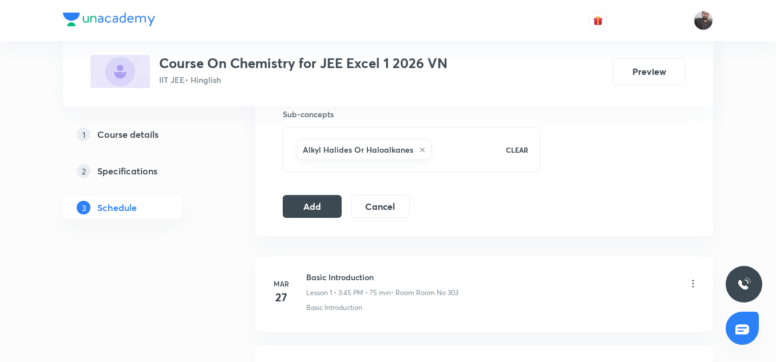
scroll to position [579, 0]
type input "Alkyl and Aryl Halide"
click at [300, 213] on button "Add" at bounding box center [312, 206] width 59 height 23
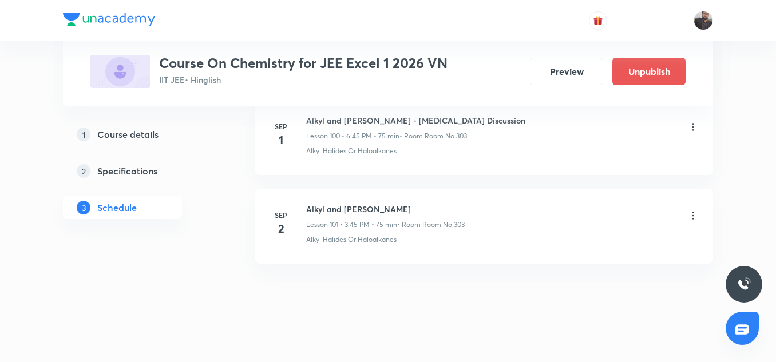
scroll to position [8996, 0]
click at [696, 219] on icon at bounding box center [693, 215] width 11 height 11
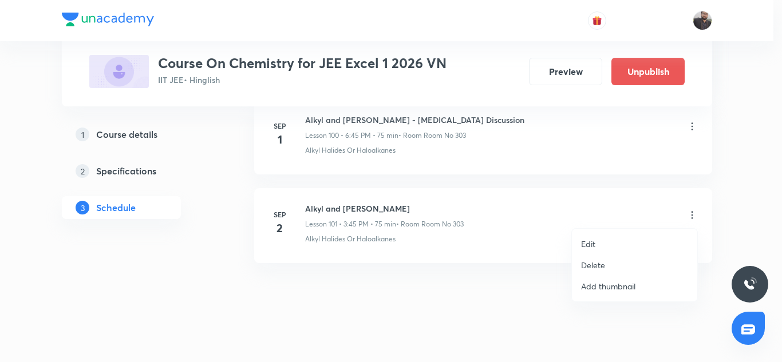
click at [609, 244] on li "Edit" at bounding box center [634, 244] width 125 height 21
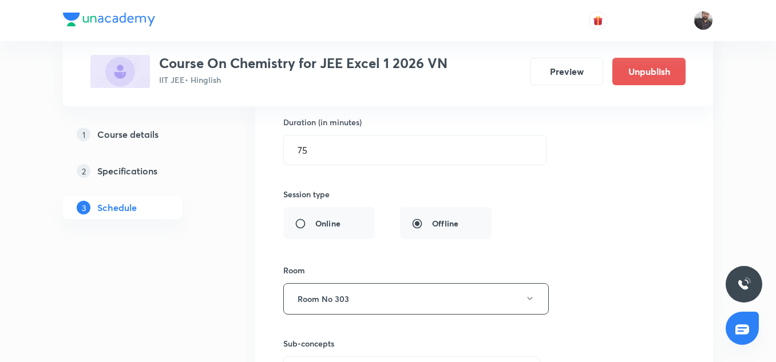
scroll to position [9444, 0]
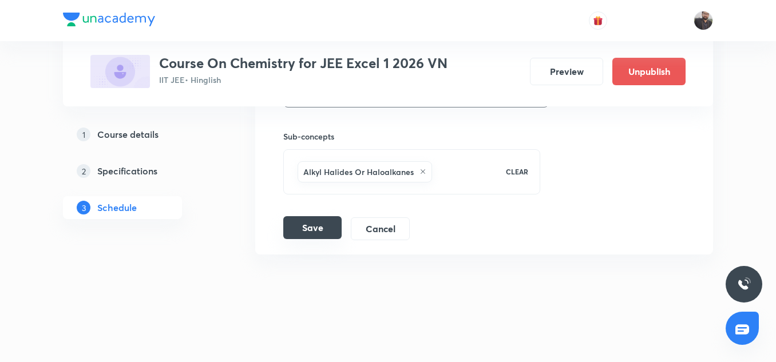
click at [326, 232] on button "Save" at bounding box center [312, 227] width 58 height 23
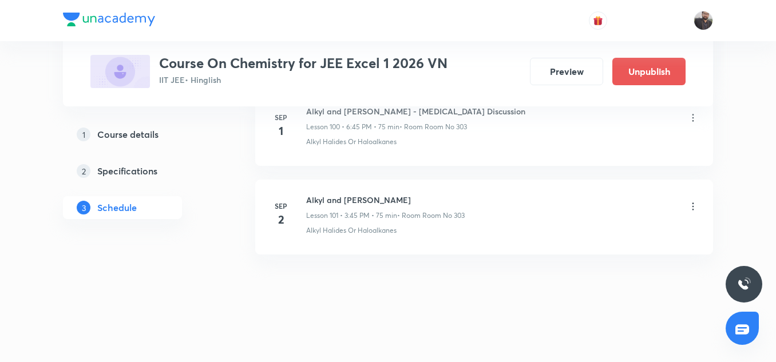
scroll to position [9004, 0]
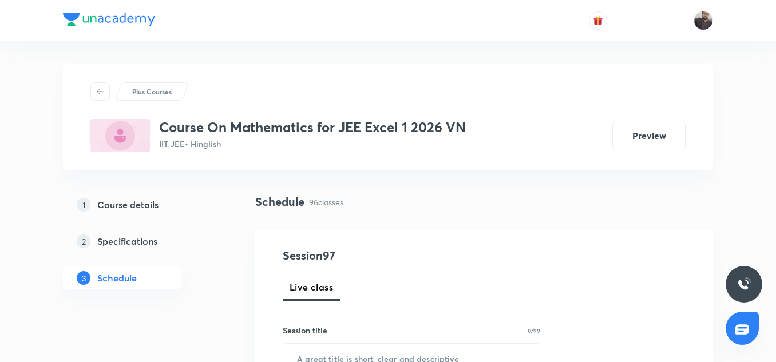
scroll to position [9077, 0]
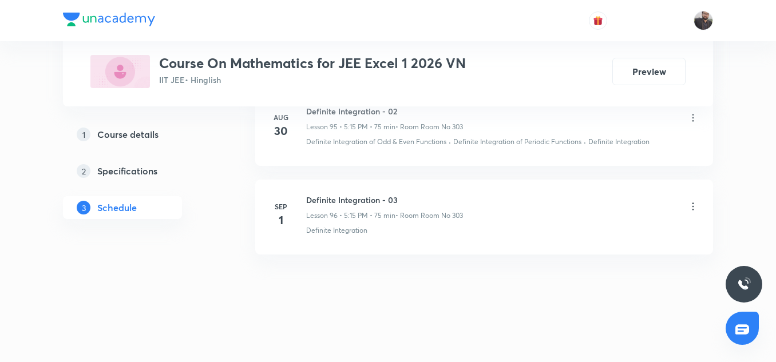
click at [354, 199] on h6 "Definite Integration - 03" at bounding box center [384, 200] width 157 height 12
copy h6 "Definite Integration - 03"
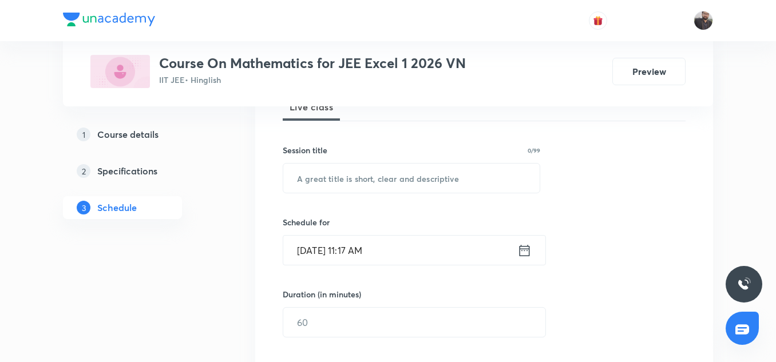
scroll to position [181, 0]
click at [356, 186] on input "text" at bounding box center [411, 177] width 257 height 29
paste input "Definite Integration - 03"
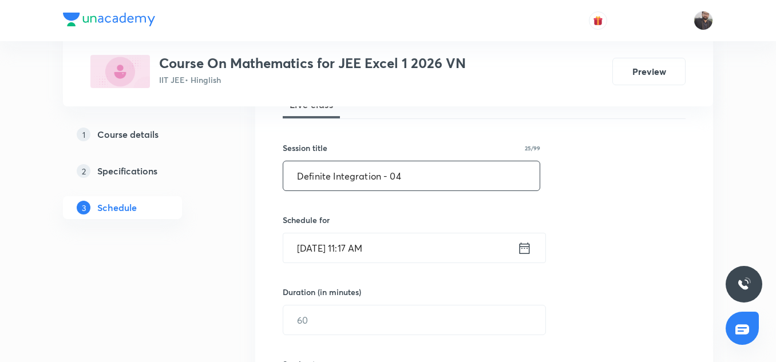
type input "Definite Integration - 04"
click at [357, 242] on input "Sep 2, 2025, 11:17 AM" at bounding box center [400, 248] width 234 height 29
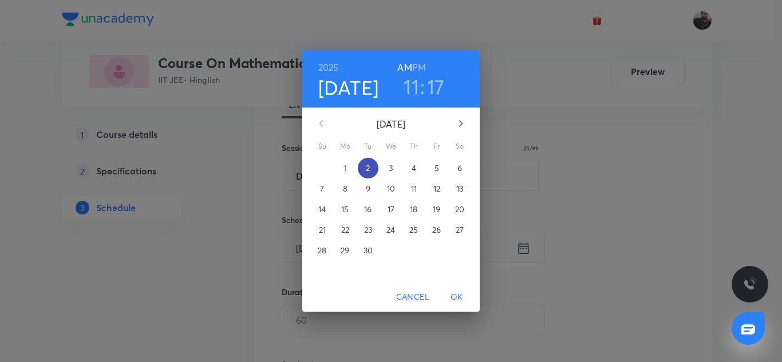
click at [364, 161] on button "2" at bounding box center [368, 168] width 21 height 21
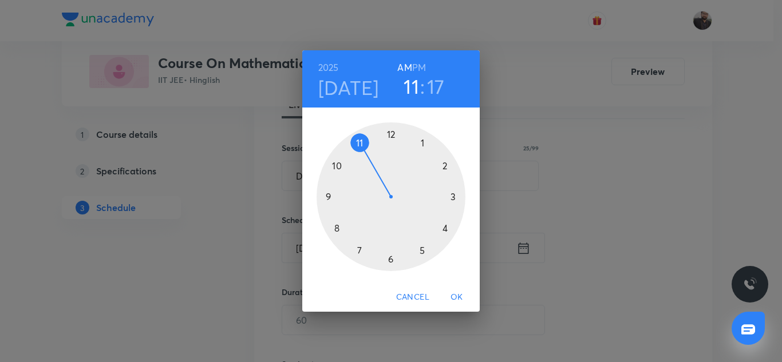
click at [421, 250] on div at bounding box center [391, 197] width 149 height 149
click at [452, 196] on div at bounding box center [391, 197] width 149 height 149
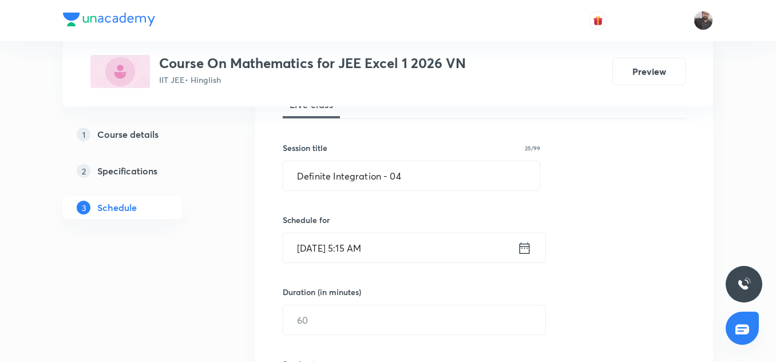
click at [394, 242] on input "Sep 2, 2025, 5:15 AM" at bounding box center [400, 248] width 234 height 29
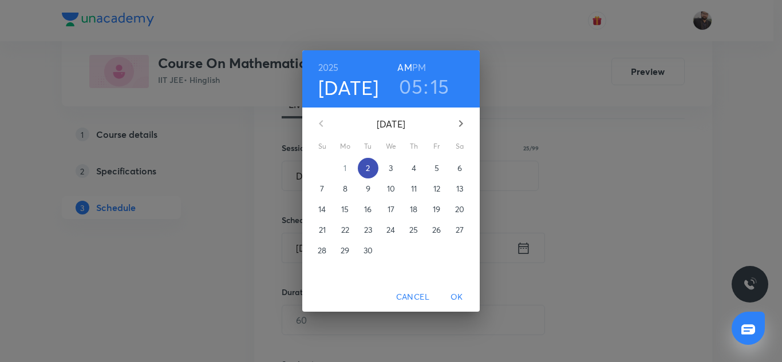
click at [366, 166] on p "2" at bounding box center [368, 168] width 4 height 11
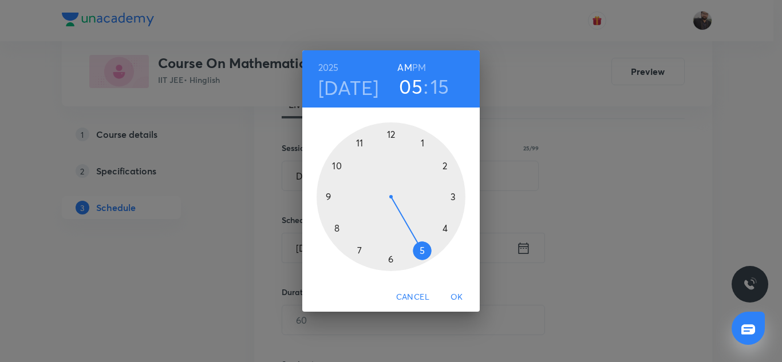
click at [422, 247] on div at bounding box center [391, 197] width 149 height 149
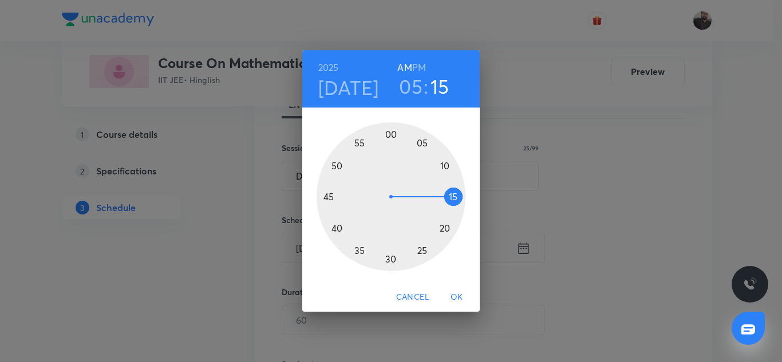
click at [419, 72] on h6 "PM" at bounding box center [419, 68] width 14 height 16
click at [454, 196] on div at bounding box center [391, 197] width 149 height 149
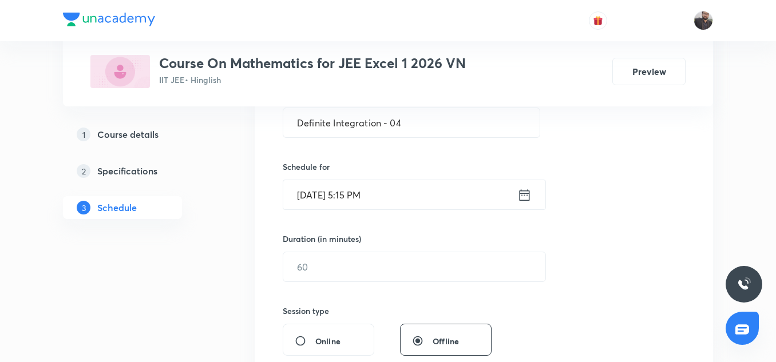
scroll to position [236, 0]
click at [356, 275] on input "text" at bounding box center [414, 266] width 262 height 29
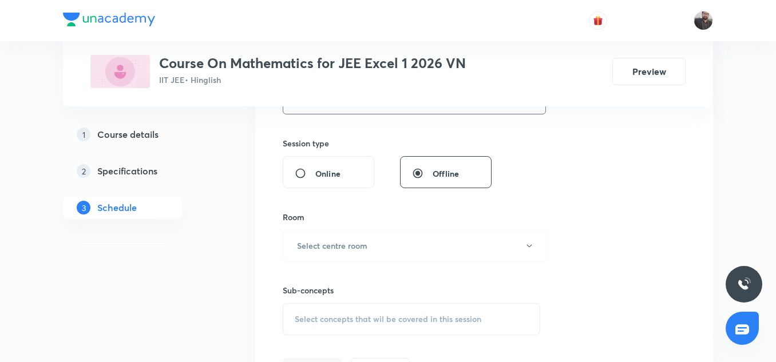
scroll to position [404, 0]
type input "75"
click at [342, 234] on button "Select centre room" at bounding box center [416, 245] width 266 height 31
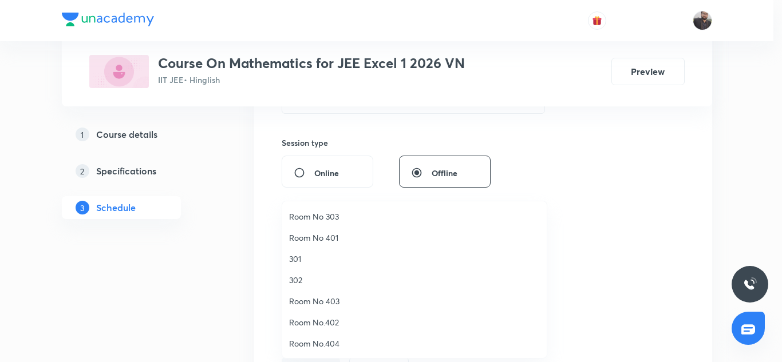
click at [328, 222] on span "Room No 303" at bounding box center [414, 217] width 251 height 12
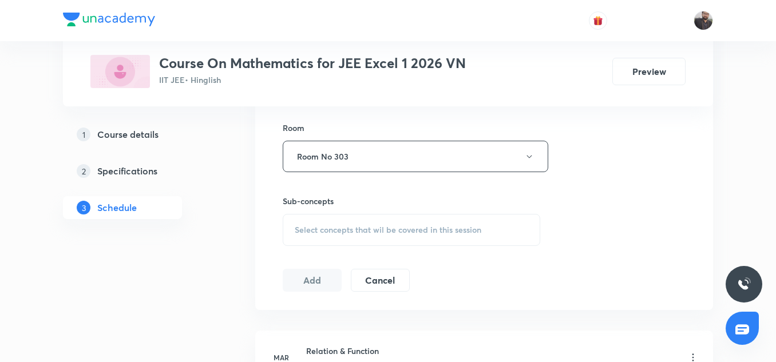
scroll to position [494, 0]
click at [351, 230] on span "Select concepts that wil be covered in this session" at bounding box center [388, 229] width 187 height 9
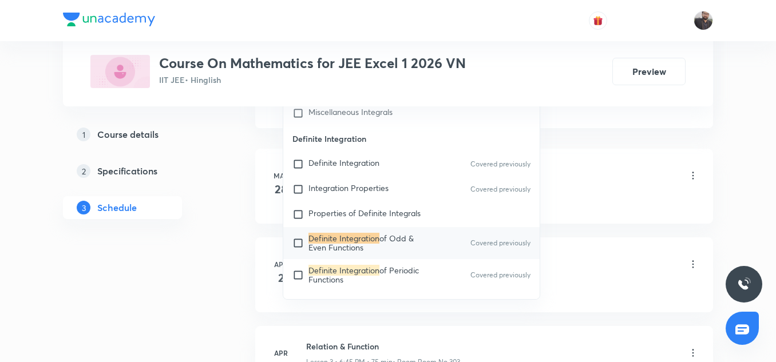
scroll to position [676, 0]
type input "Definite Integration"
click at [290, 248] on div "Definite Integration of Odd & Even Functions Covered previously" at bounding box center [411, 242] width 257 height 32
checkbox input "true"
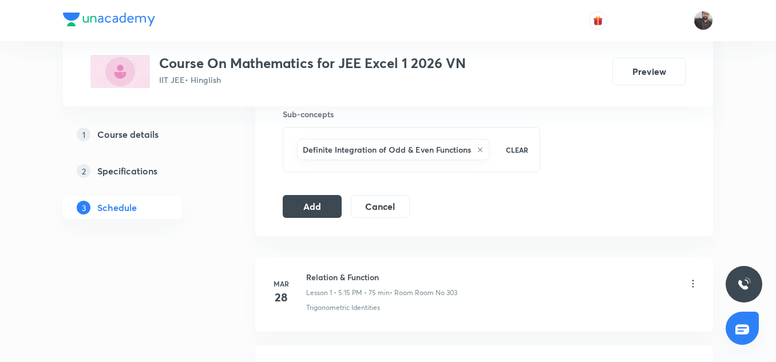
scroll to position [579, 0]
click at [305, 210] on button "Add" at bounding box center [312, 206] width 59 height 23
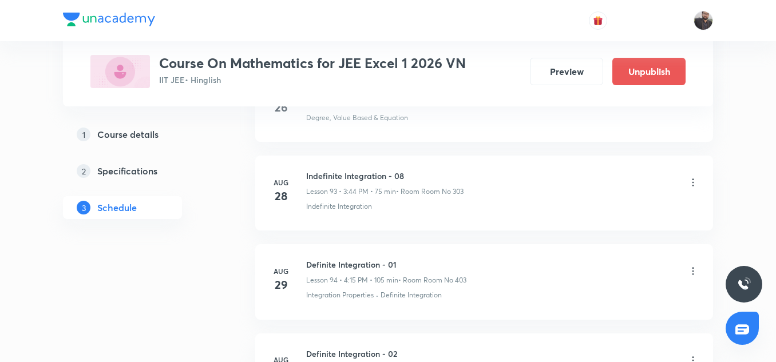
scroll to position [8640, 0]
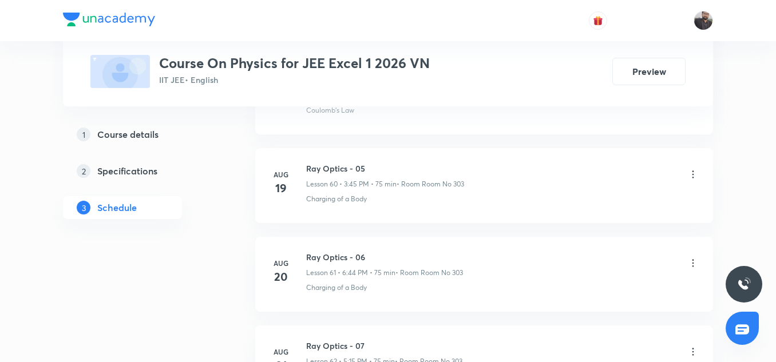
scroll to position [6602, 0]
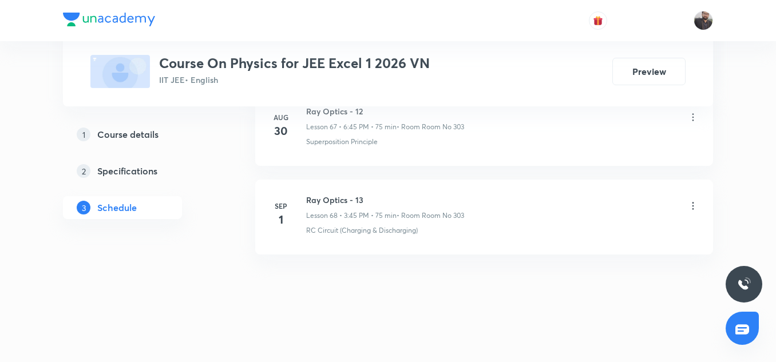
click at [331, 202] on h6 "Ray Optics - 13" at bounding box center [385, 200] width 158 height 12
copy h6 "Ray Optics - 13"
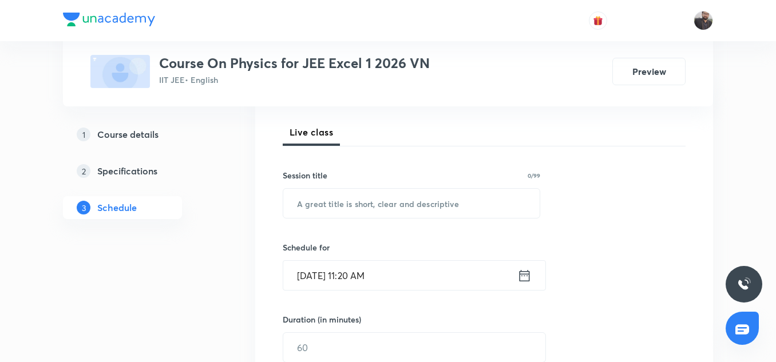
scroll to position [156, 0]
click at [331, 207] on input "text" at bounding box center [411, 202] width 257 height 29
paste input "Ray Optics - 13"
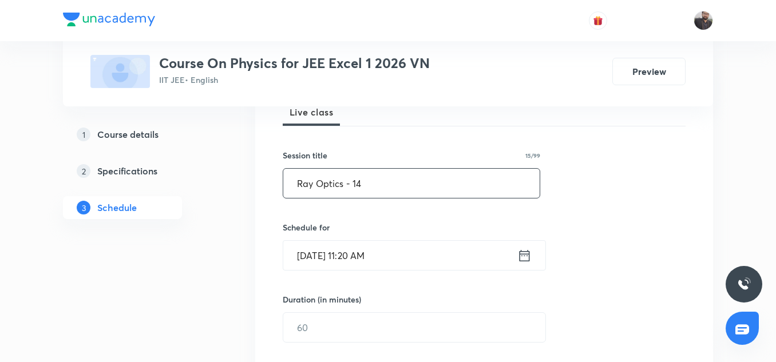
type input "Ray Optics - 14"
click at [392, 259] on input "[DATE] 11:20 AM" at bounding box center [400, 255] width 234 height 29
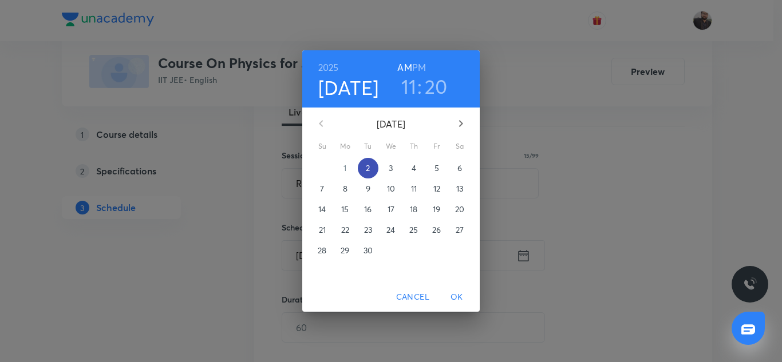
click at [370, 168] on p "2" at bounding box center [368, 168] width 4 height 11
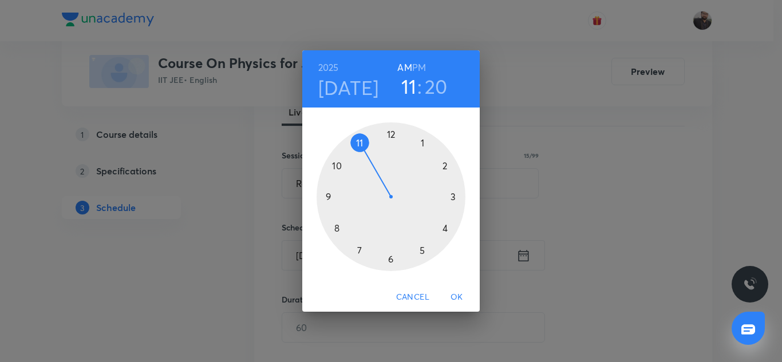
click at [391, 260] on div at bounding box center [391, 197] width 149 height 149
click at [419, 64] on h6 "PM" at bounding box center [419, 68] width 14 height 16
click at [327, 197] on div at bounding box center [391, 197] width 149 height 149
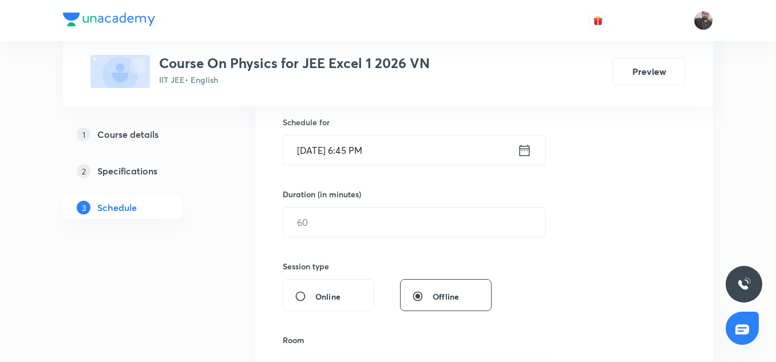
scroll to position [281, 0]
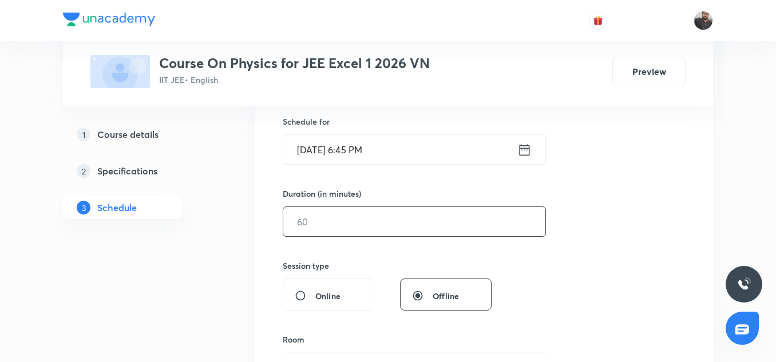
click at [370, 223] on input "text" at bounding box center [414, 221] width 262 height 29
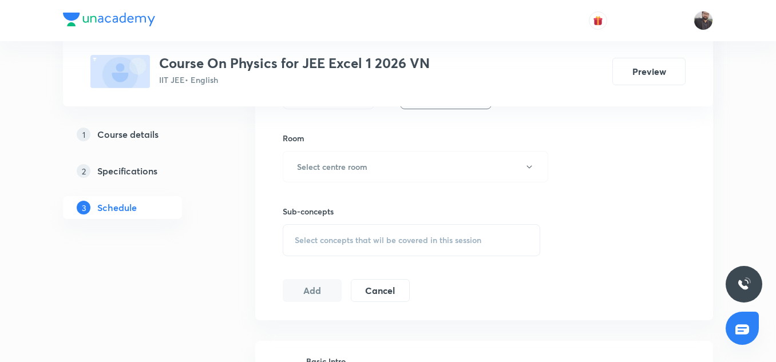
scroll to position [483, 0]
type input "75"
click at [359, 178] on button "Select centre room" at bounding box center [416, 166] width 266 height 31
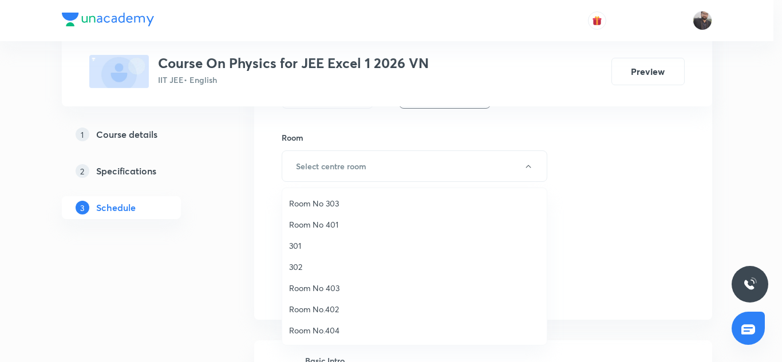
drag, startPoint x: 294, startPoint y: 255, endPoint x: 291, endPoint y: 239, distance: 16.3
click at [291, 239] on li "301" at bounding box center [414, 245] width 265 height 21
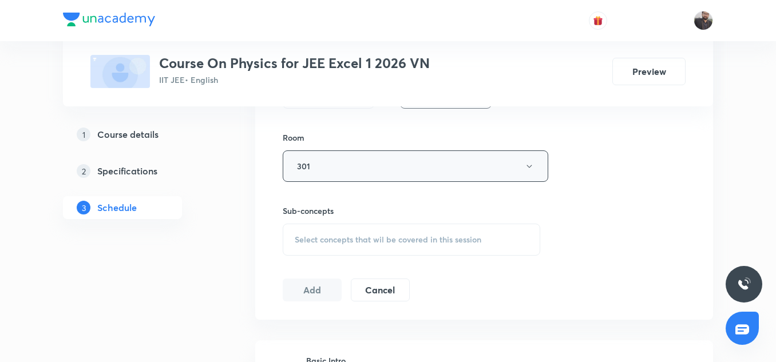
click at [336, 173] on button "301" at bounding box center [416, 166] width 266 height 31
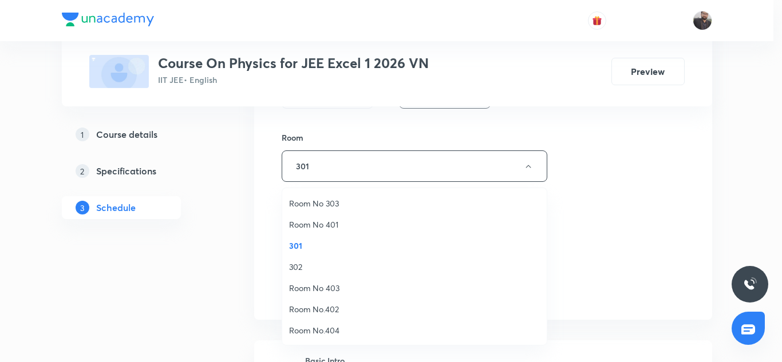
click at [339, 198] on span "Room No 303" at bounding box center [414, 204] width 251 height 12
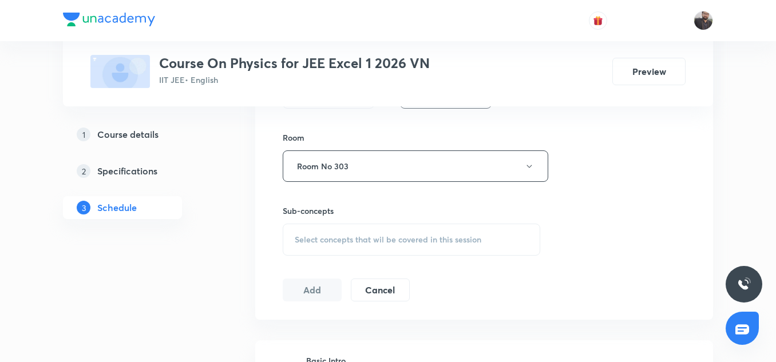
click at [341, 235] on span "Select concepts that wil be covered in this session" at bounding box center [388, 239] width 187 height 9
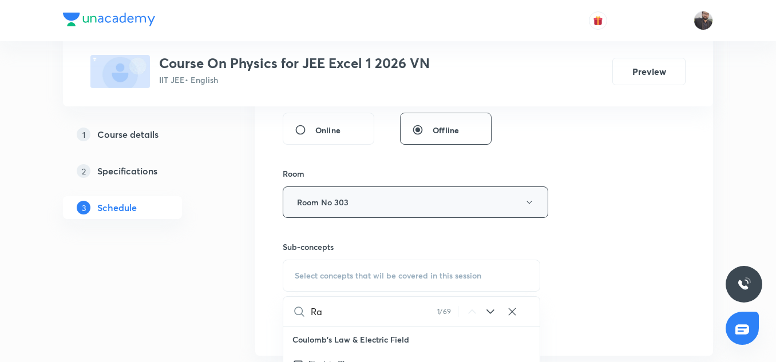
scroll to position [447, 0]
click at [353, 318] on input "Ra" at bounding box center [374, 312] width 127 height 29
type input "R"
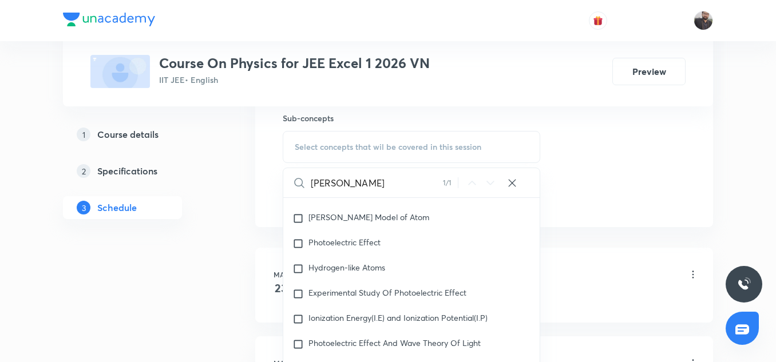
scroll to position [7052, 0]
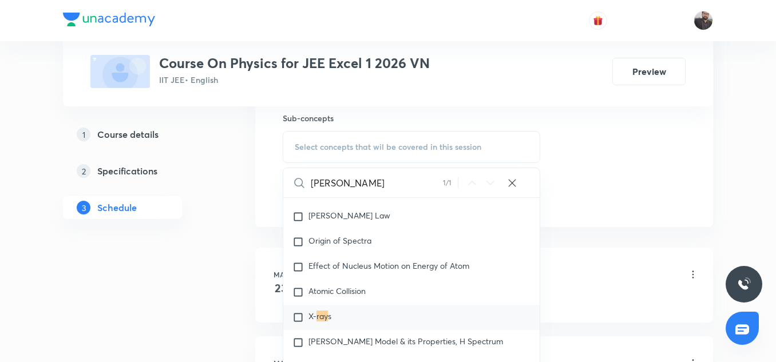
type input "[PERSON_NAME]"
click at [332, 322] on span "s" at bounding box center [329, 316] width 3 height 11
checkbox input "true"
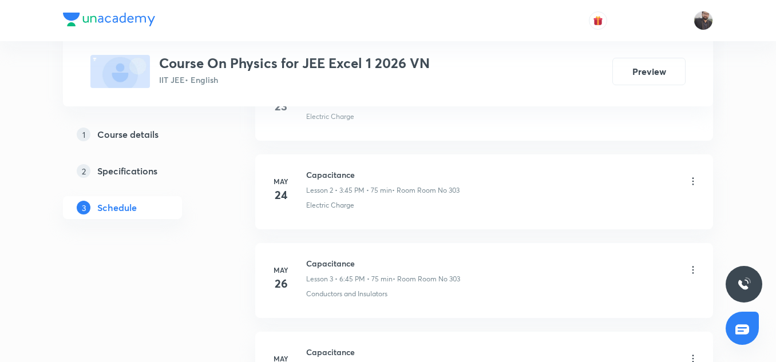
scroll to position [772, 0]
drag, startPoint x: 558, startPoint y: 196, endPoint x: 526, endPoint y: 127, distance: 76.6
click at [526, 127] on li "[DATE] Basic Intro Lesson 1 • 6:55 PM • 65 min • Room Room No 303 Electric Char…" at bounding box center [484, 102] width 458 height 75
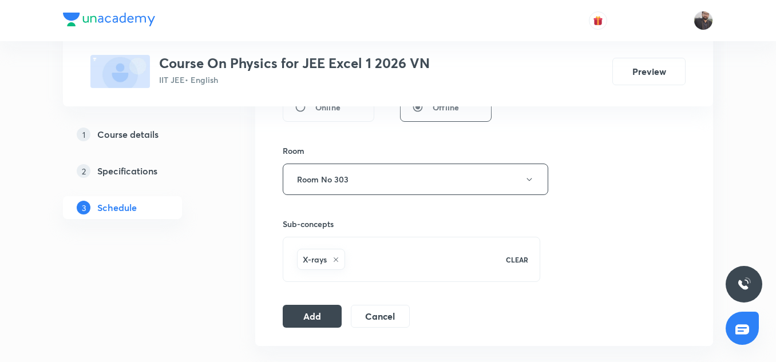
scroll to position [471, 0]
click at [311, 309] on button "Add" at bounding box center [312, 314] width 59 height 23
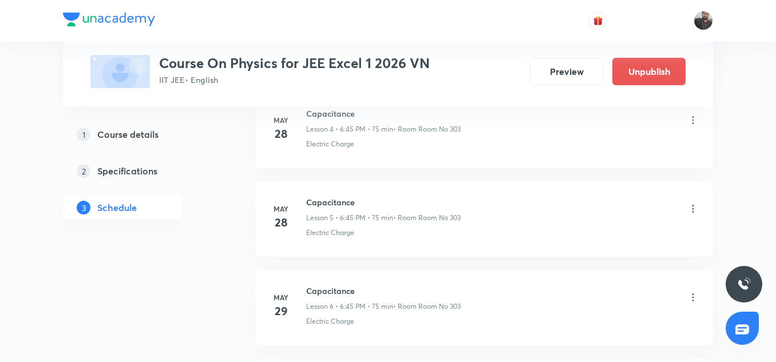
scroll to position [6165, 0]
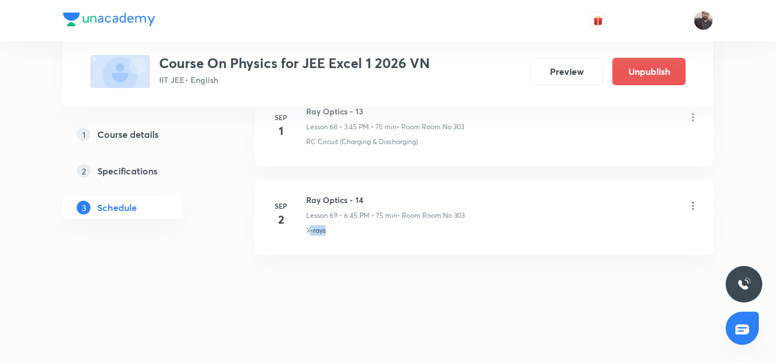
drag, startPoint x: 311, startPoint y: 309, endPoint x: 357, endPoint y: 262, distance: 66.0
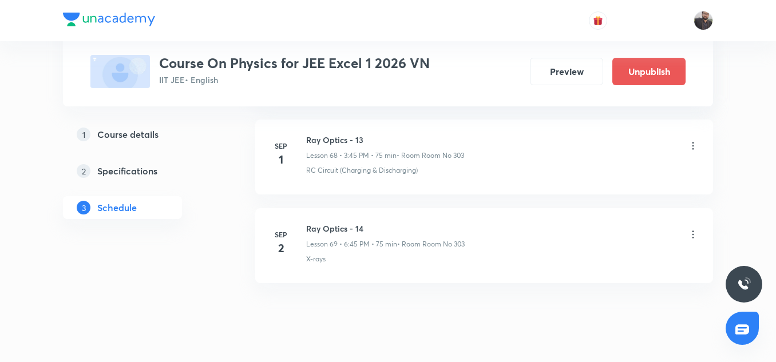
scroll to position [6135, 0]
click at [341, 173] on p "RC Circuit (Charging & Discharging)" at bounding box center [362, 171] width 112 height 10
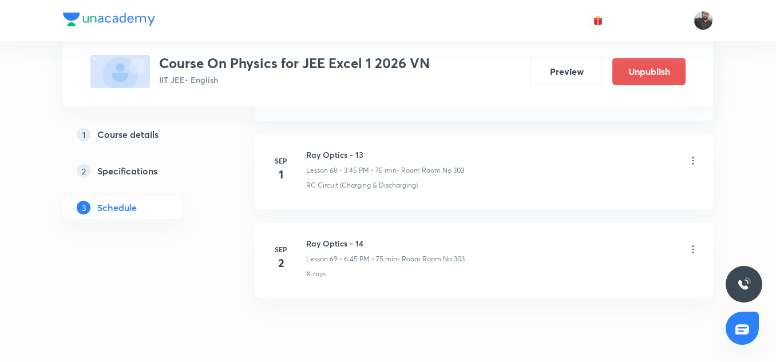
scroll to position [6122, 0]
